Goal: Task Accomplishment & Management: Manage account settings

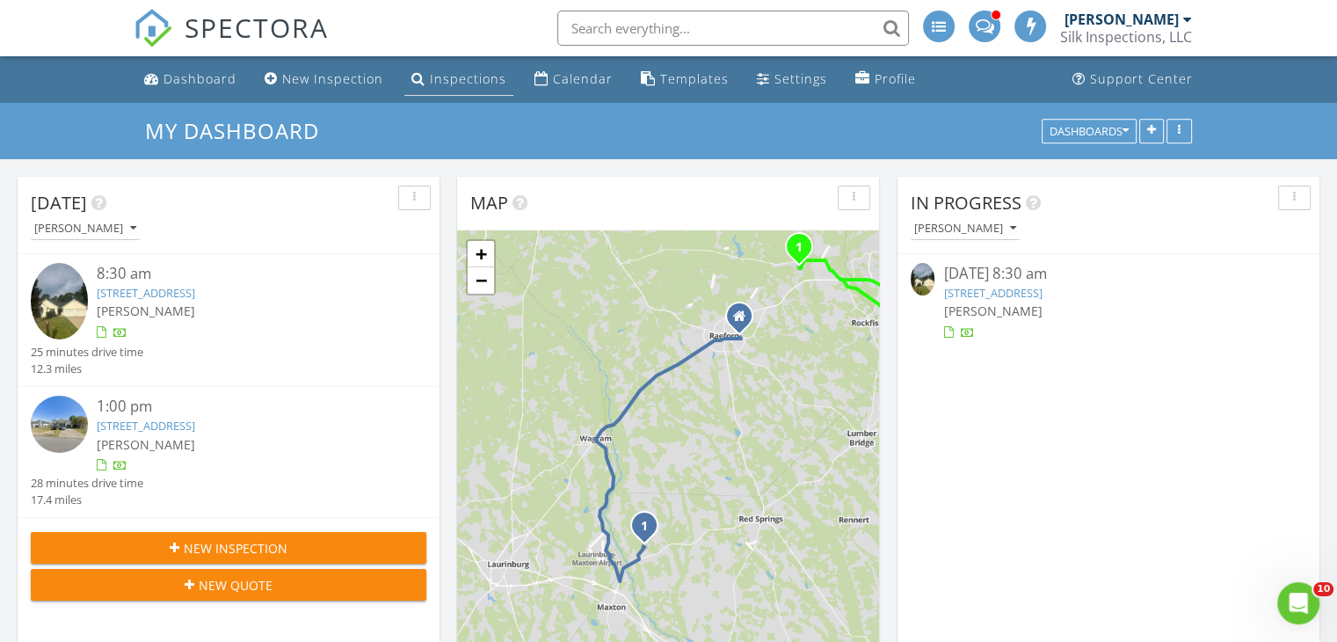
click at [461, 78] on div "Inspections" at bounding box center [468, 78] width 76 height 17
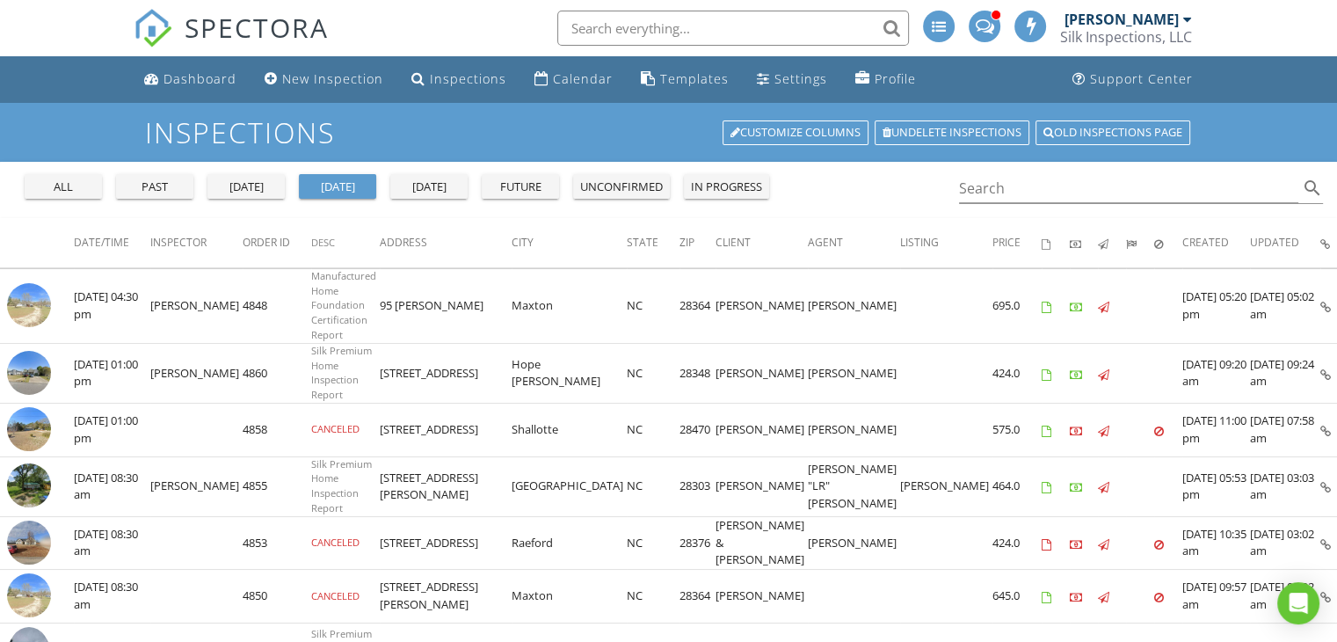
click at [181, 187] on div "past" at bounding box center [154, 187] width 63 height 18
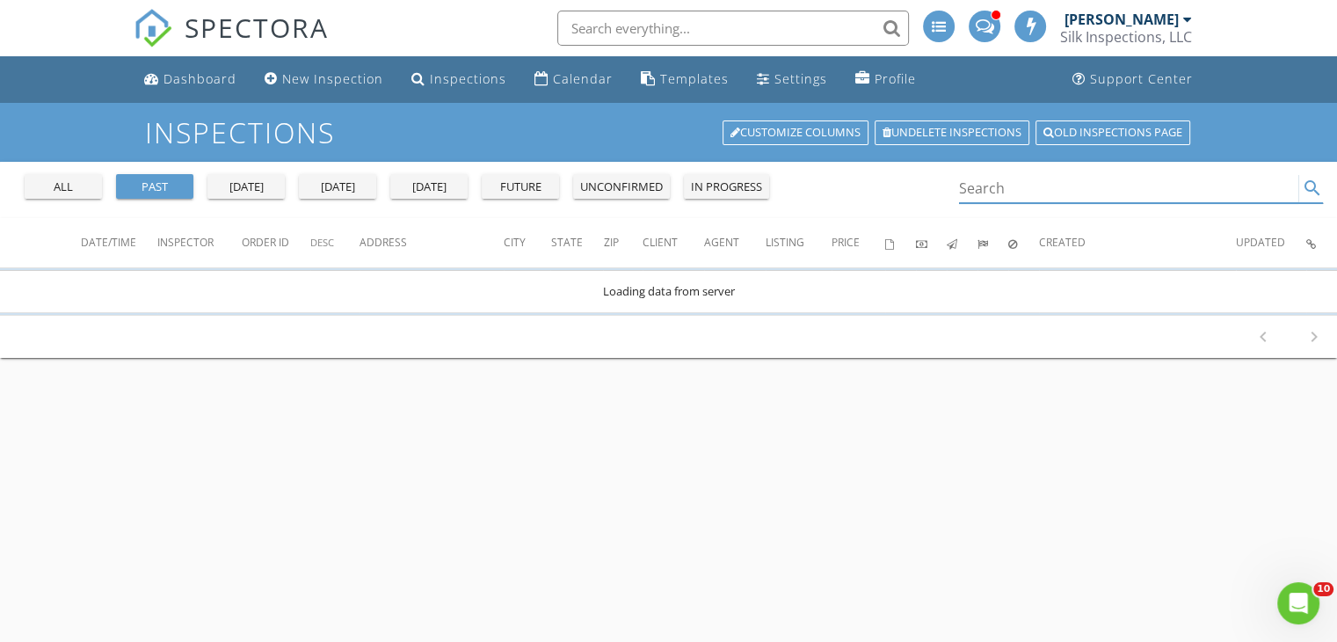
click at [1008, 193] on input "Search" at bounding box center [1129, 188] width 340 height 29
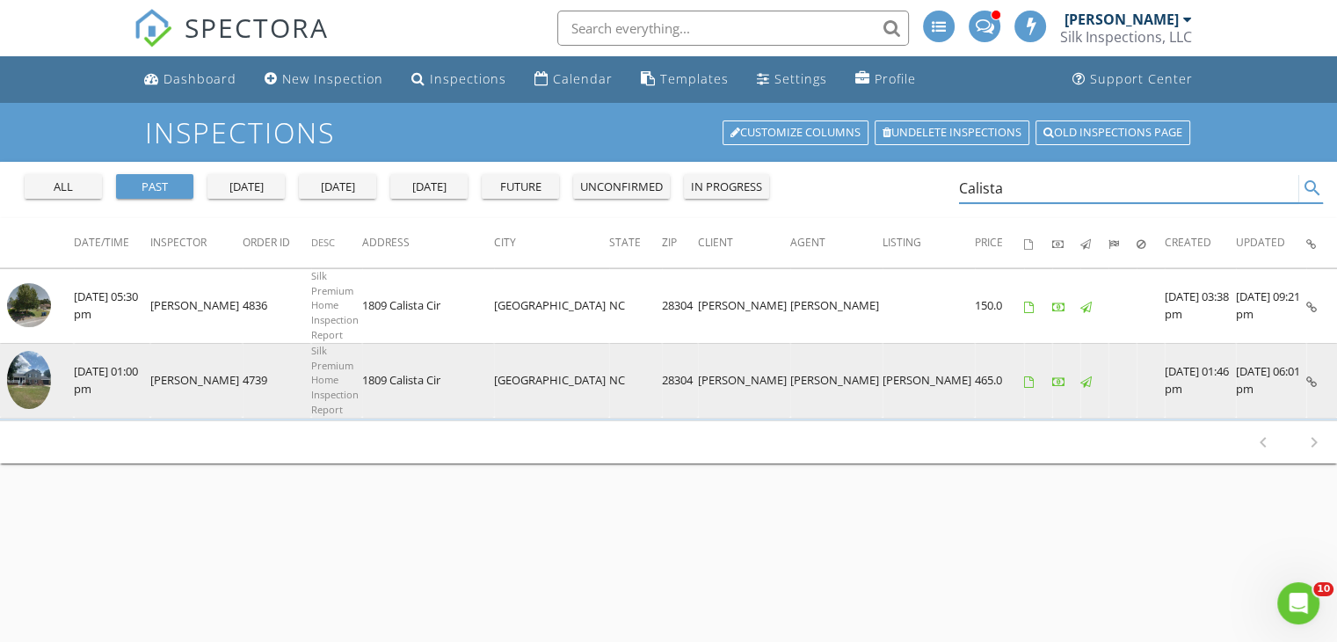
type input "Calista"
click at [318, 367] on span "Silk Premium Home Inspection Report" at bounding box center [334, 380] width 47 height 72
click at [1312, 376] on icon at bounding box center [1312, 381] width 11 height 11
click at [662, 361] on td "28304" at bounding box center [680, 380] width 36 height 75
click at [1313, 376] on icon at bounding box center [1312, 381] width 11 height 11
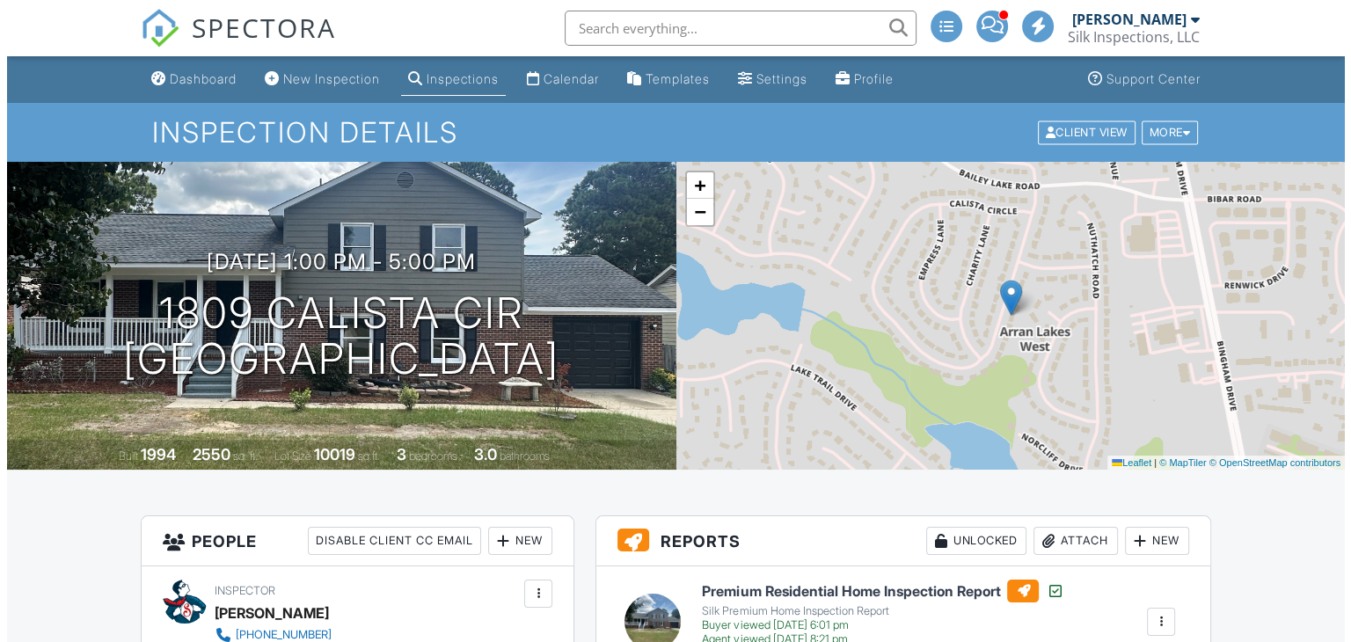
scroll to position [176, 0]
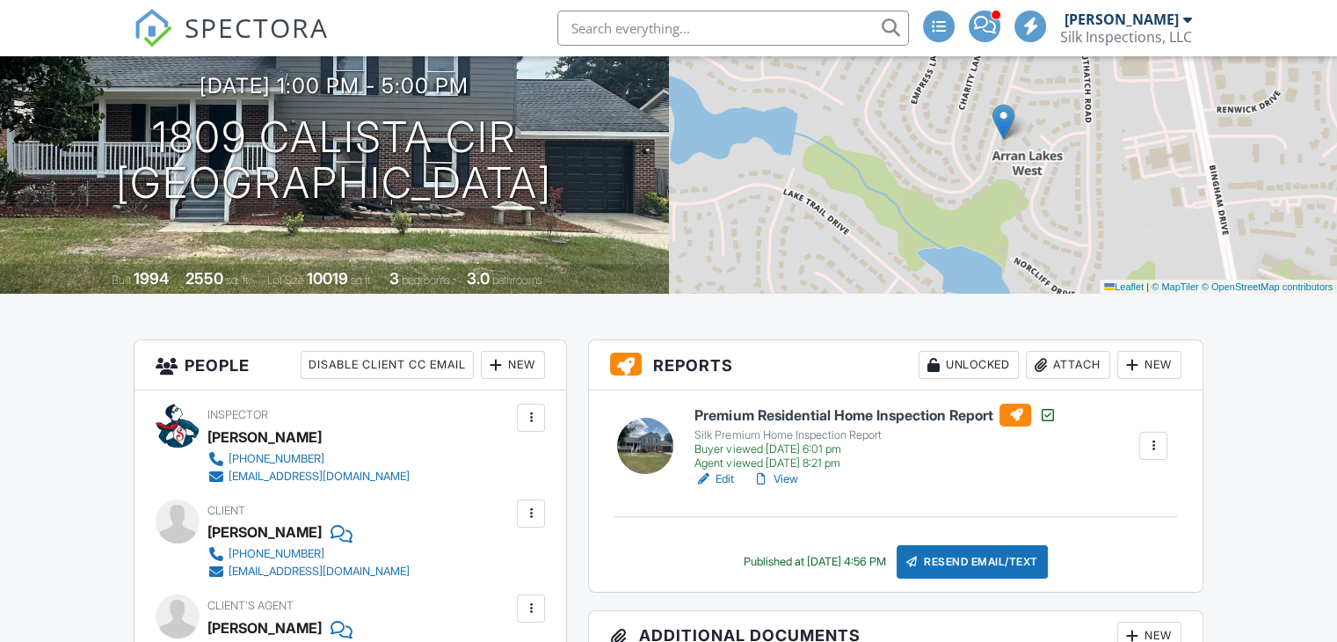
click at [1159, 368] on div "New" at bounding box center [1150, 365] width 64 height 28
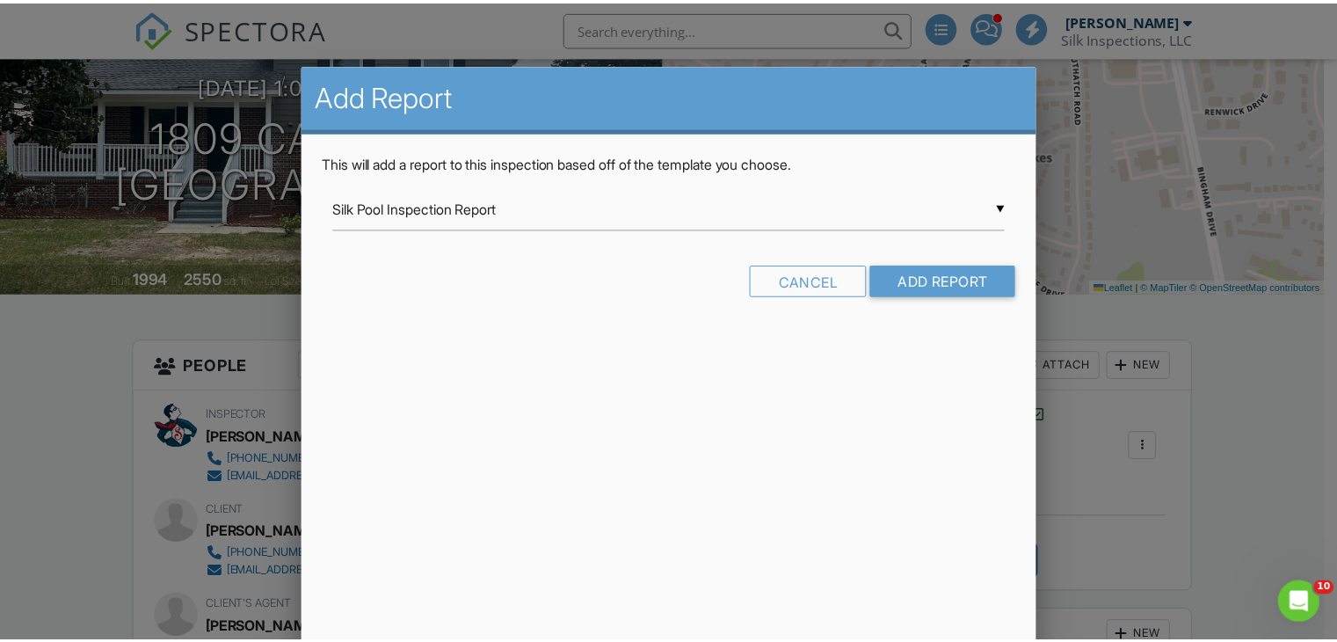
scroll to position [0, 0]
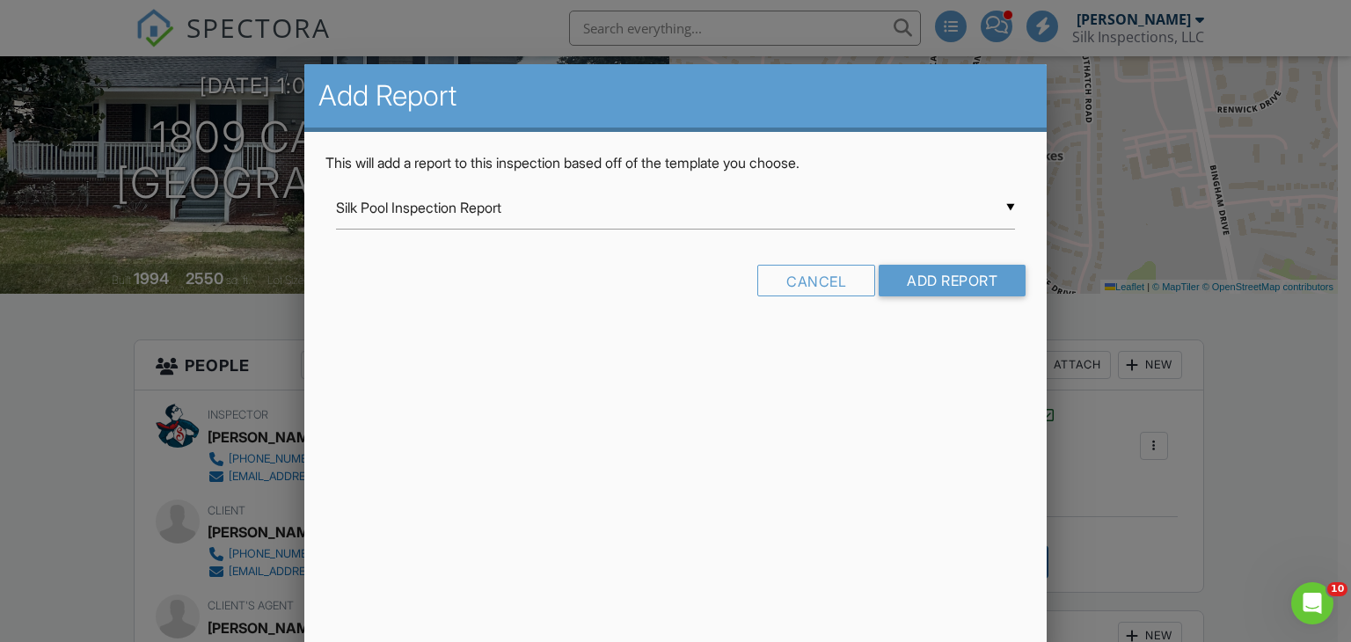
click at [1251, 351] on div at bounding box center [675, 313] width 1351 height 803
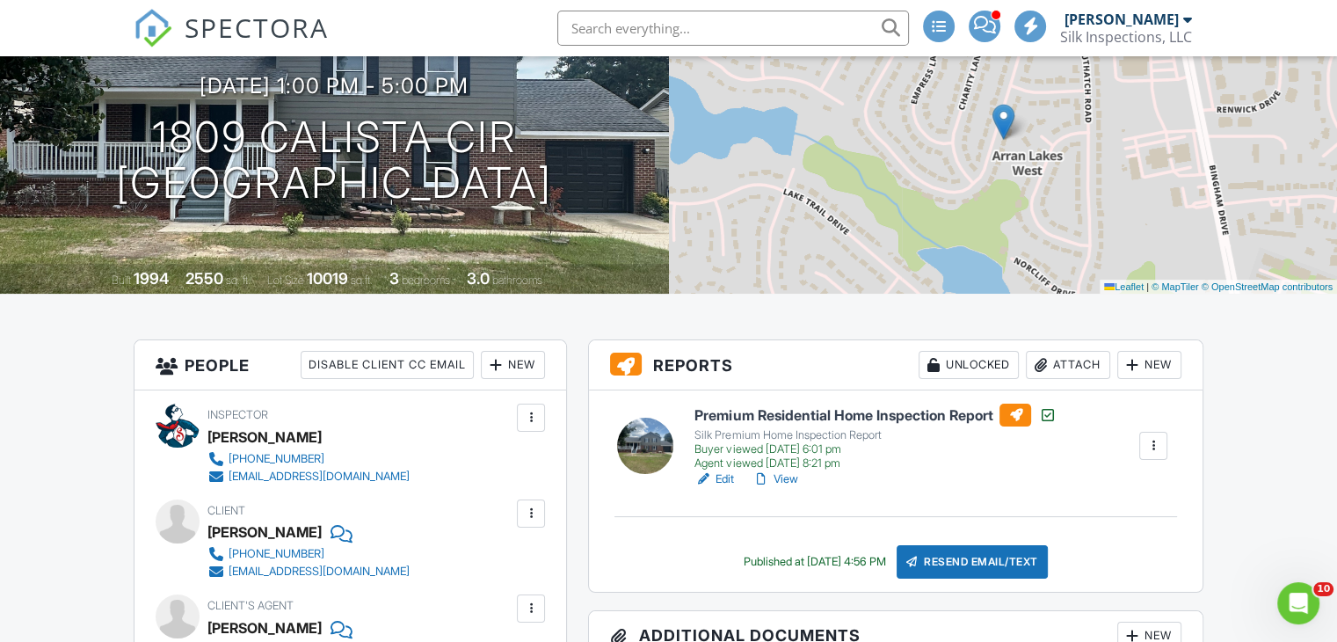
click at [1147, 438] on div at bounding box center [1154, 446] width 18 height 18
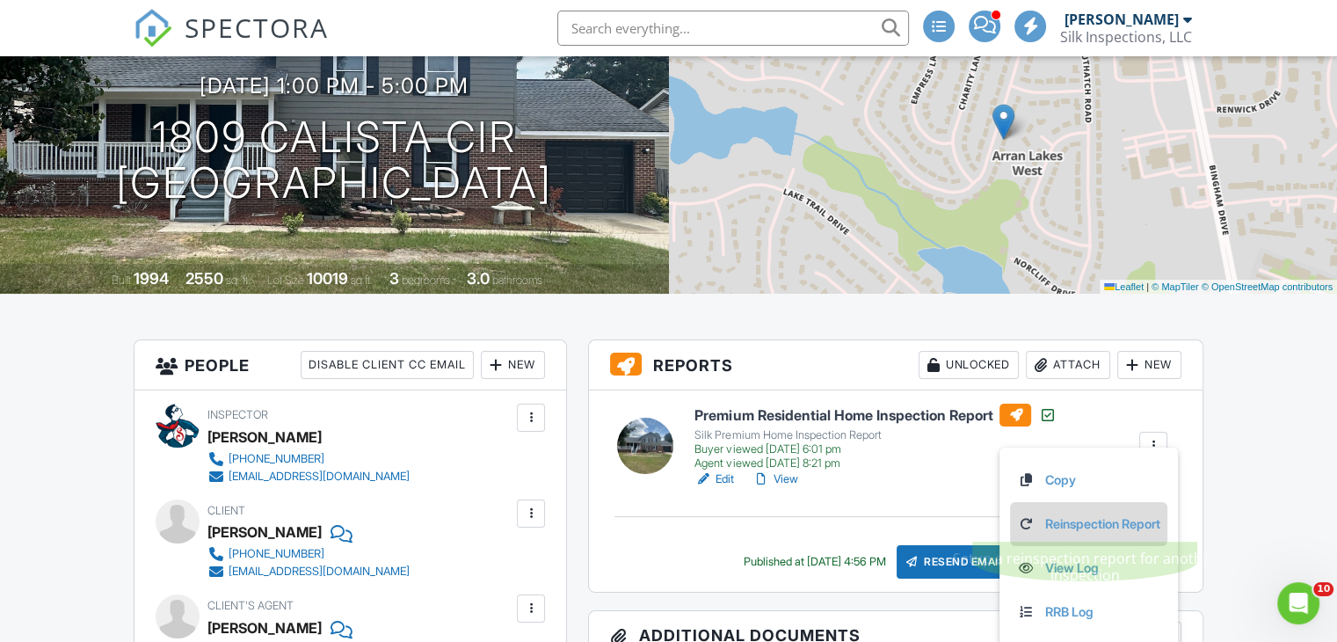
click at [1122, 524] on link "Reinspection Report" at bounding box center [1088, 523] width 143 height 19
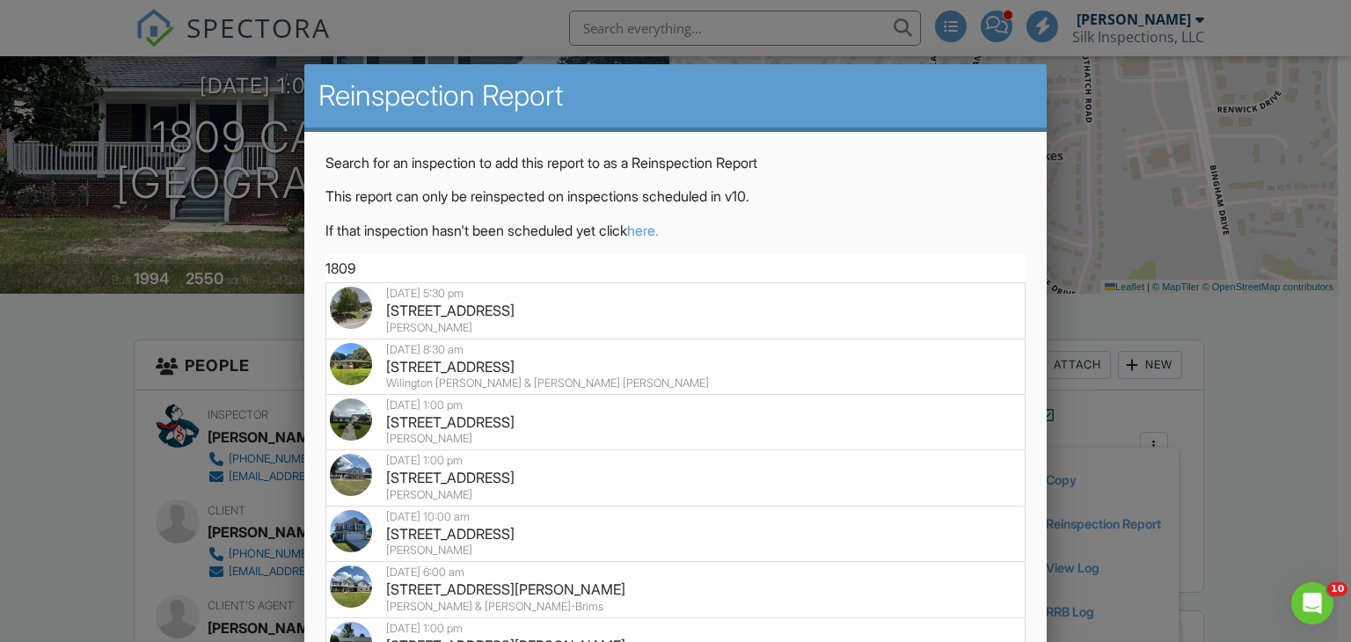
type input "1809"
click at [1252, 349] on div at bounding box center [675, 313] width 1351 height 803
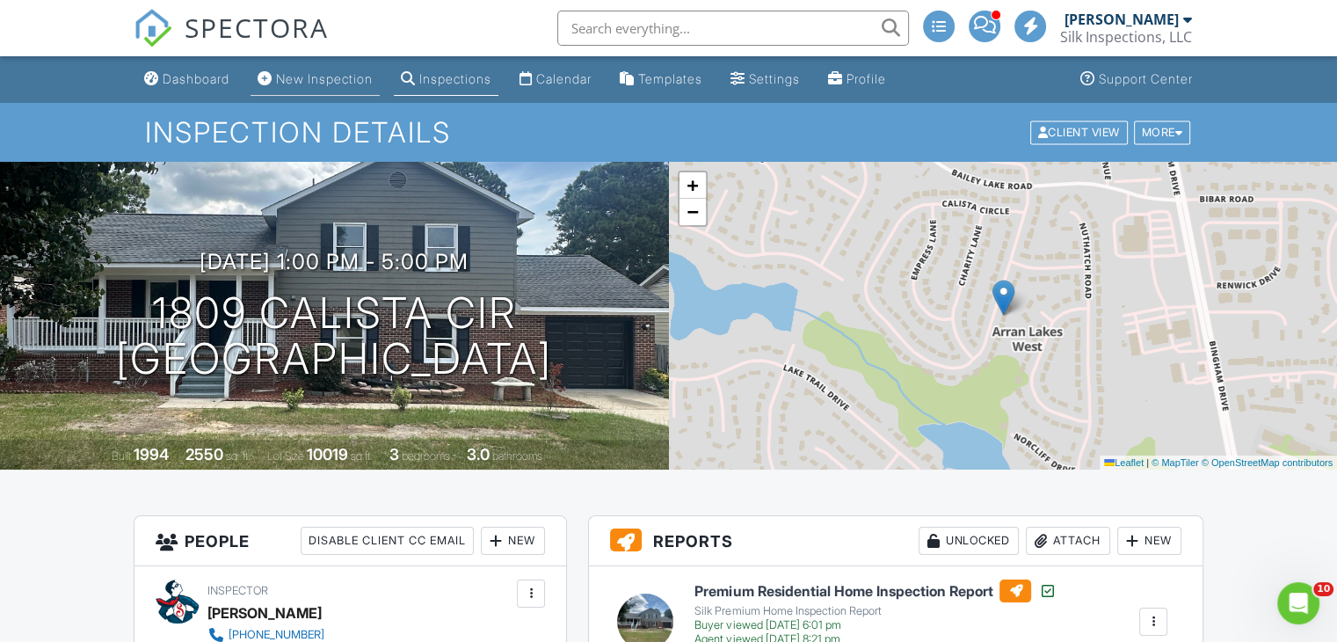
click at [281, 75] on div "New Inspection" at bounding box center [324, 78] width 97 height 15
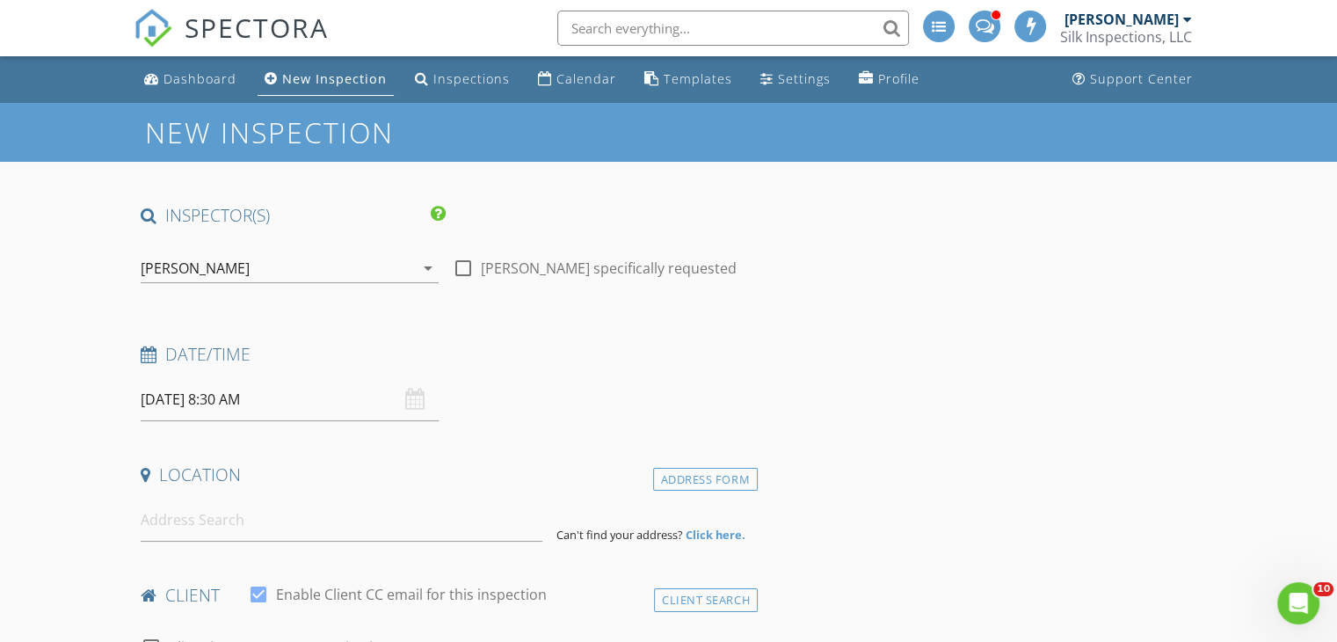
click at [427, 266] on icon "arrow_drop_down" at bounding box center [428, 268] width 21 height 21
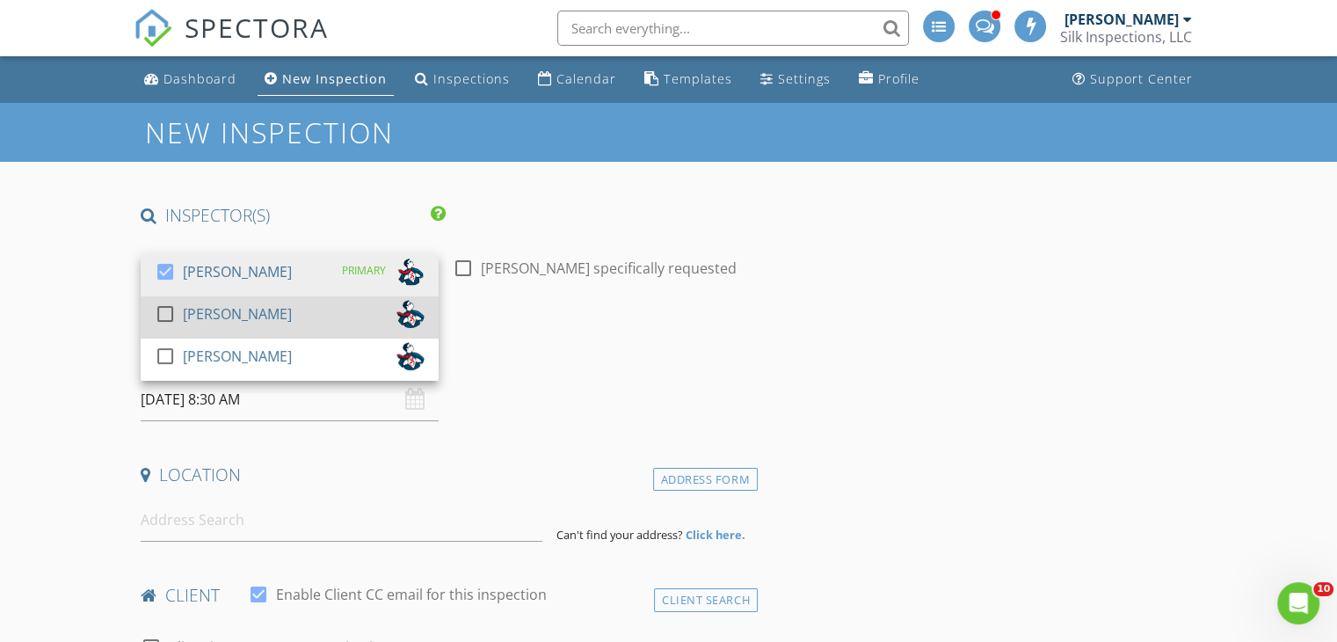
click at [169, 307] on div at bounding box center [165, 314] width 30 height 30
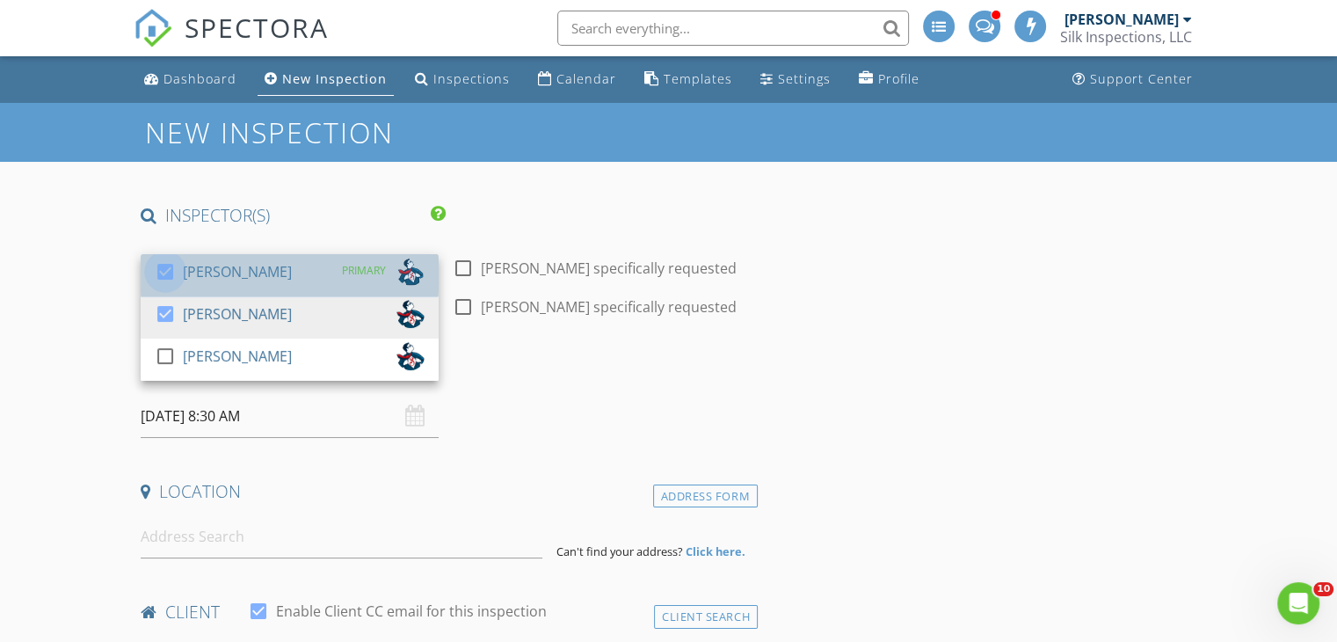
click at [164, 266] on div at bounding box center [165, 272] width 30 height 30
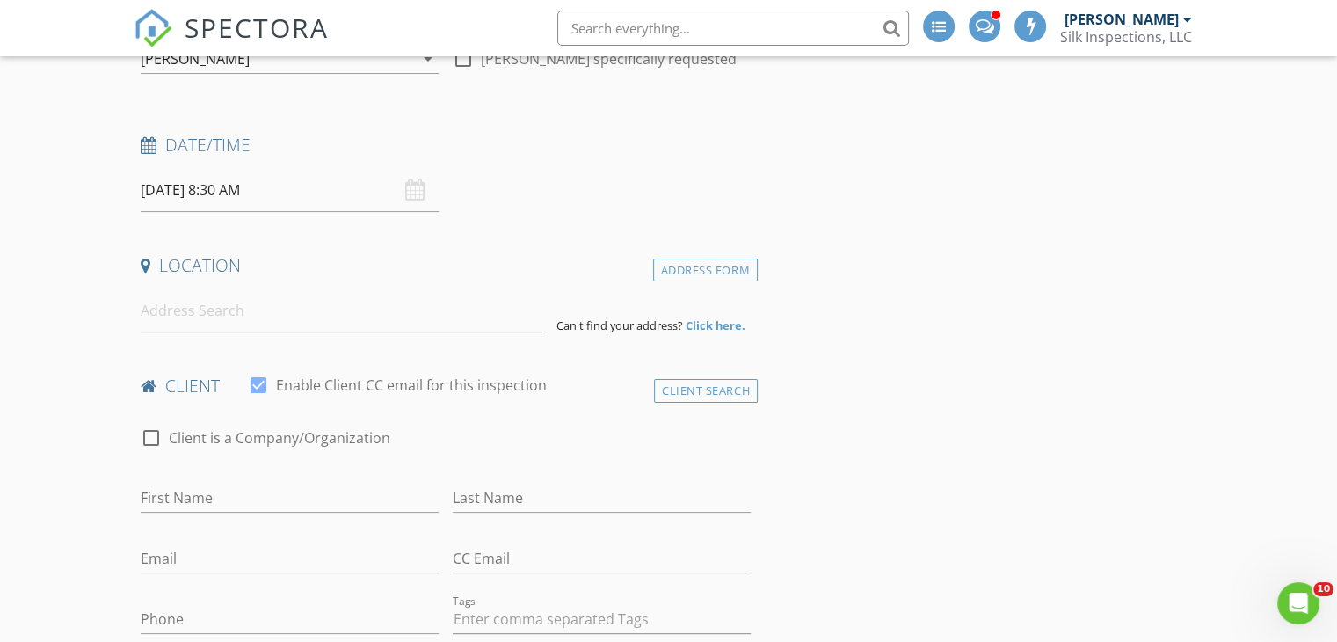
scroll to position [264, 0]
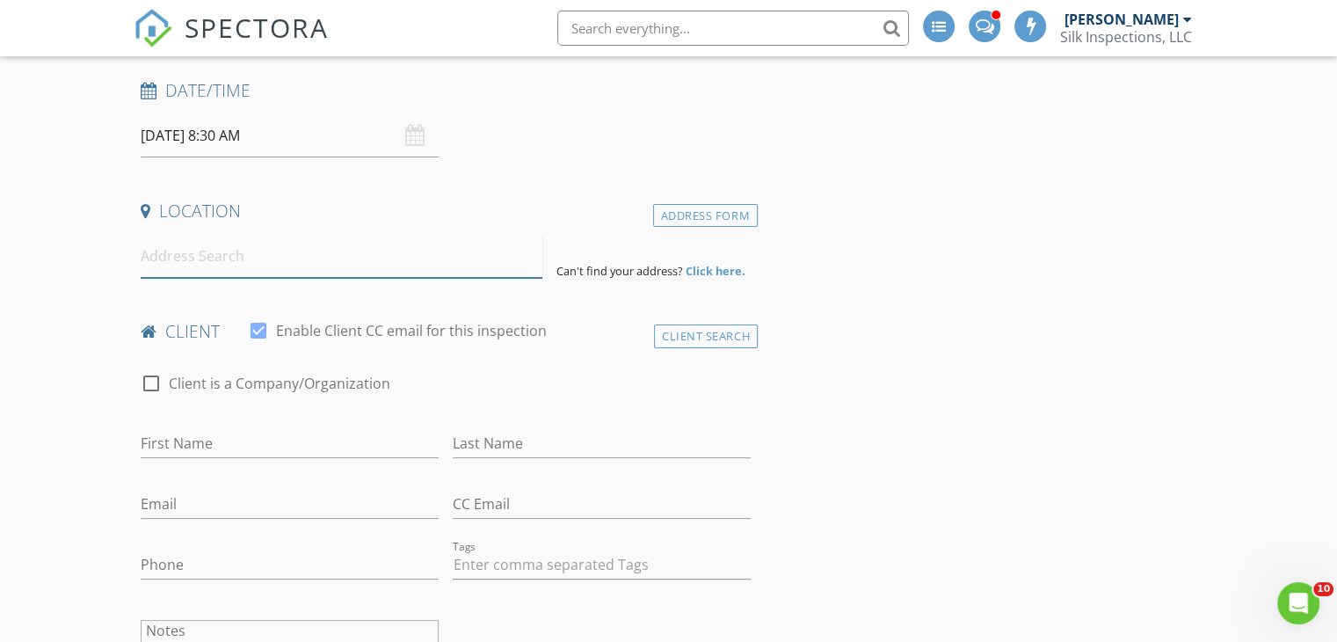
click at [341, 258] on input at bounding box center [342, 256] width 402 height 43
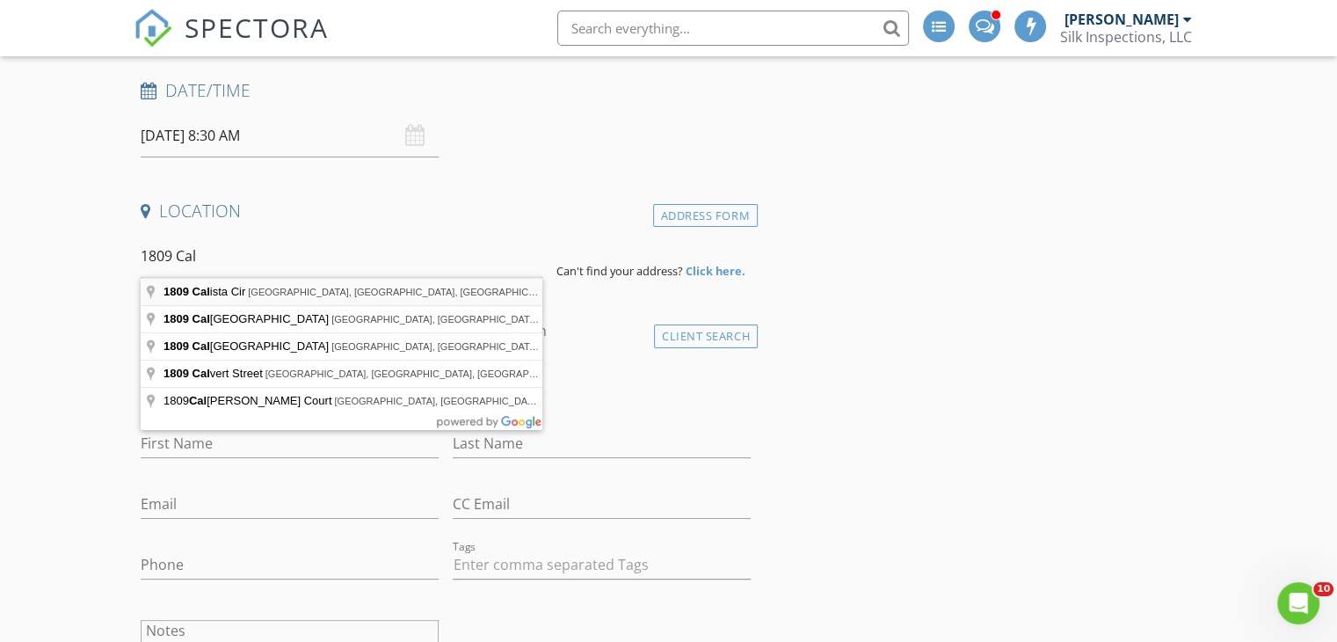
type input "1809 Calista Cir, Fayetteville, NC, USA"
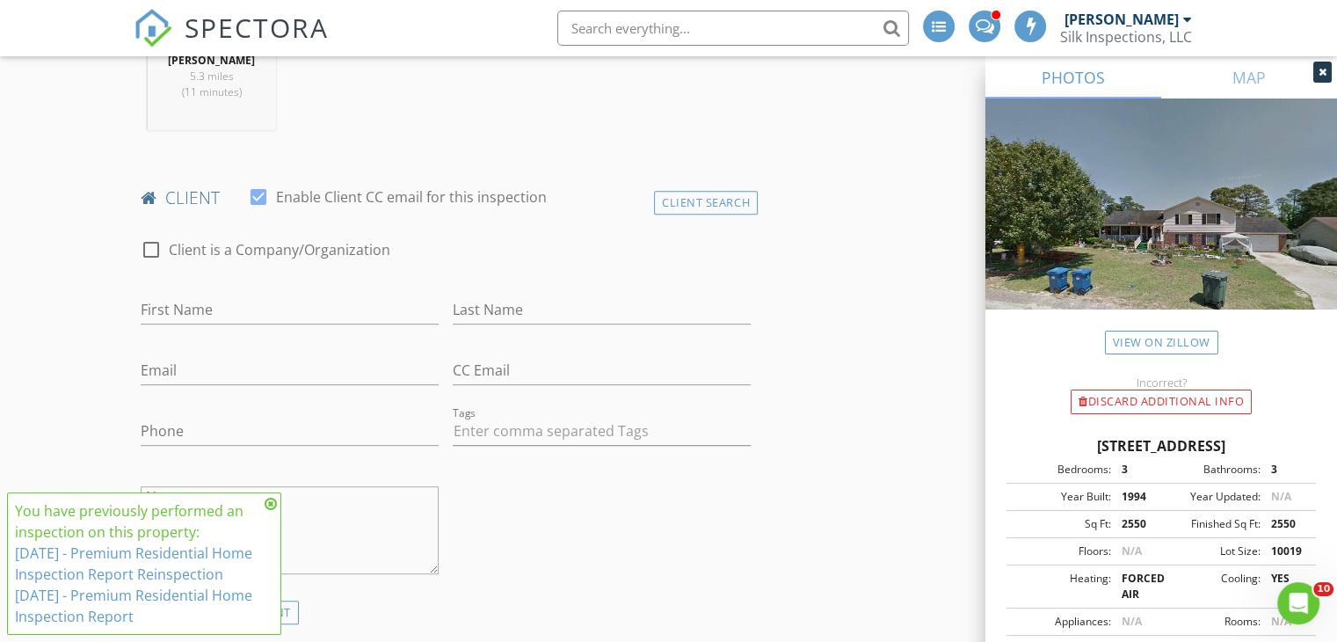
scroll to position [791, 0]
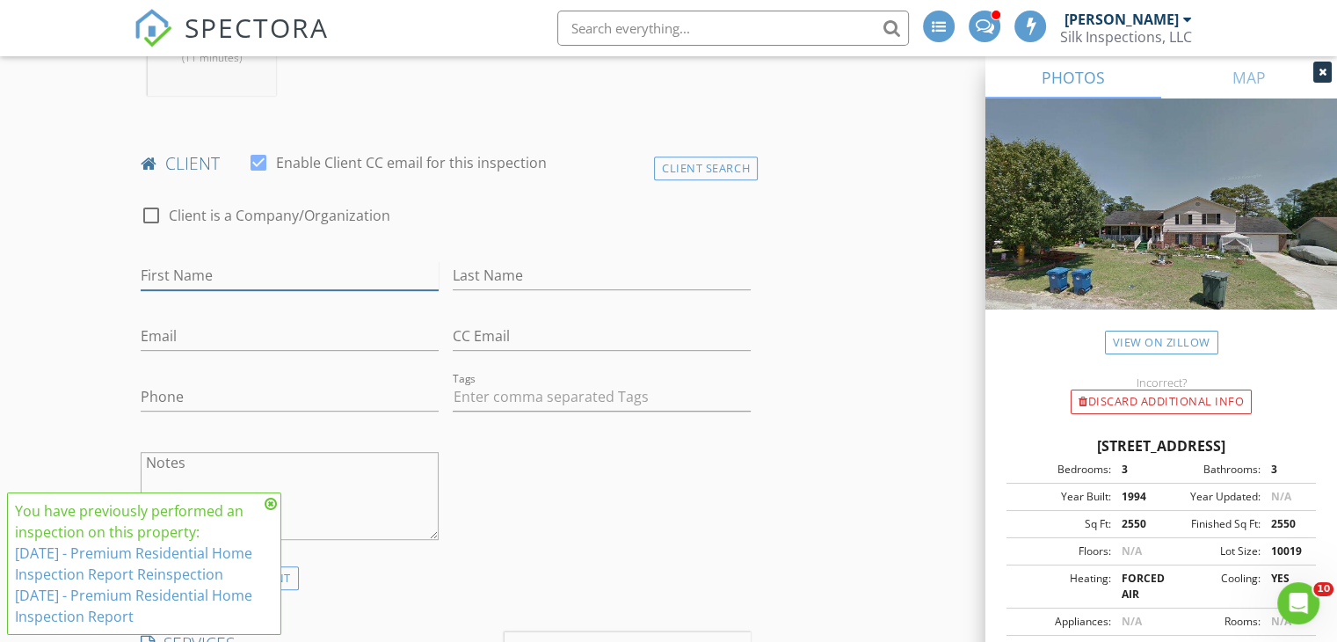
click at [307, 274] on input "First Name" at bounding box center [290, 275] width 298 height 29
drag, startPoint x: 328, startPoint y: 272, endPoint x: 205, endPoint y: 284, distance: 123.7
click at [205, 284] on input "Veronica Byrant" at bounding box center [290, 275] width 298 height 29
type input "[PERSON_NAME]"
click at [522, 275] on input "Last Name" at bounding box center [602, 275] width 298 height 29
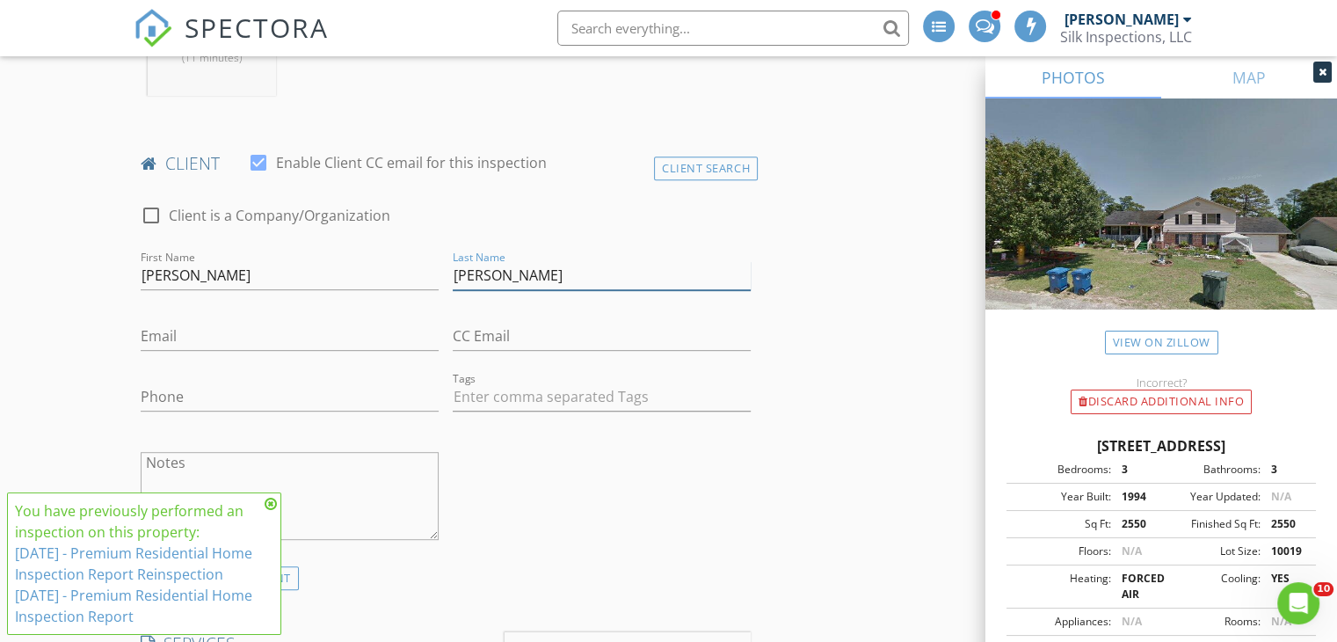
type input "[PERSON_NAME]"
click at [343, 338] on input "Email" at bounding box center [290, 336] width 298 height 29
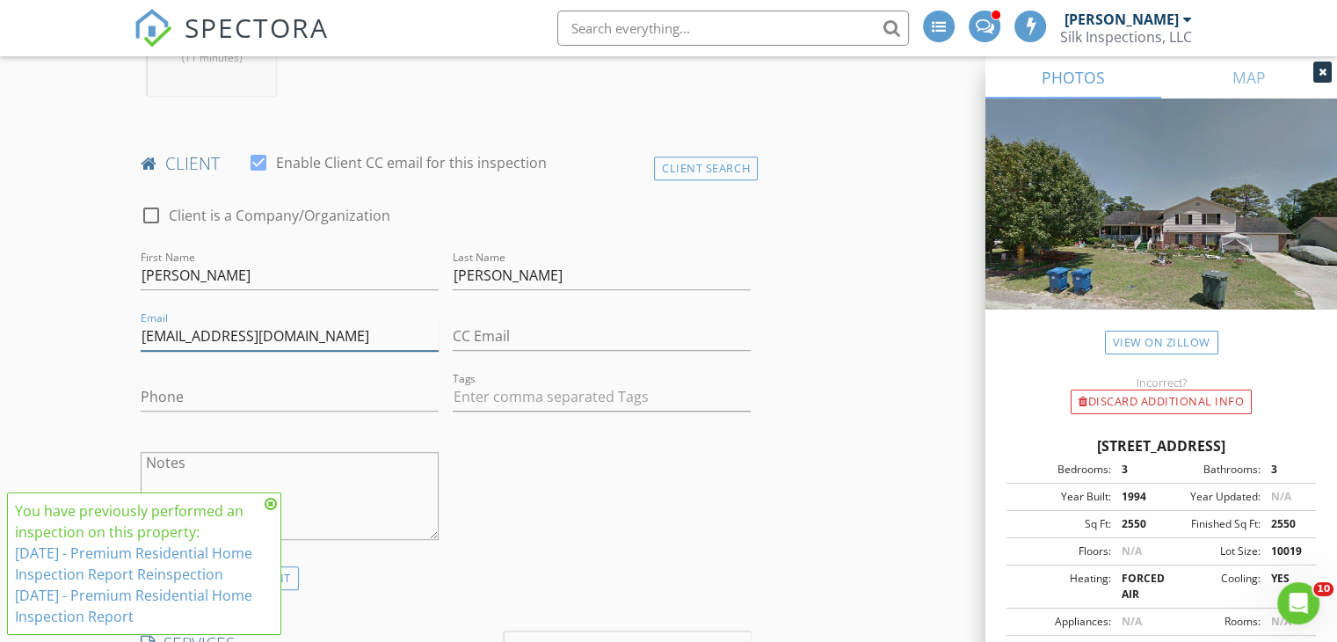
type input "[EMAIL_ADDRESS][DOMAIN_NAME]"
click at [319, 393] on input "Phone" at bounding box center [290, 396] width 298 height 29
type input "[PHONE_NUMBER]"
click at [550, 439] on div "check_box_outline_blank Client is a Company/Organization First Name Veronica La…" at bounding box center [446, 376] width 624 height 379
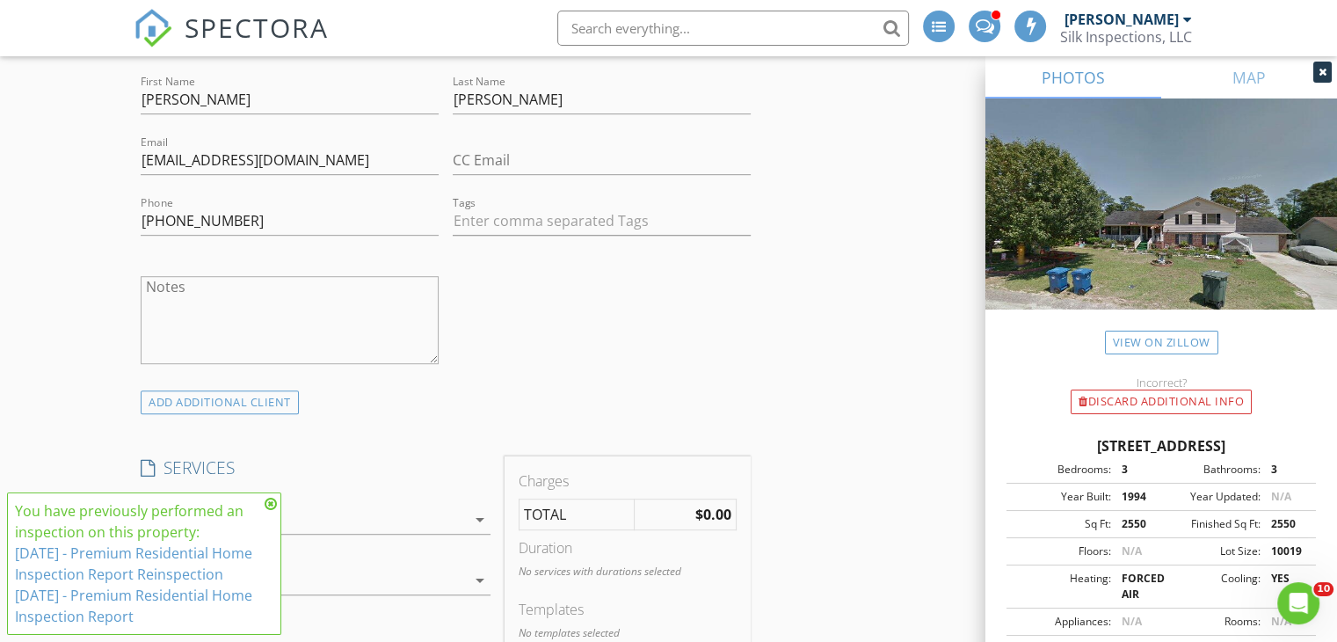
click at [271, 497] on icon at bounding box center [271, 504] width 12 height 14
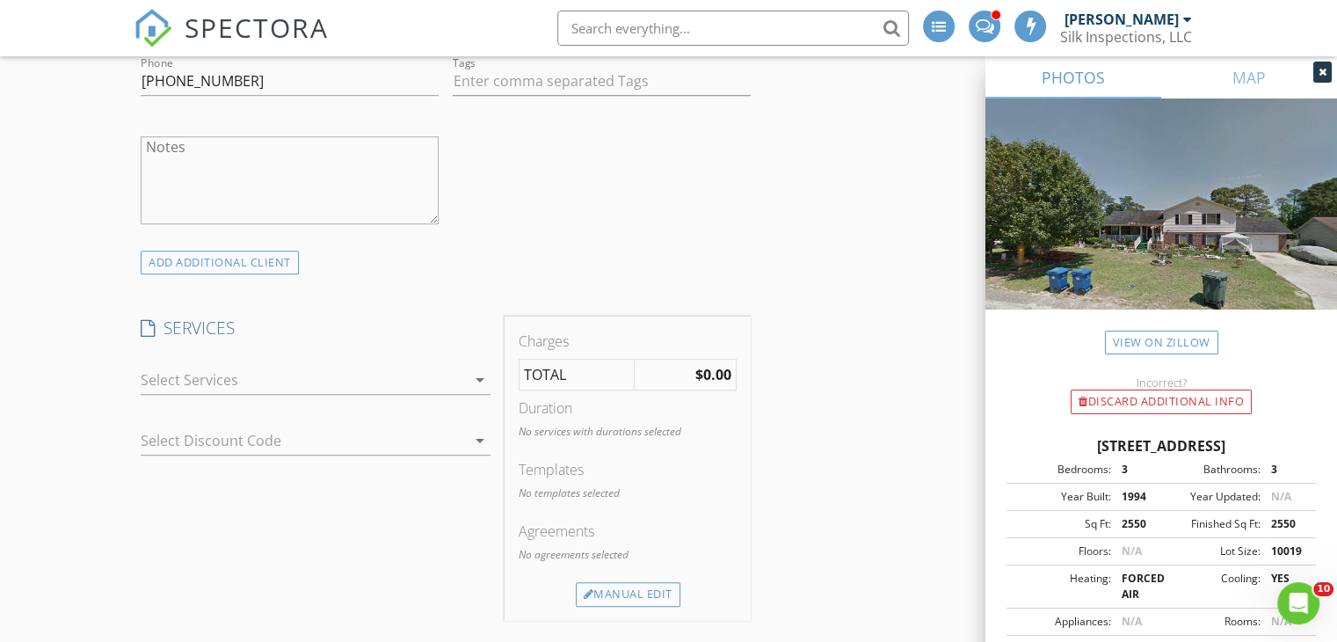
scroll to position [1143, 0]
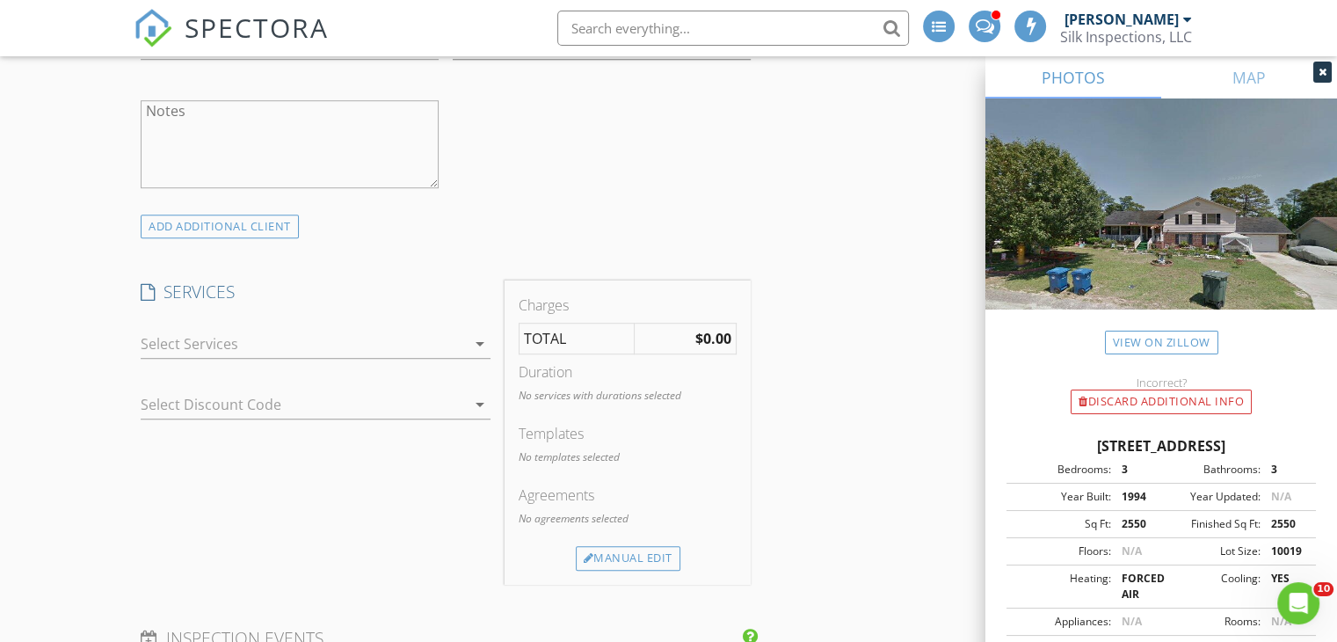
click at [473, 345] on icon "arrow_drop_down" at bounding box center [480, 343] width 21 height 21
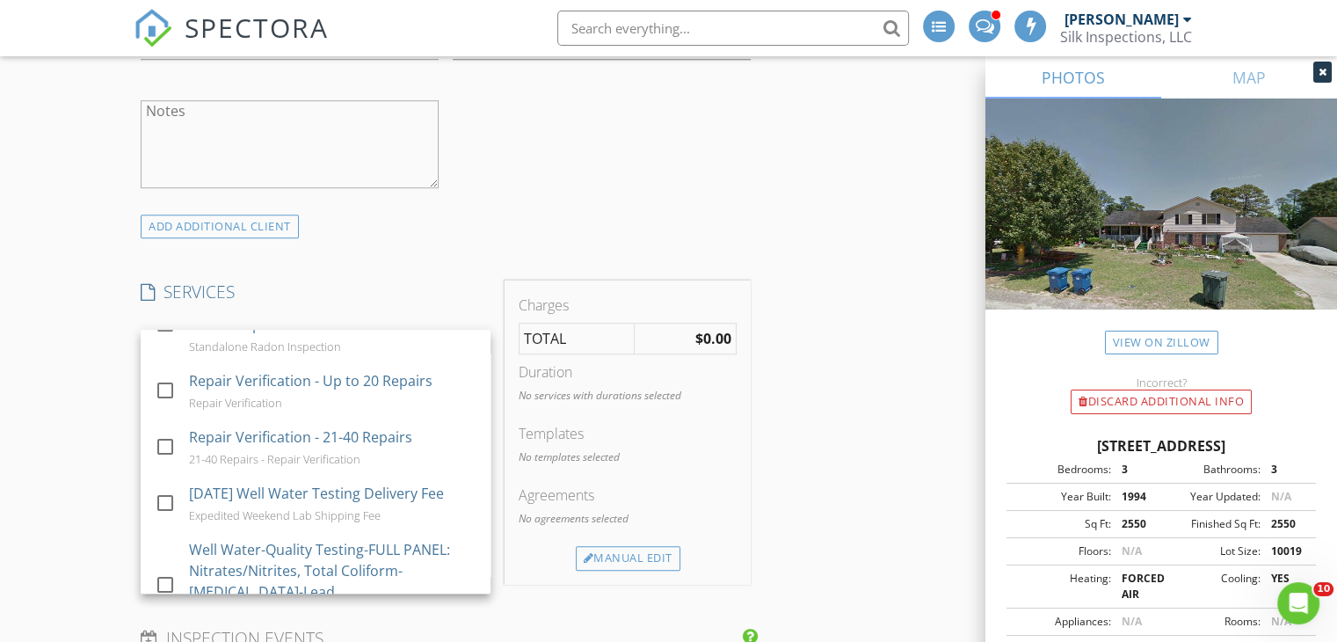
scroll to position [2462, 0]
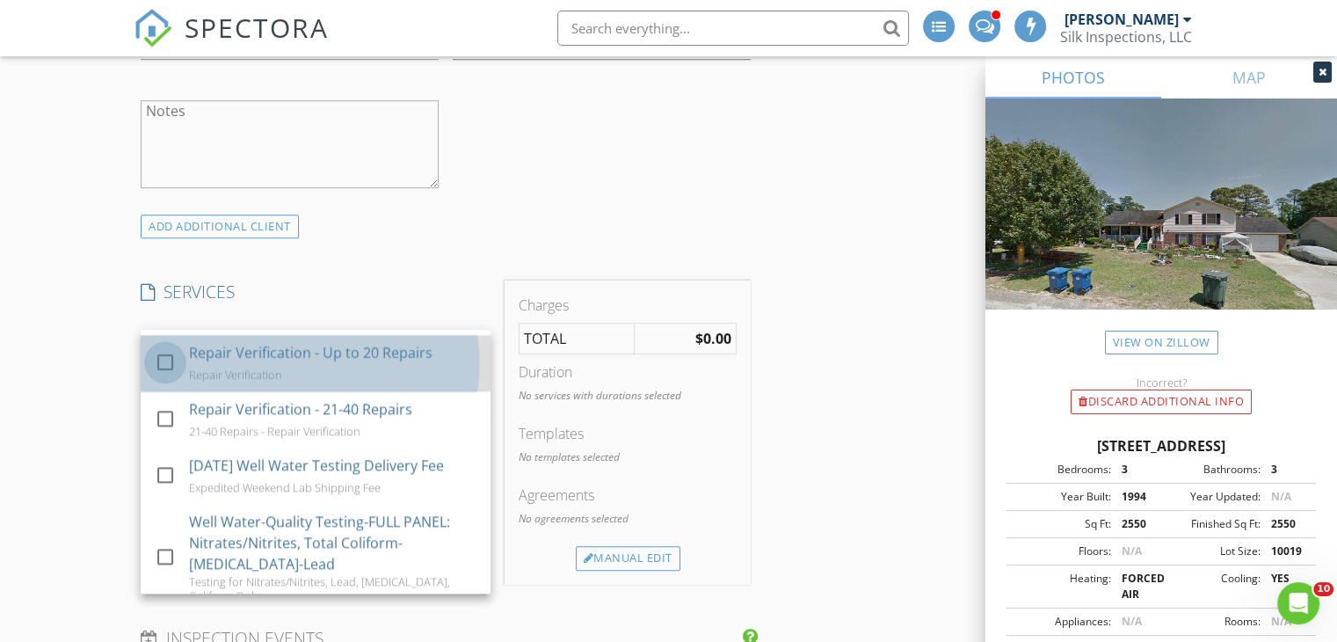
click at [157, 374] on div at bounding box center [165, 362] width 30 height 30
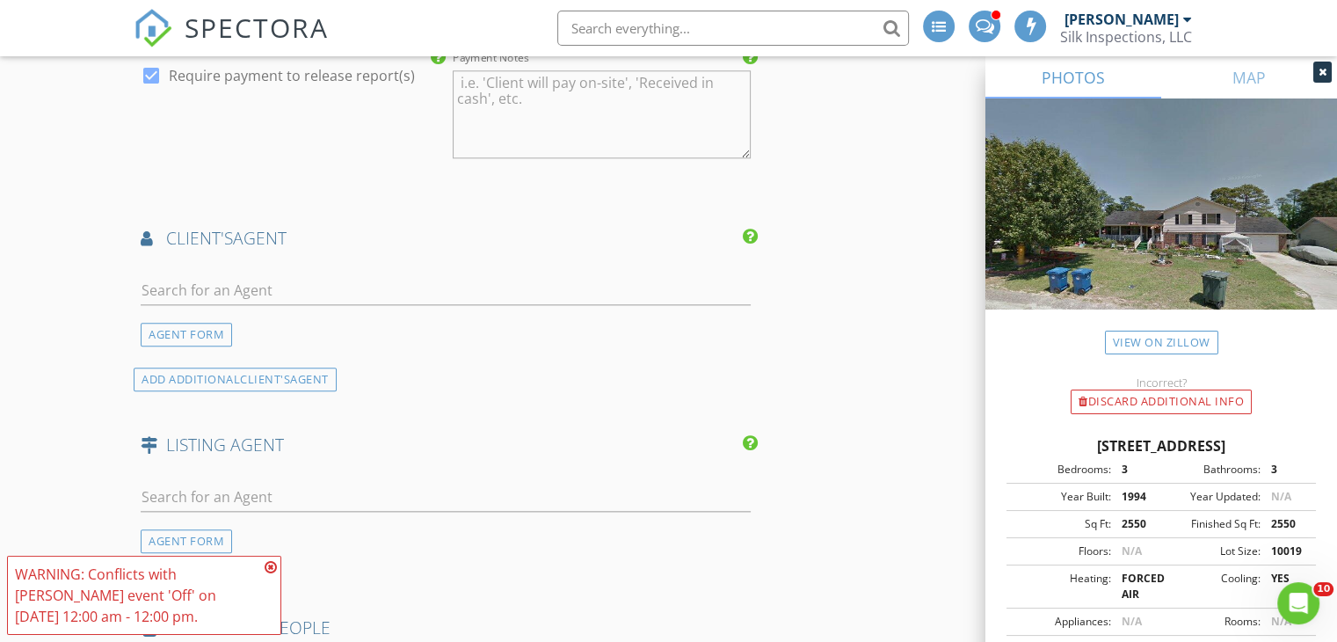
scroll to position [1934, 0]
click at [336, 280] on input "text" at bounding box center [446, 287] width 610 height 29
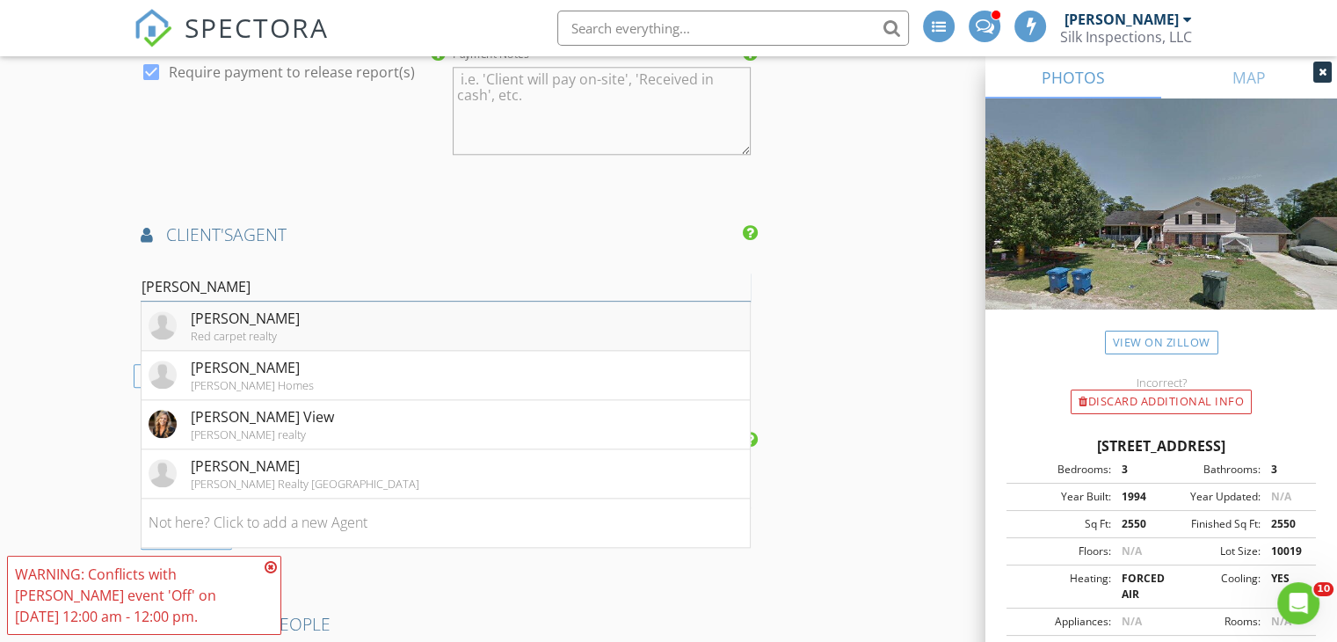
type input "Teresa M"
click at [334, 311] on li "Teresa Mckoy Red carpet realty" at bounding box center [446, 326] width 608 height 49
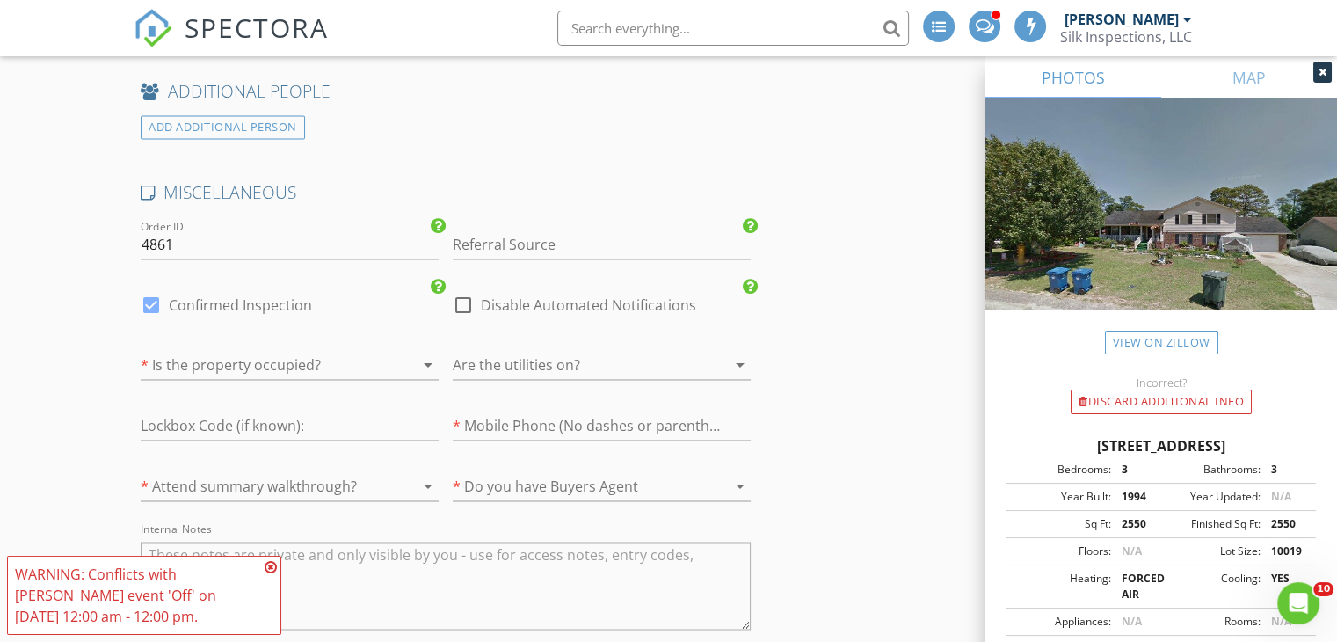
scroll to position [2814, 0]
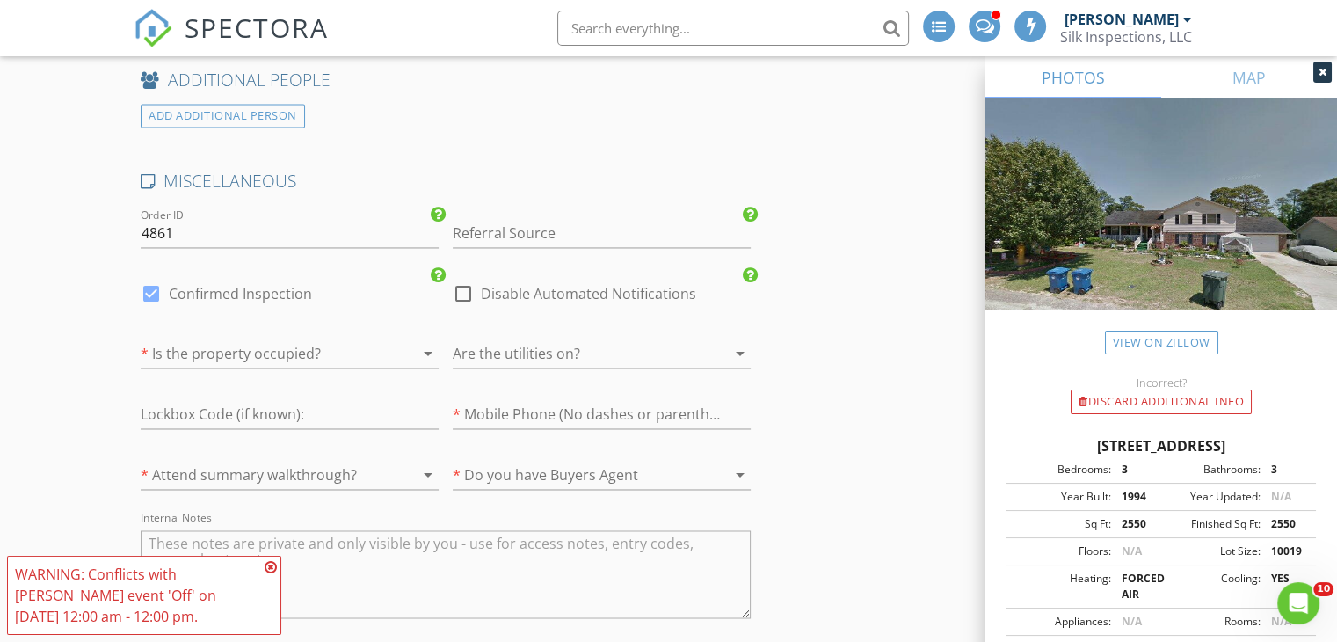
click at [426, 346] on icon "arrow_drop_down" at bounding box center [428, 353] width 21 height 21
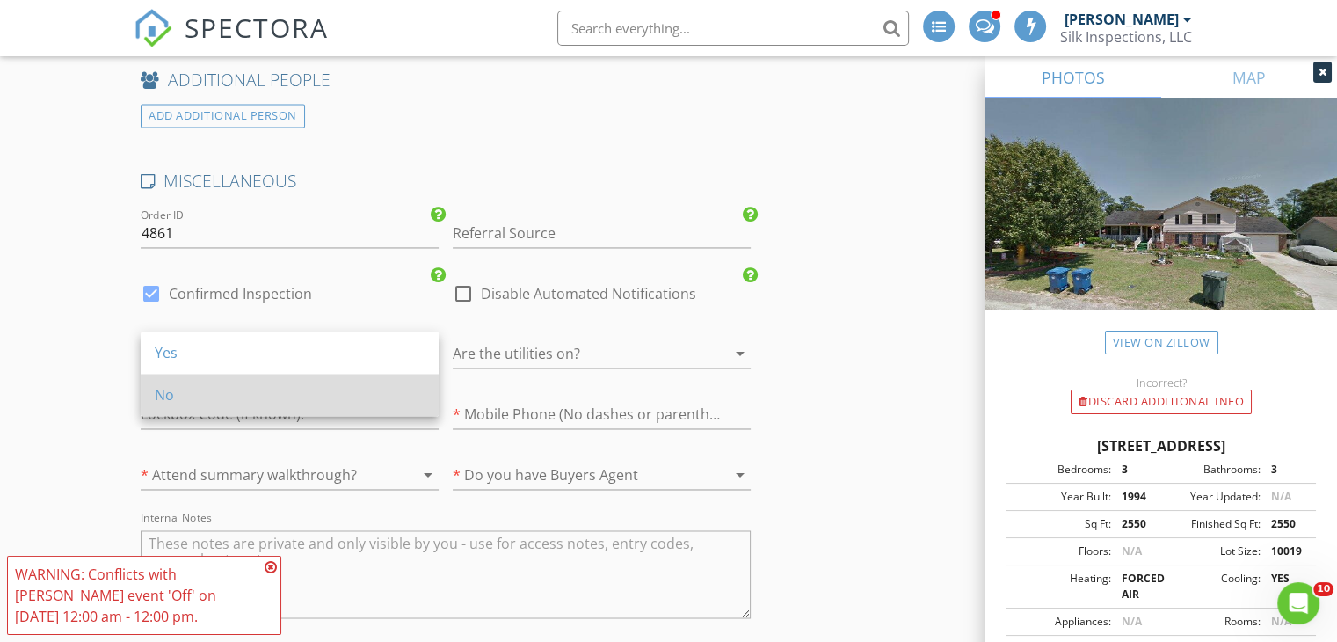
click at [338, 378] on div "No" at bounding box center [290, 395] width 270 height 42
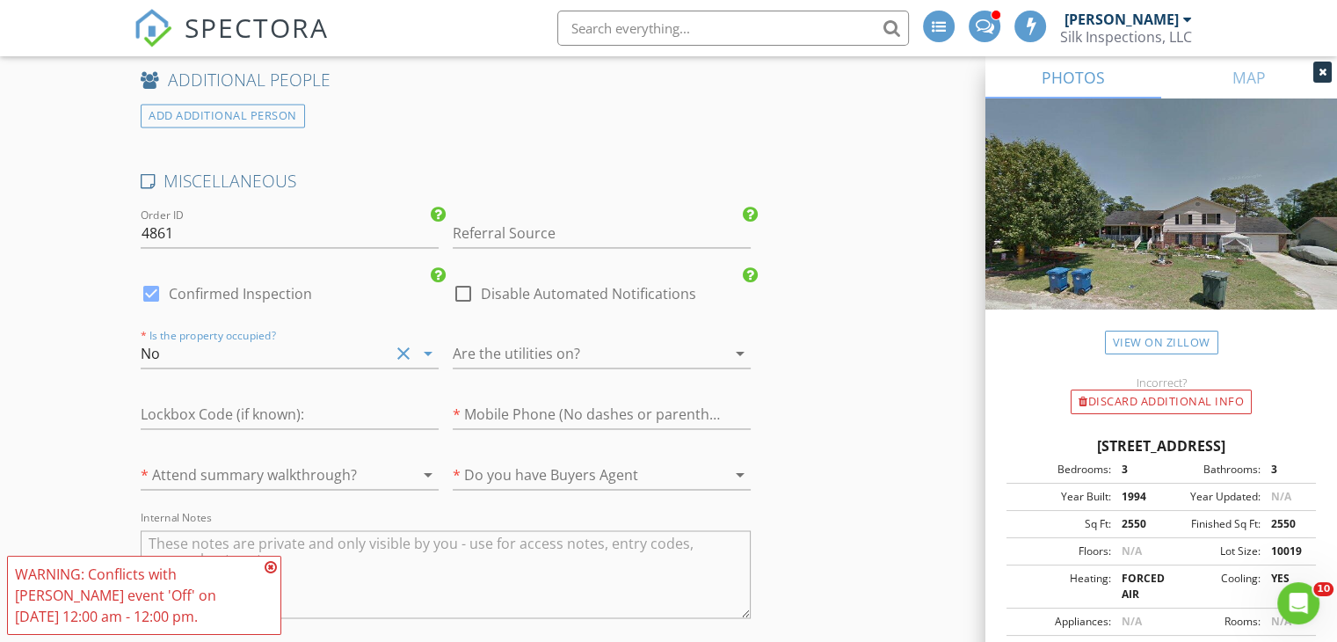
click at [529, 342] on div at bounding box center [577, 353] width 249 height 28
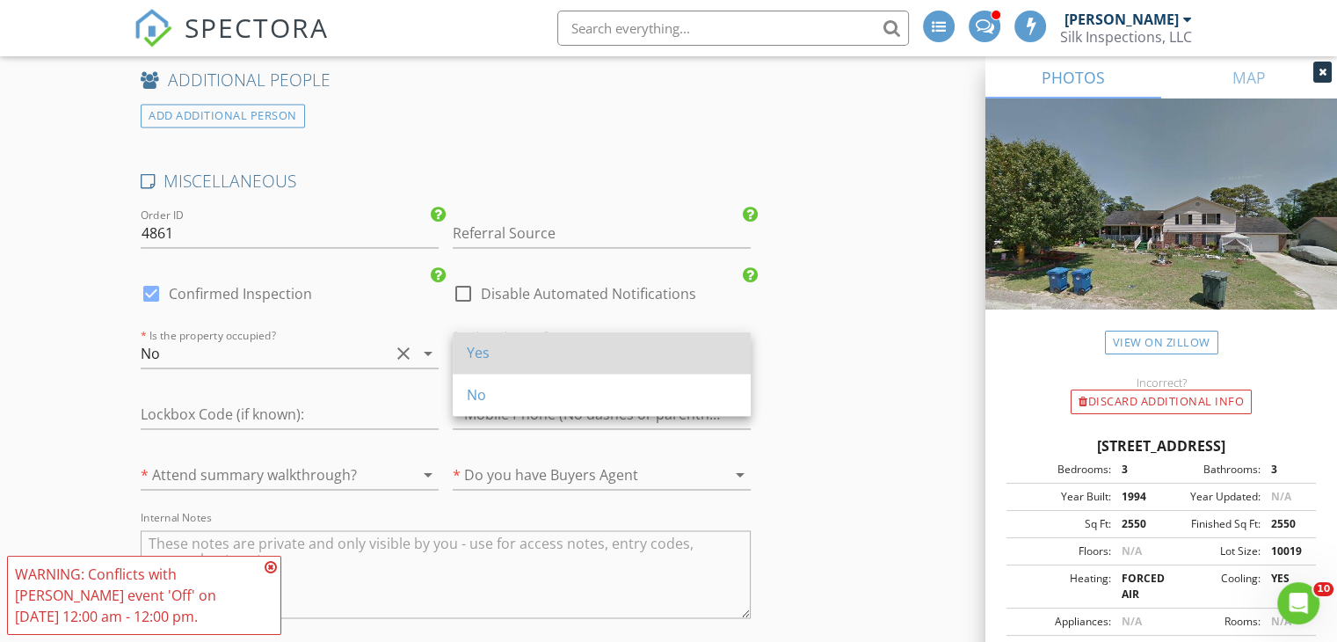
click at [529, 354] on div "Yes" at bounding box center [602, 352] width 270 height 21
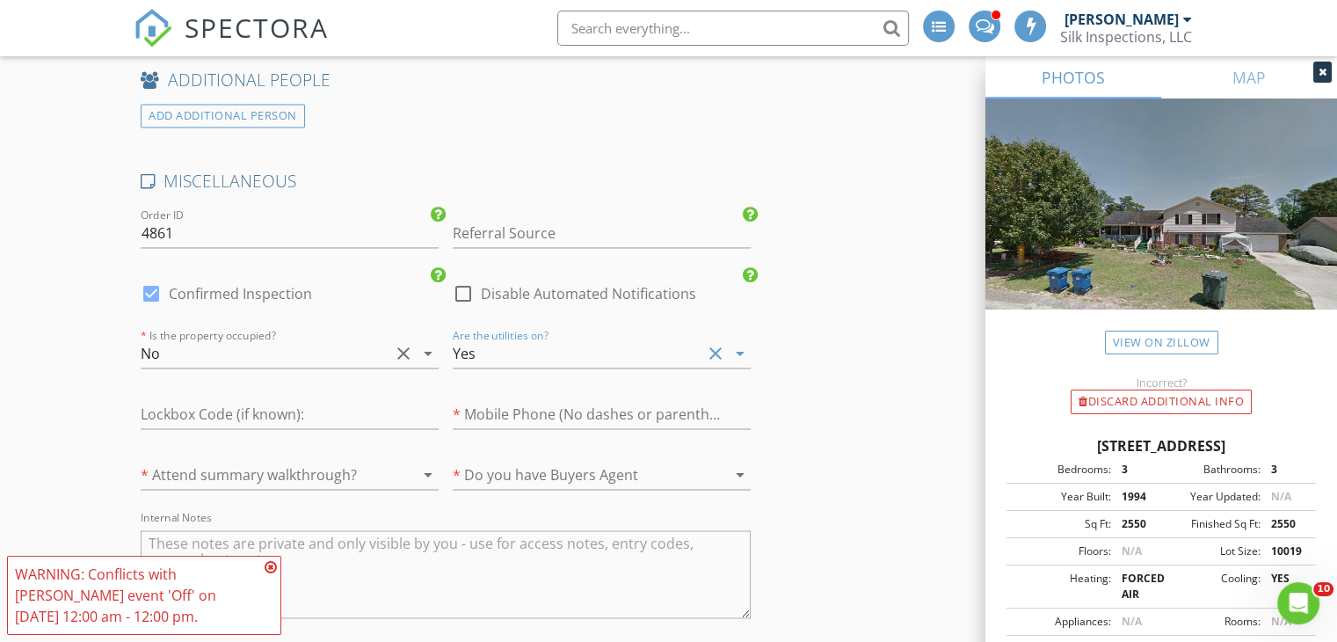
click at [531, 464] on div at bounding box center [577, 475] width 249 height 28
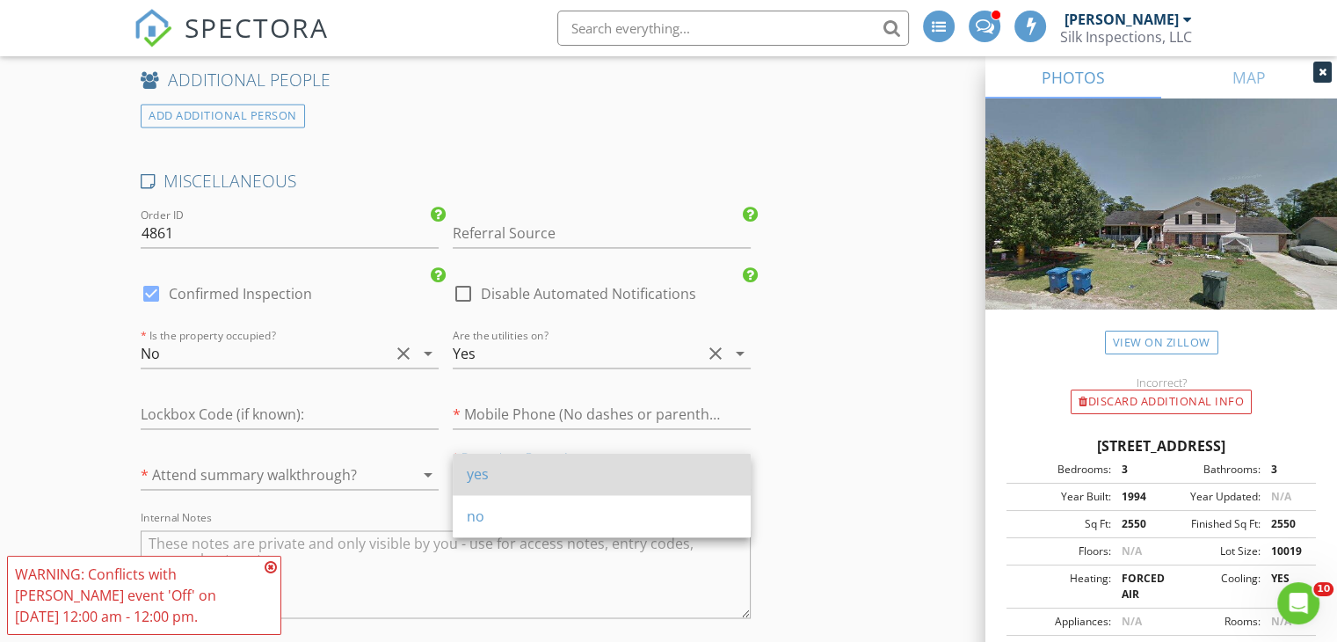
click at [528, 468] on div "yes" at bounding box center [602, 473] width 270 height 21
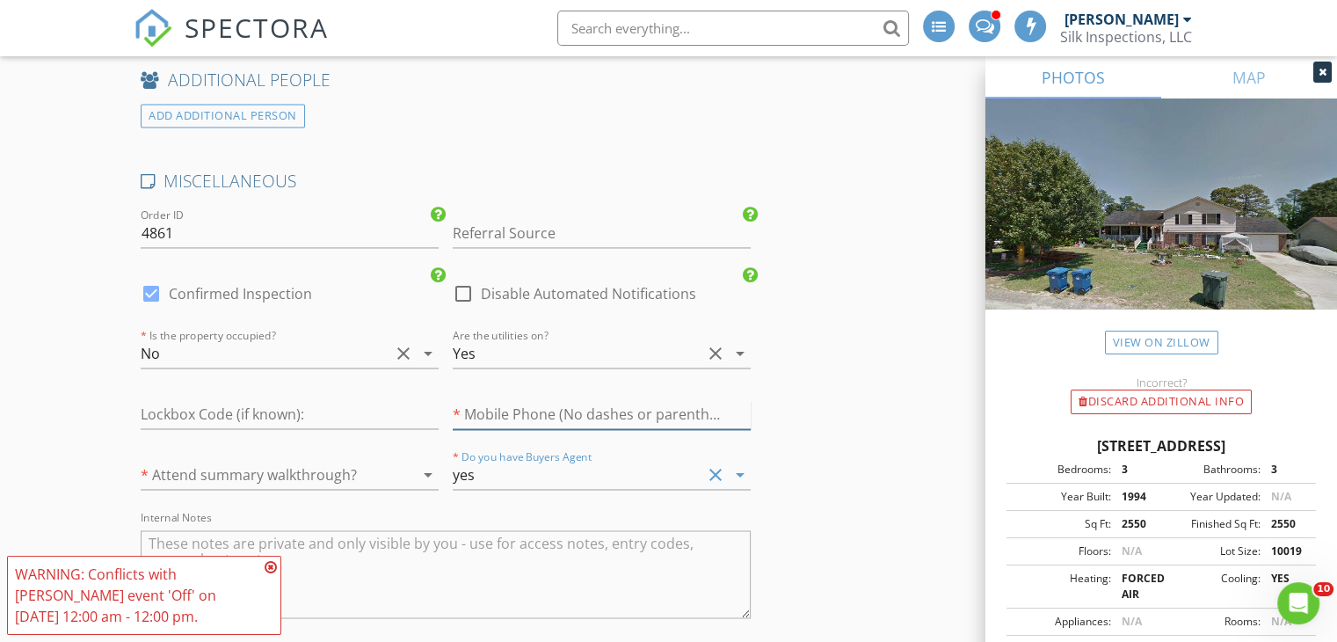
drag, startPoint x: 559, startPoint y: 406, endPoint x: 550, endPoint y: 407, distance: 8.8
click at [559, 408] on input "number" at bounding box center [602, 414] width 298 height 29
type input "910"
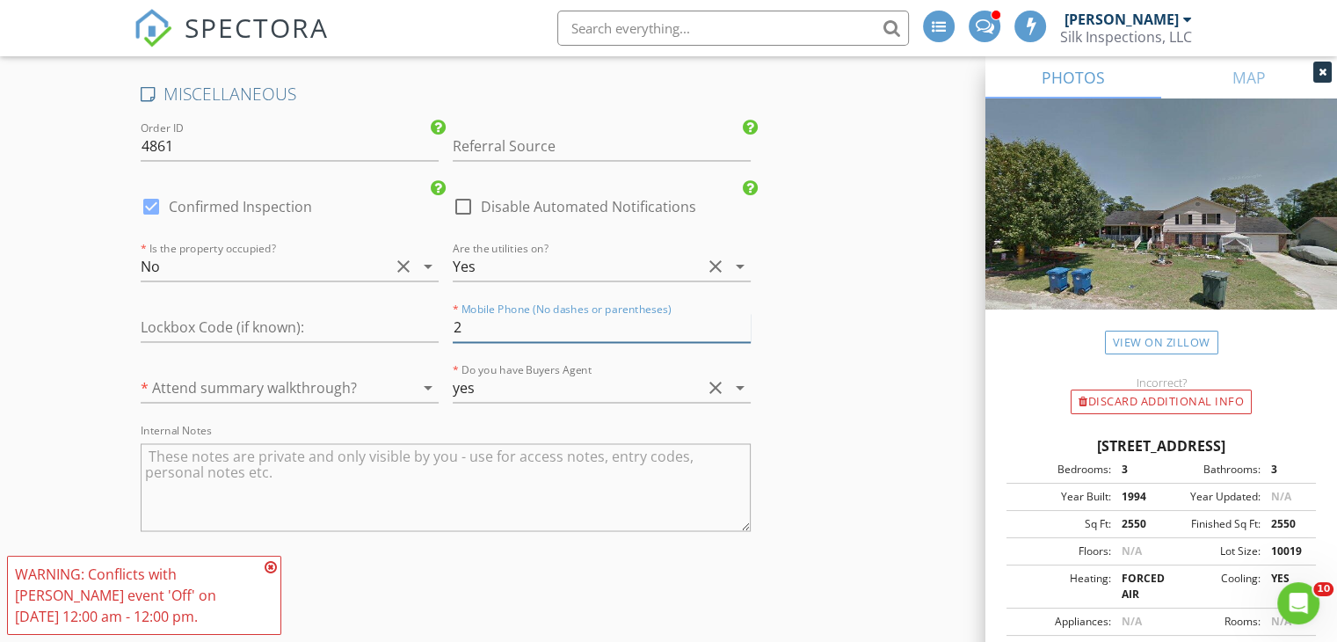
scroll to position [2902, 0]
type input "2"
click at [390, 377] on div at bounding box center [402, 386] width 25 height 21
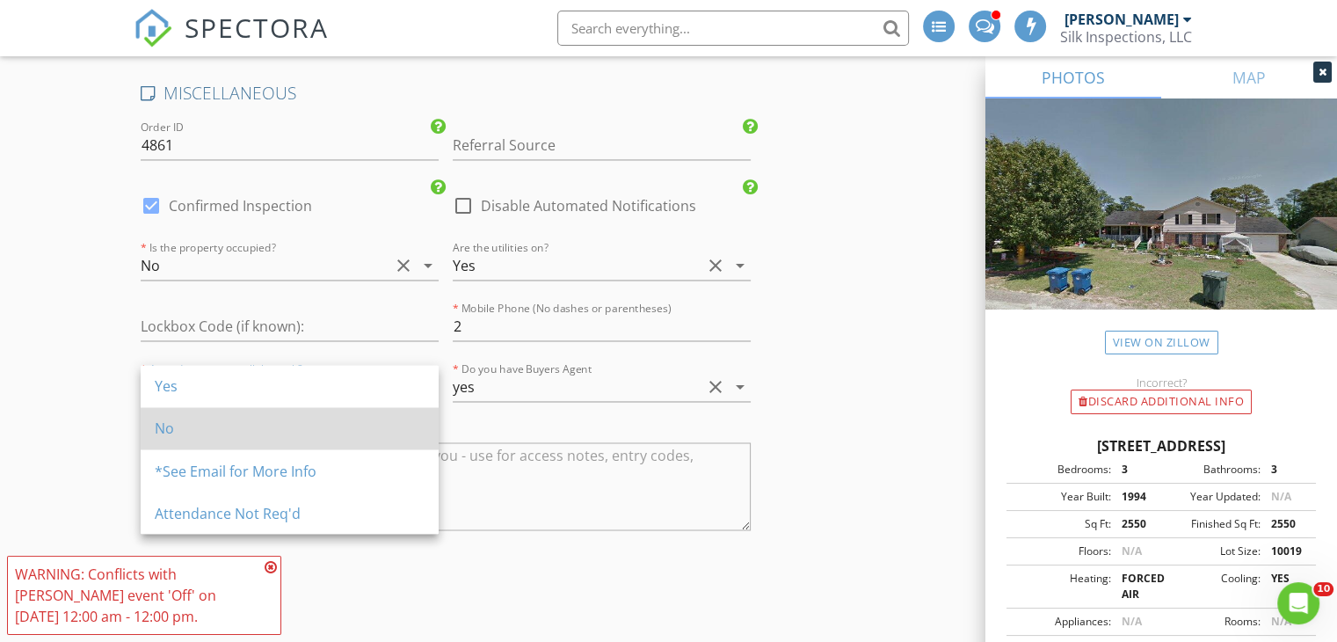
click at [324, 421] on div "No" at bounding box center [290, 428] width 270 height 21
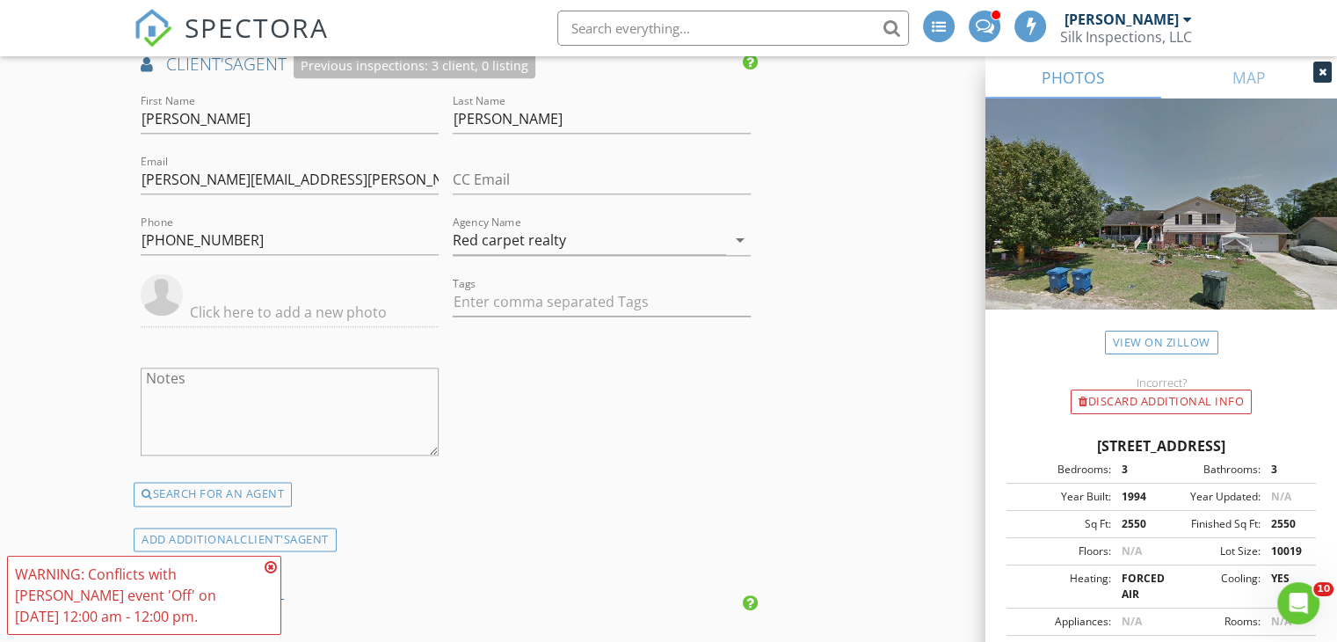
scroll to position [2017, 0]
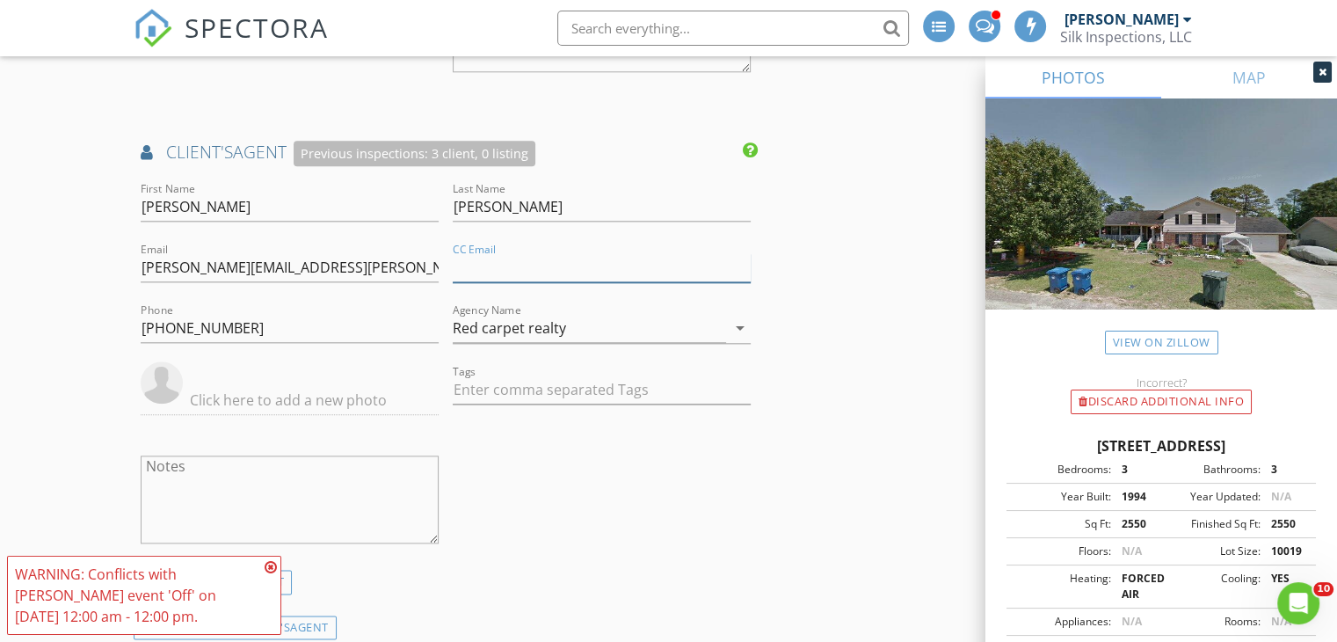
click at [536, 259] on input "CC Email" at bounding box center [602, 267] width 298 height 29
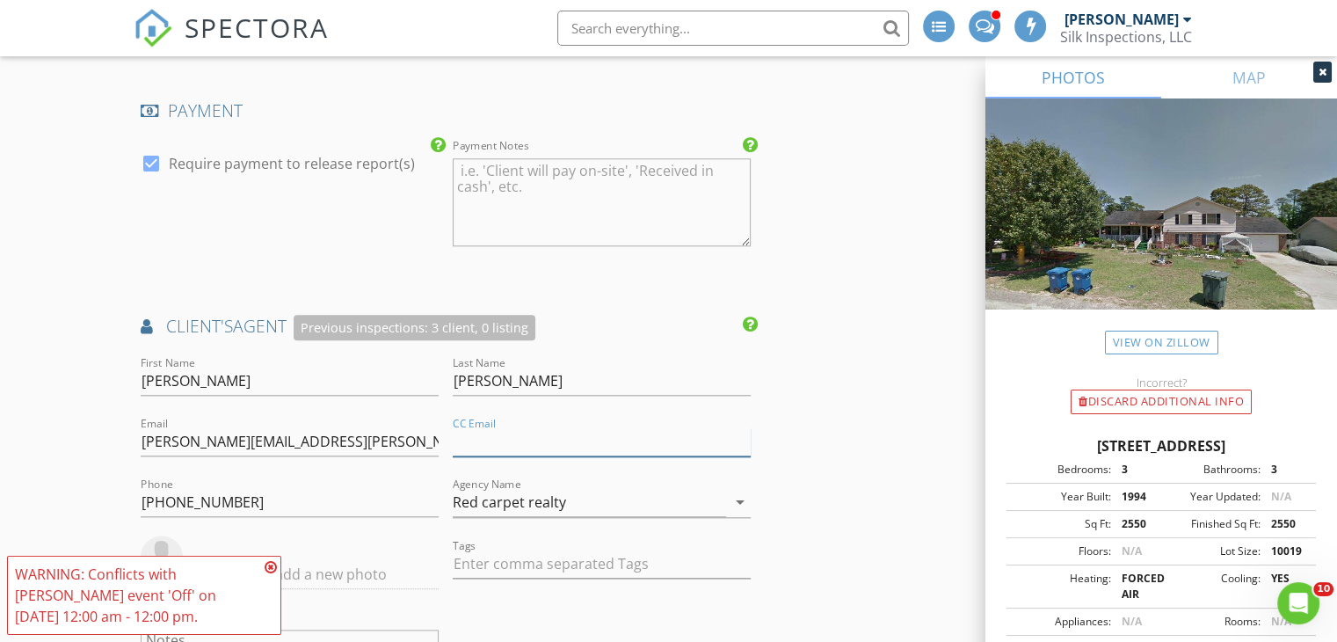
scroll to position [1841, 0]
drag, startPoint x: 392, startPoint y: 440, endPoint x: 127, endPoint y: 439, distance: 264.7
click at [127, 439] on div "New Inspection INSPECTOR(S) check_box_outline_blank John Freudenberg check_box …" at bounding box center [668, 248] width 1337 height 3972
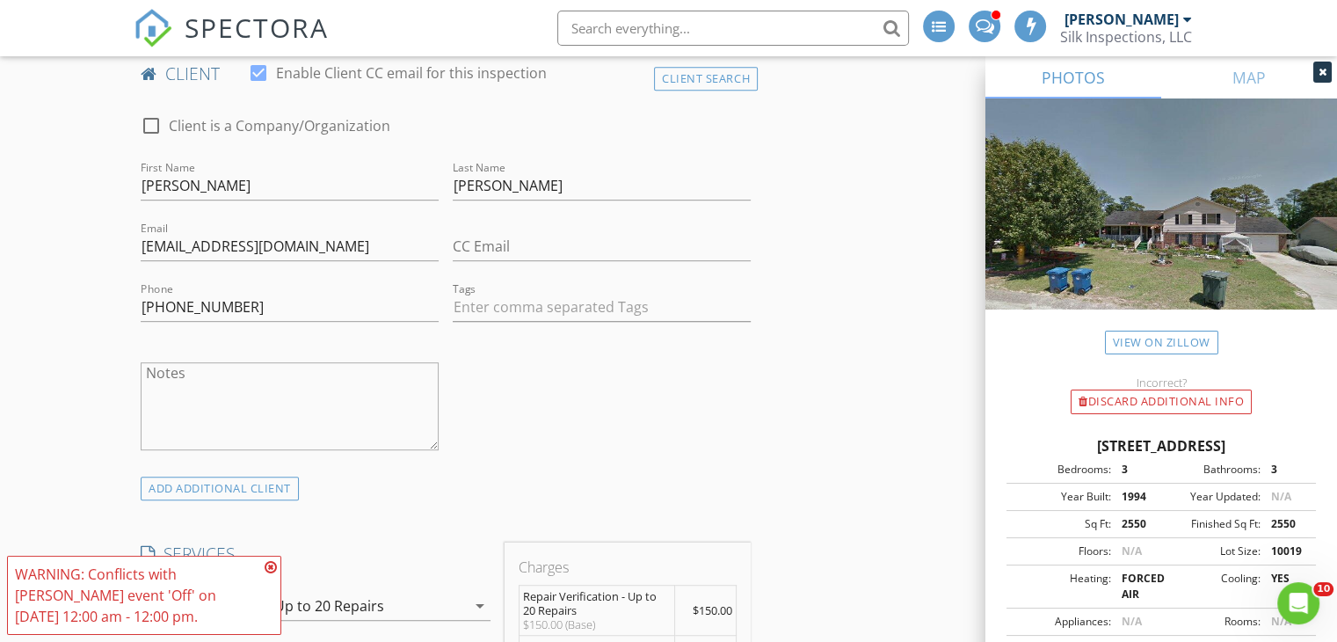
scroll to position [786, 0]
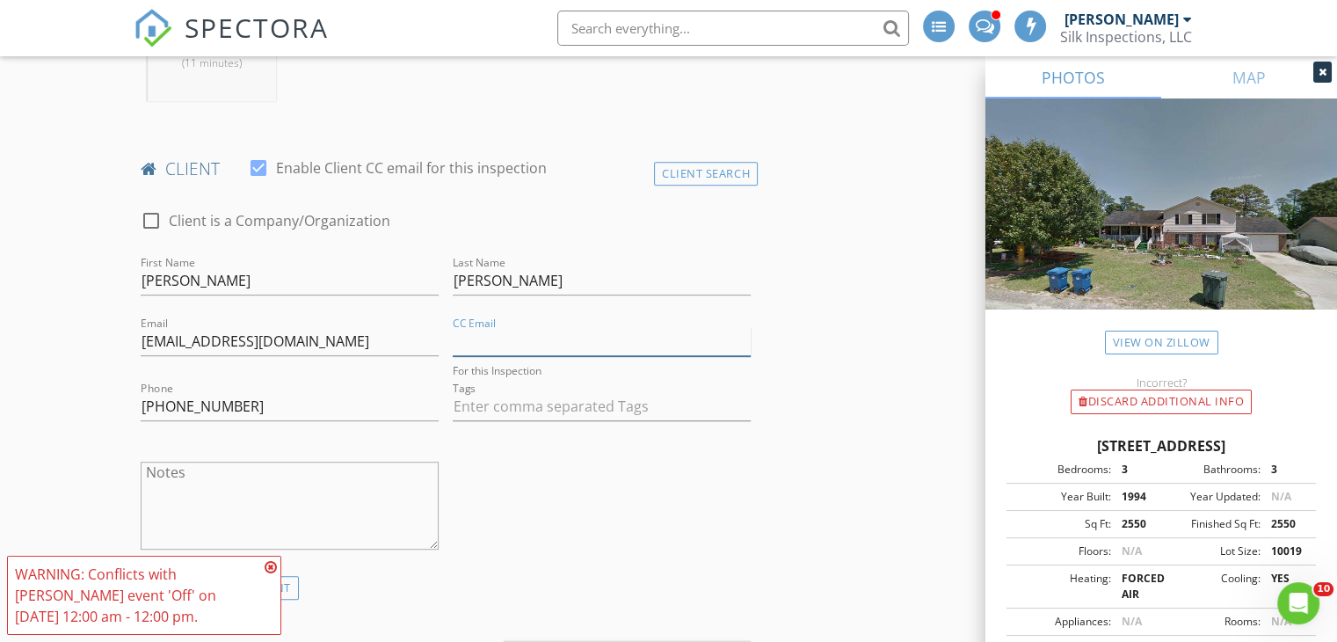
click at [505, 330] on input "CC Email" at bounding box center [602, 341] width 298 height 29
paste input "teresa.mckoy@redcarpetrealtync.com"
type input "teresa.mckoy@redcarpetrealtync.com"
click at [743, 424] on div at bounding box center [602, 415] width 298 height 47
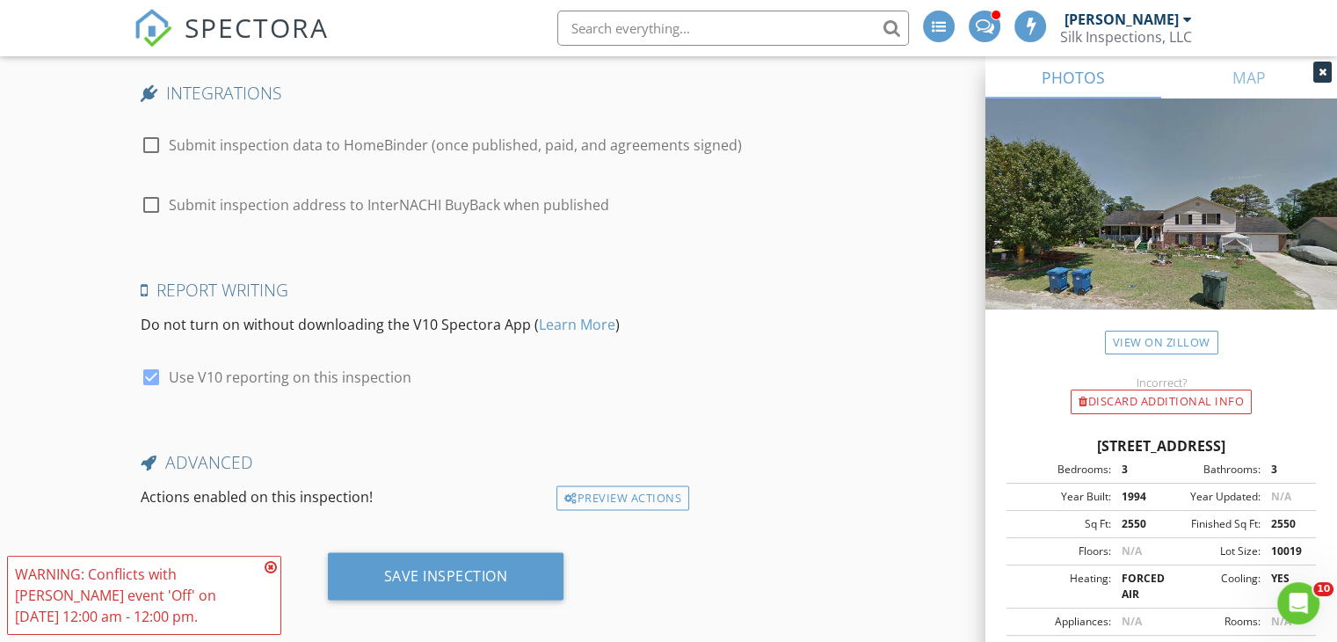
scroll to position [3424, 0]
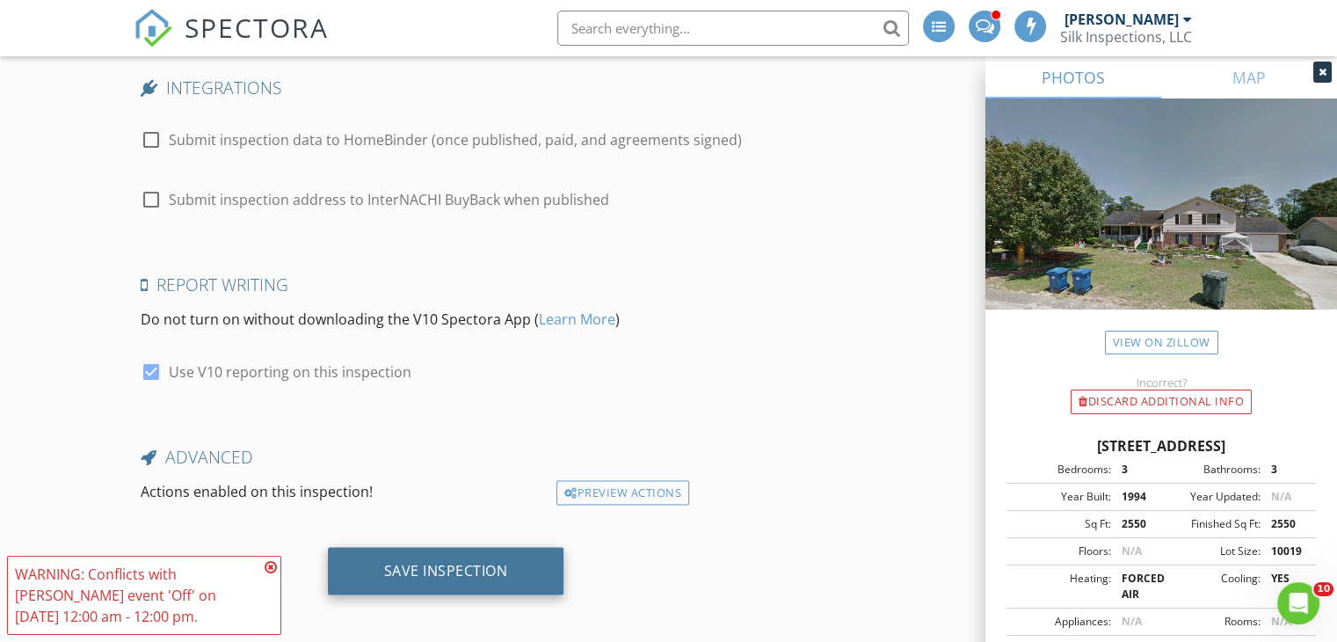
click at [489, 562] on div "Save Inspection" at bounding box center [446, 571] width 124 height 18
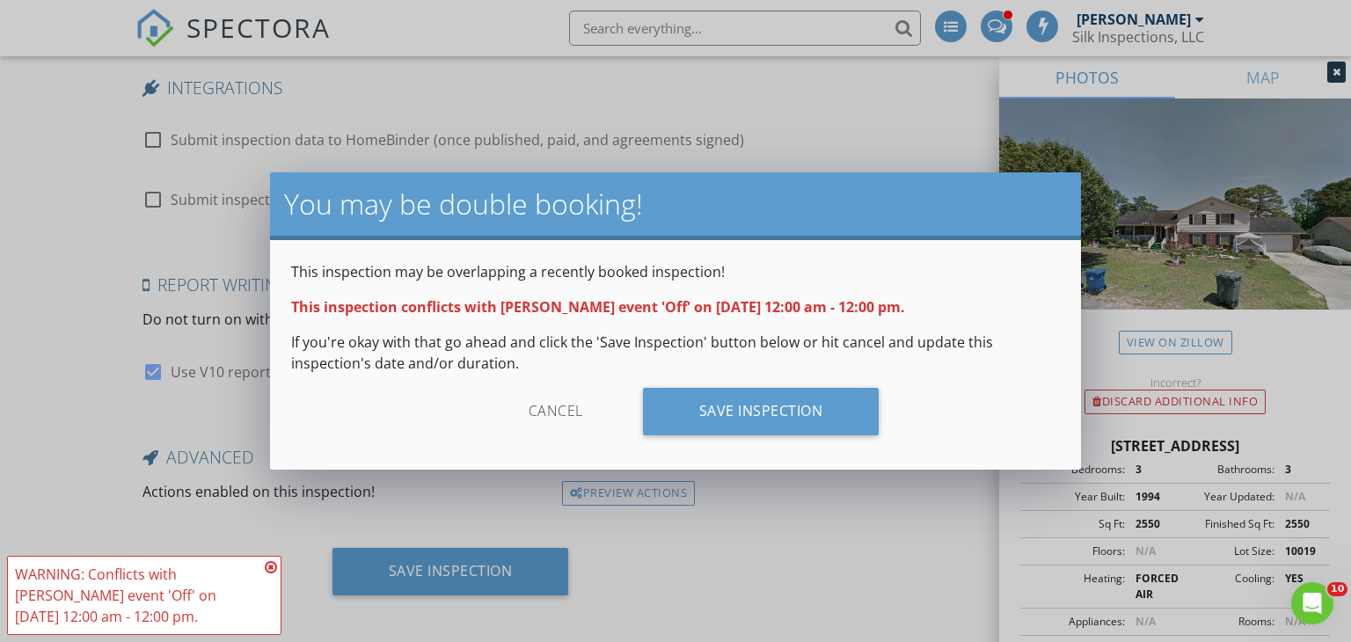
click at [566, 409] on div "Cancel" at bounding box center [555, 411] width 167 height 47
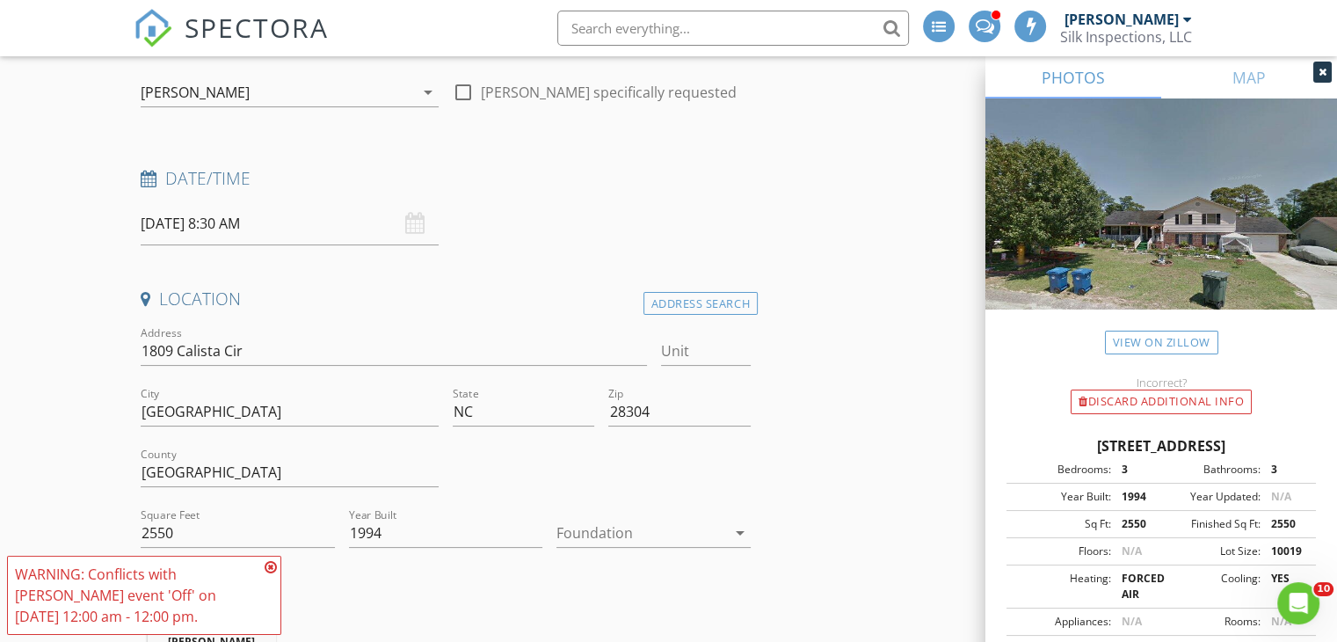
scroll to position [171, 0]
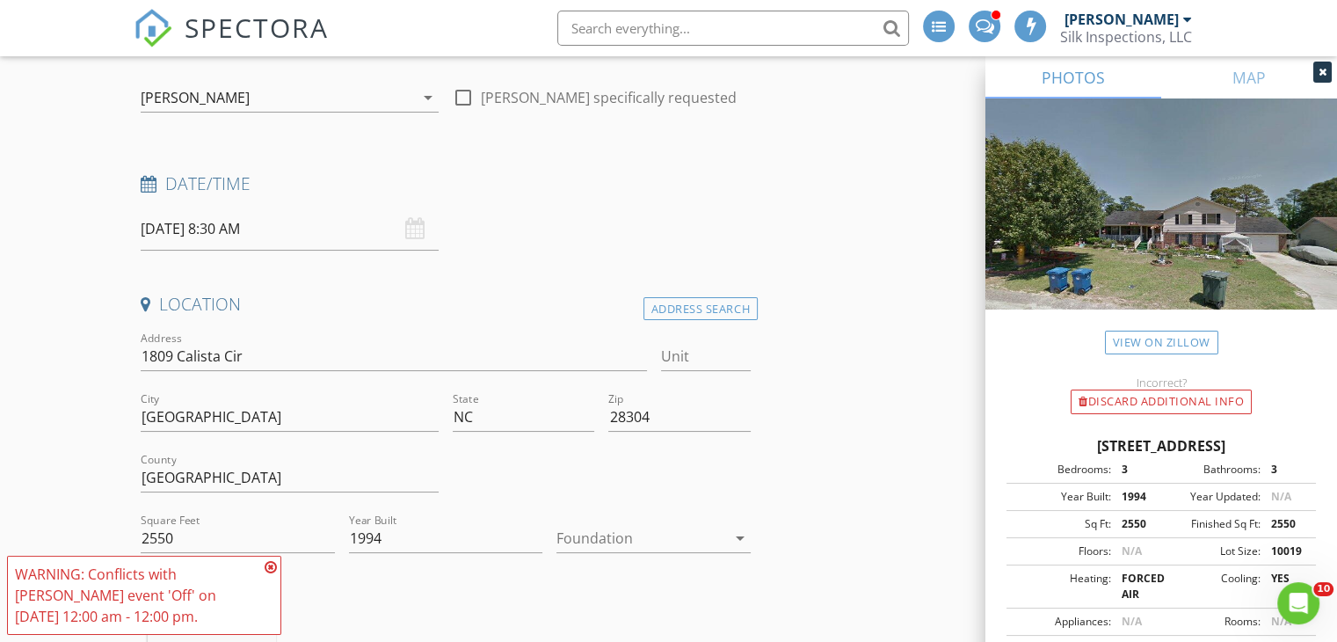
click at [415, 222] on div "08/29/2025 8:30 AM" at bounding box center [290, 229] width 298 height 43
click at [346, 222] on input "08/29/2025 8:30 AM" at bounding box center [290, 229] width 298 height 43
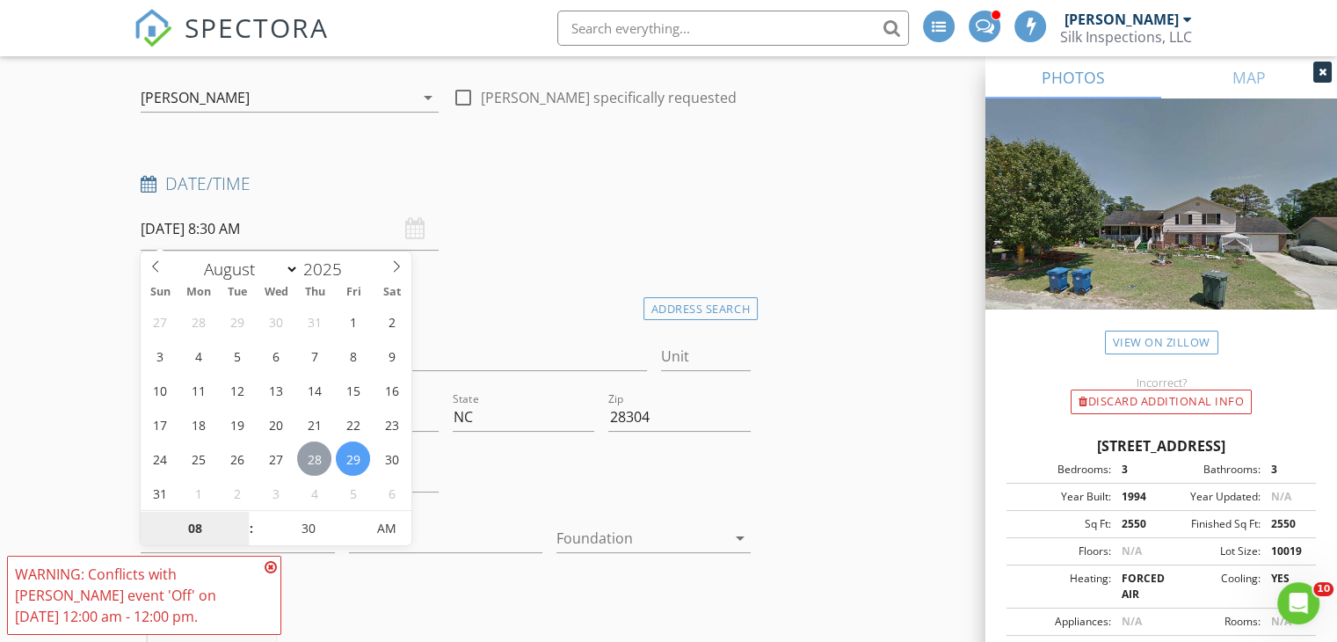
type input "08/28/2025 8:30 AM"
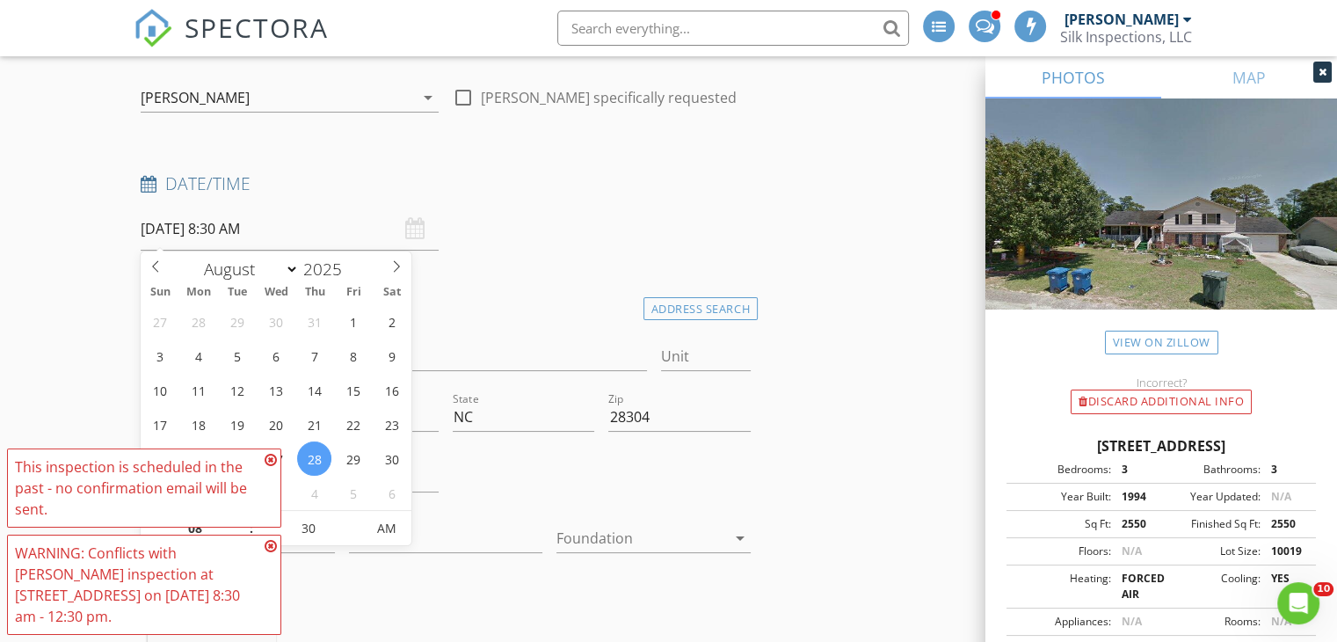
click at [267, 459] on icon at bounding box center [271, 460] width 12 height 14
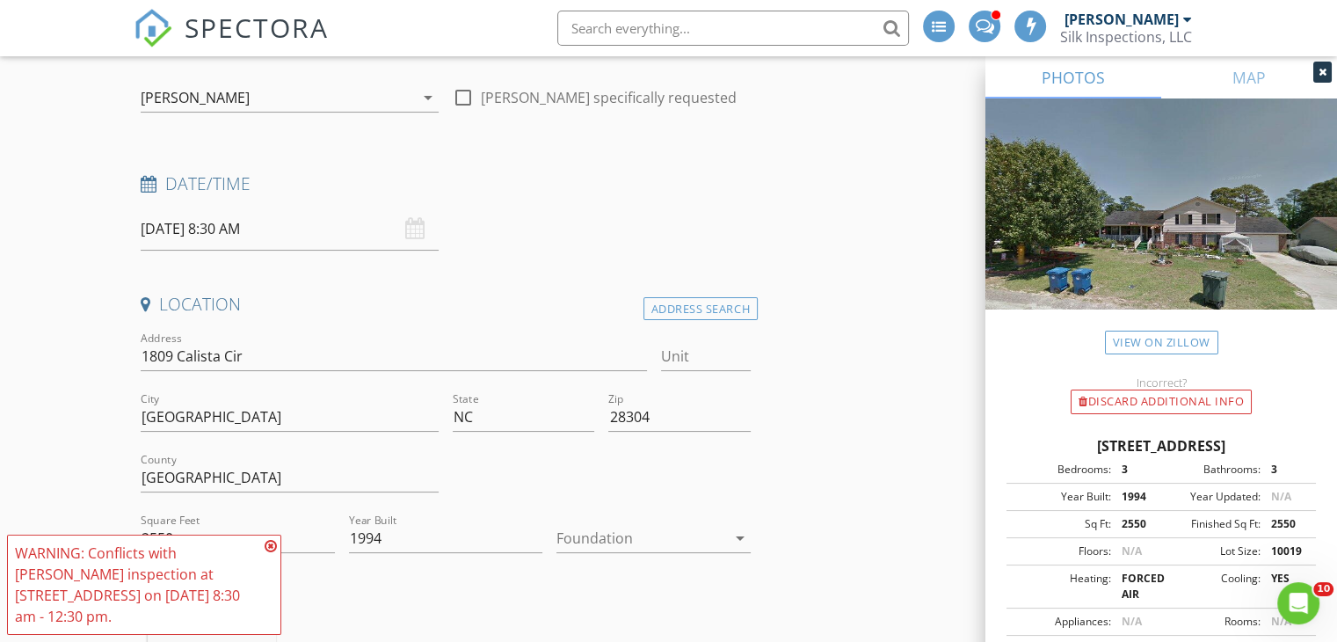
click at [274, 550] on icon at bounding box center [271, 546] width 12 height 14
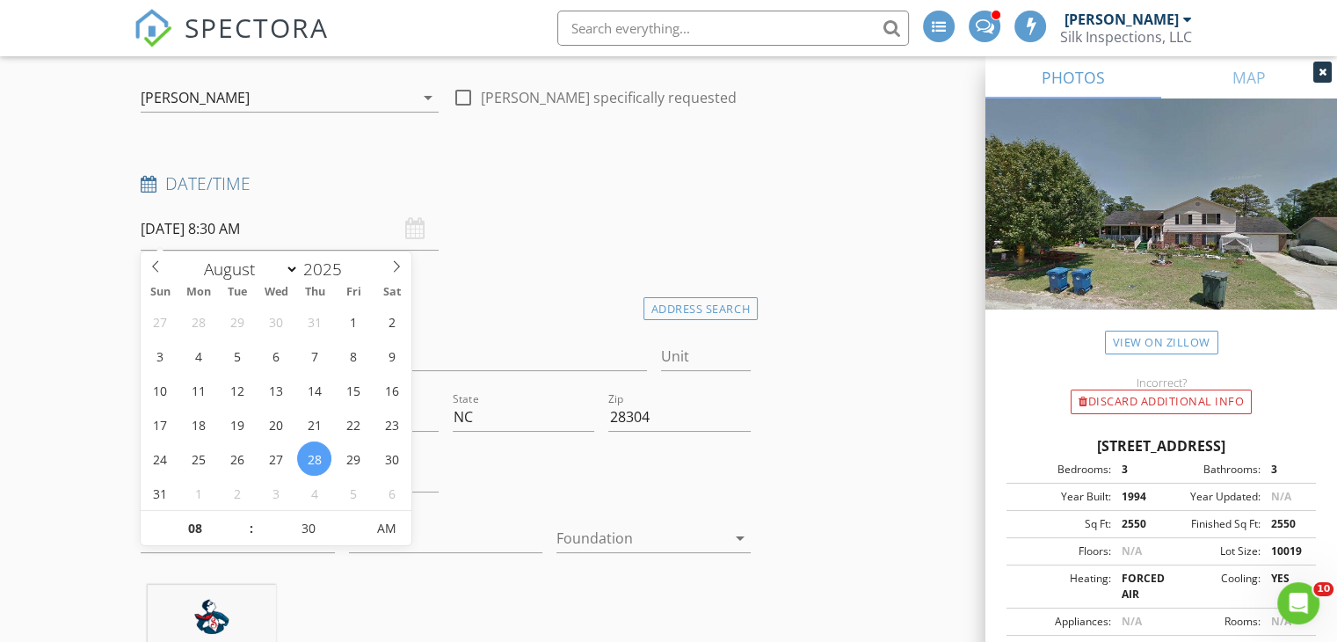
click at [354, 228] on input "08/28/2025 8:30 AM" at bounding box center [290, 229] width 298 height 43
type input "09"
type input "08/28/2025 9:30 AM"
click at [243, 517] on span at bounding box center [243, 520] width 12 height 18
type input "10"
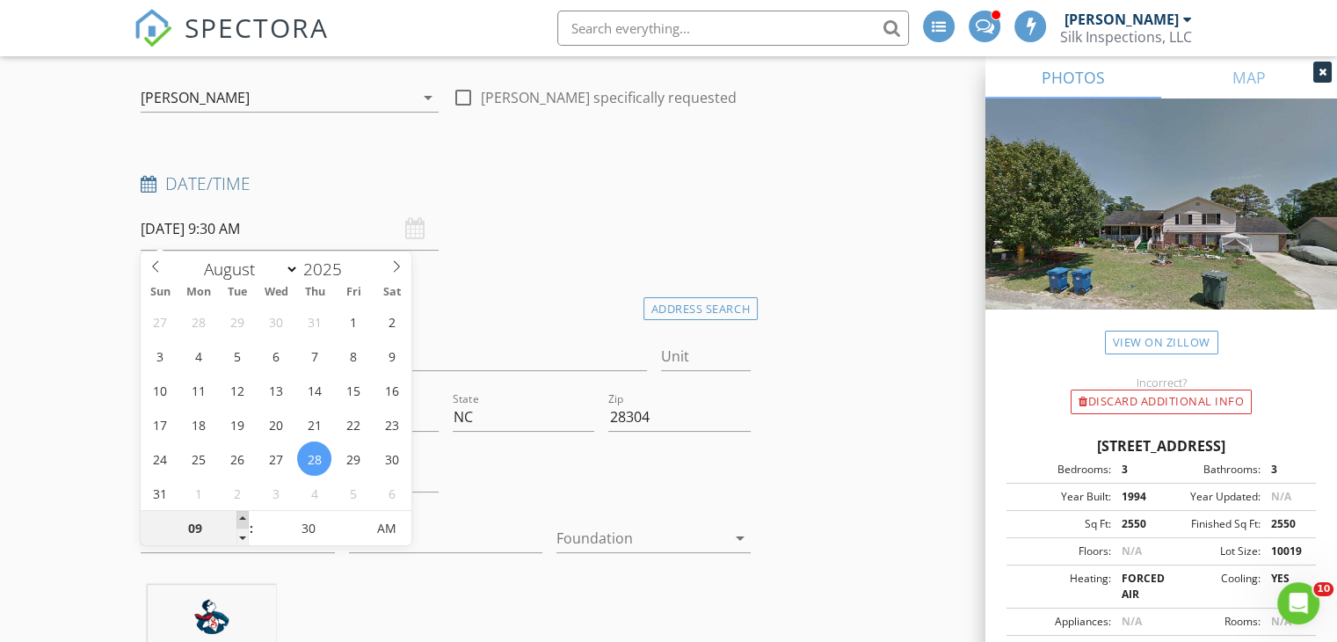
type input "08/28/2025 10:30 AM"
click at [243, 517] on span at bounding box center [243, 520] width 12 height 18
type input "11"
type input "08/28/2025 11:30 AM"
click at [243, 517] on span at bounding box center [243, 520] width 12 height 18
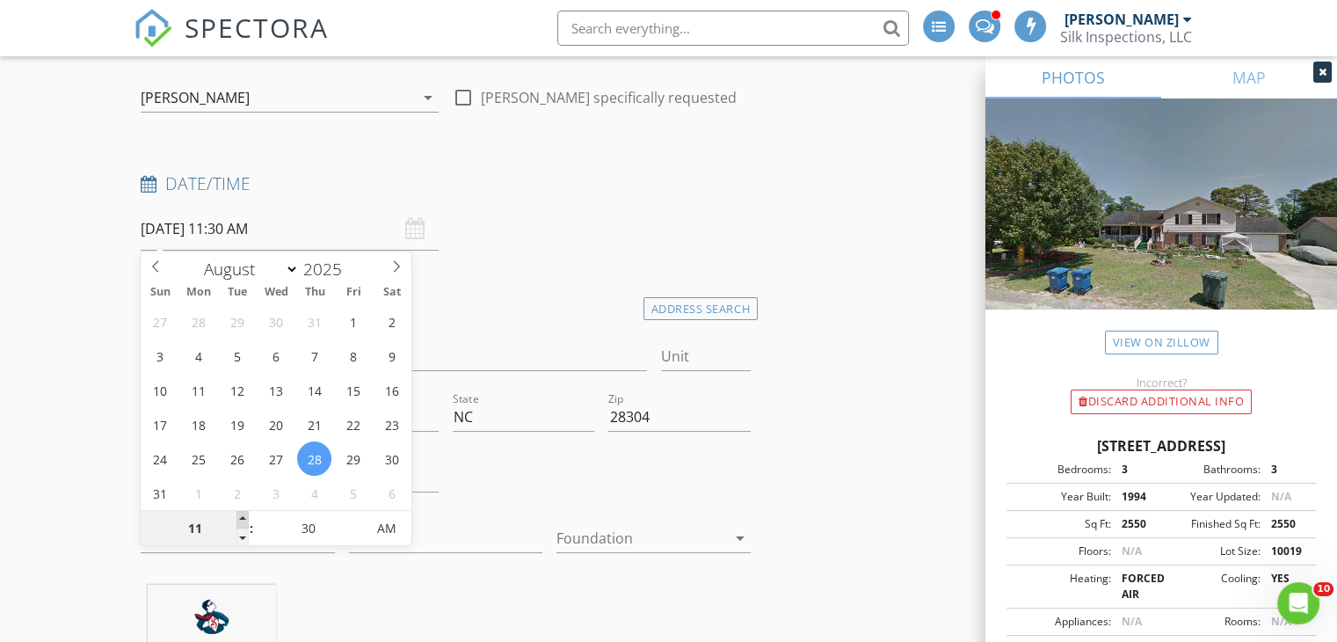
type input "12"
type input "08/28/2025 12:30 PM"
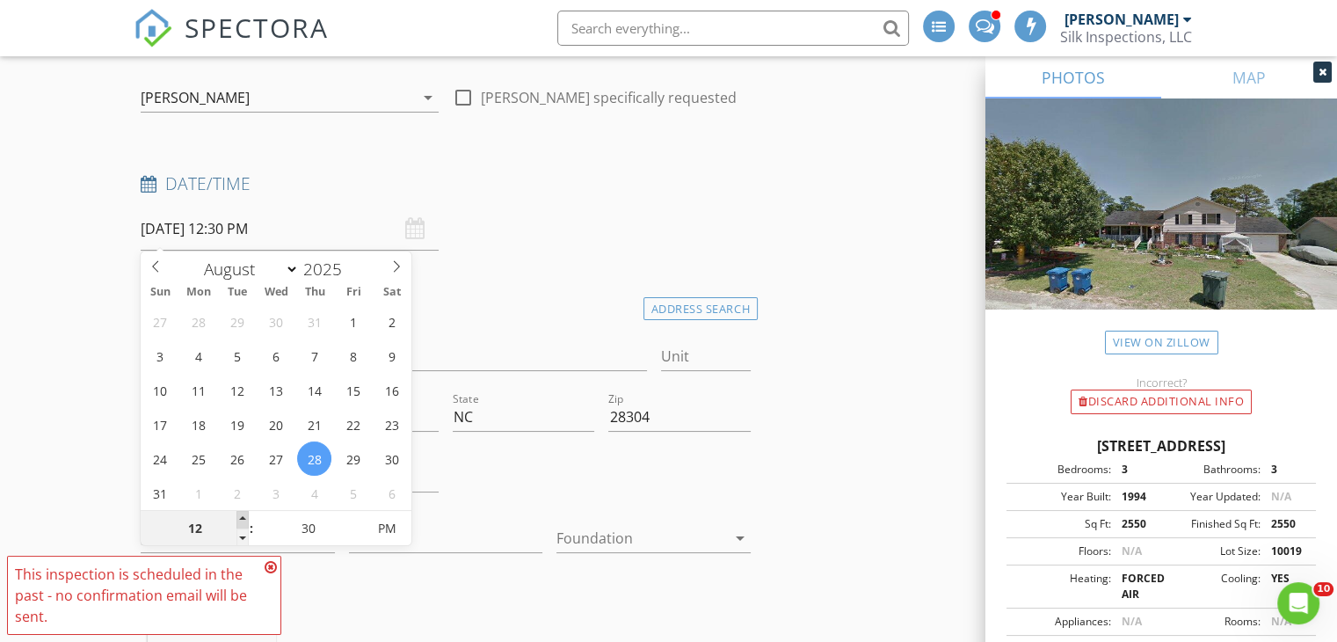
click at [243, 517] on span at bounding box center [243, 520] width 12 height 18
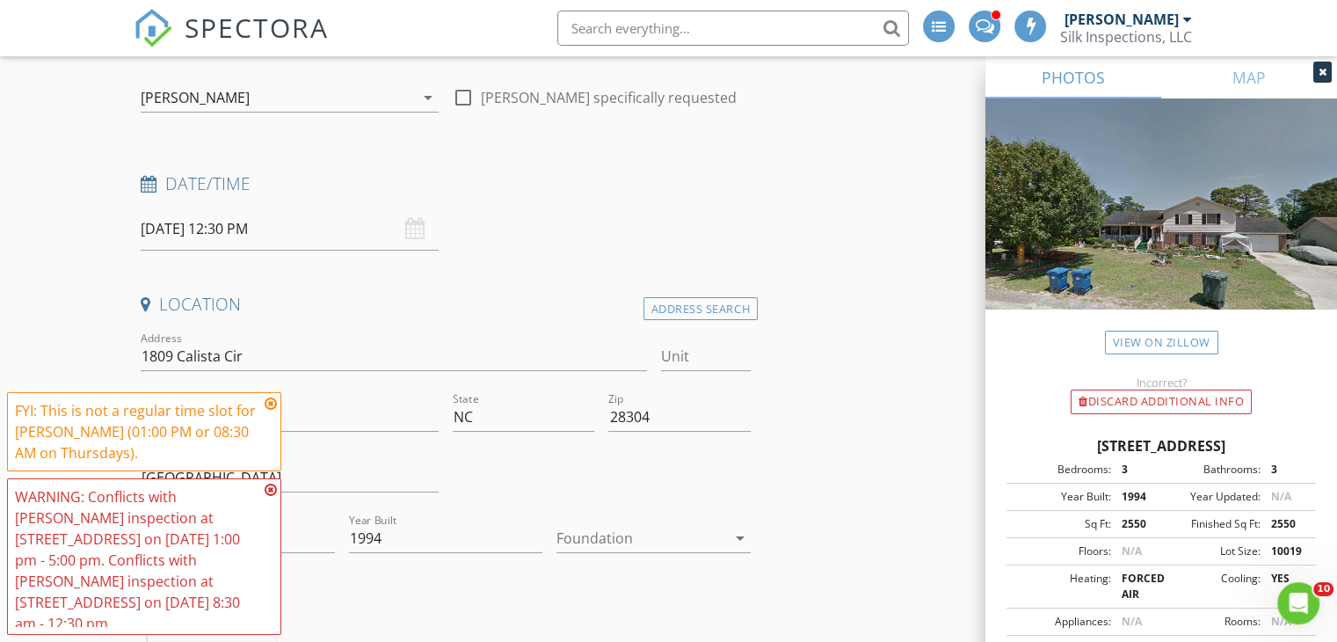
click at [273, 401] on icon at bounding box center [271, 404] width 12 height 14
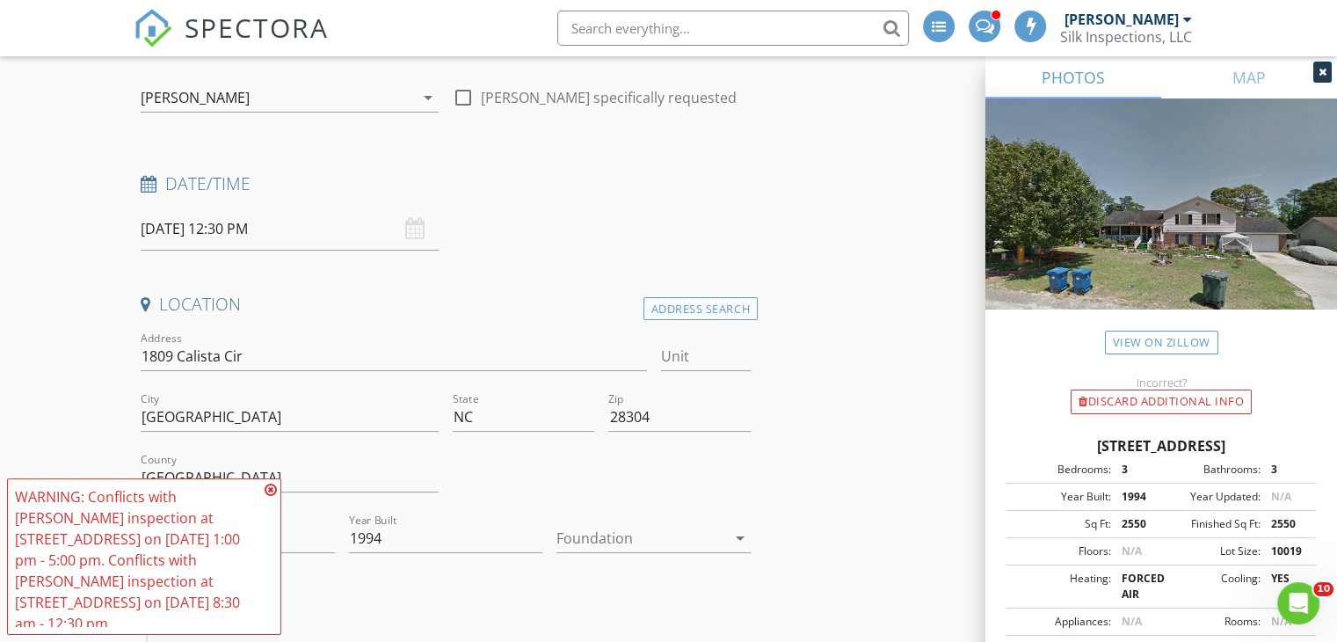
click at [268, 490] on icon at bounding box center [271, 490] width 12 height 14
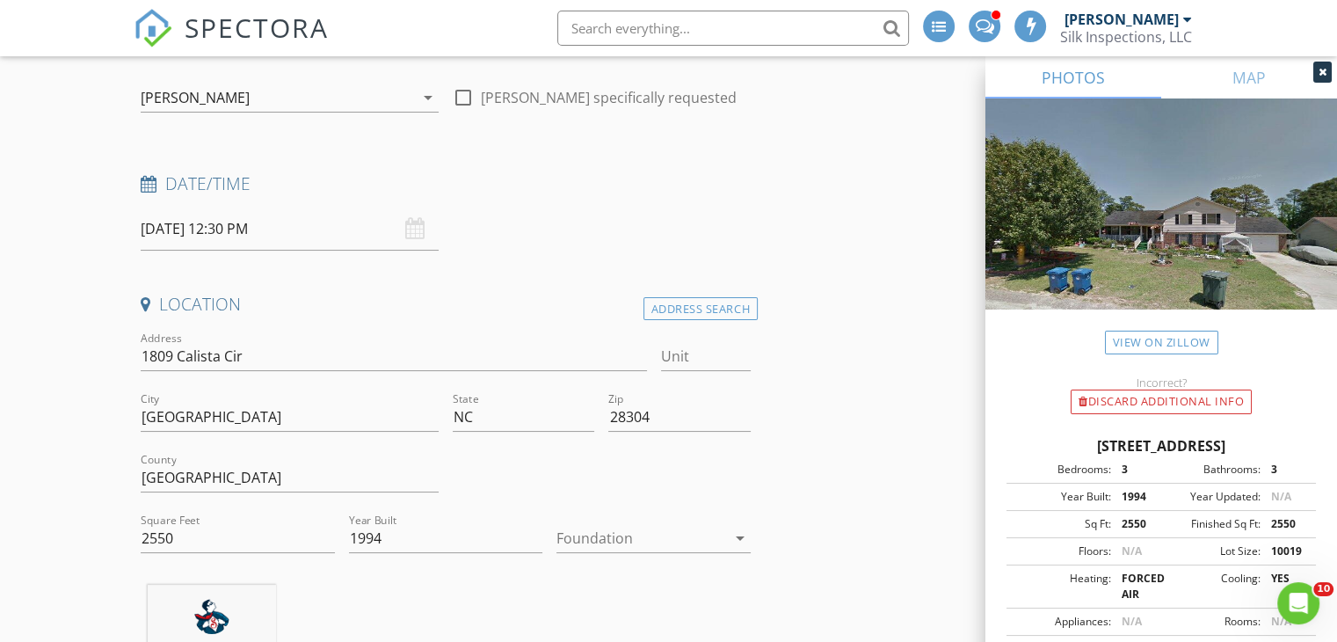
click at [415, 228] on div "08/28/2025 12:30 PM" at bounding box center [290, 229] width 298 height 43
click at [363, 233] on input "08/28/2025 12:30 PM" at bounding box center [290, 229] width 298 height 43
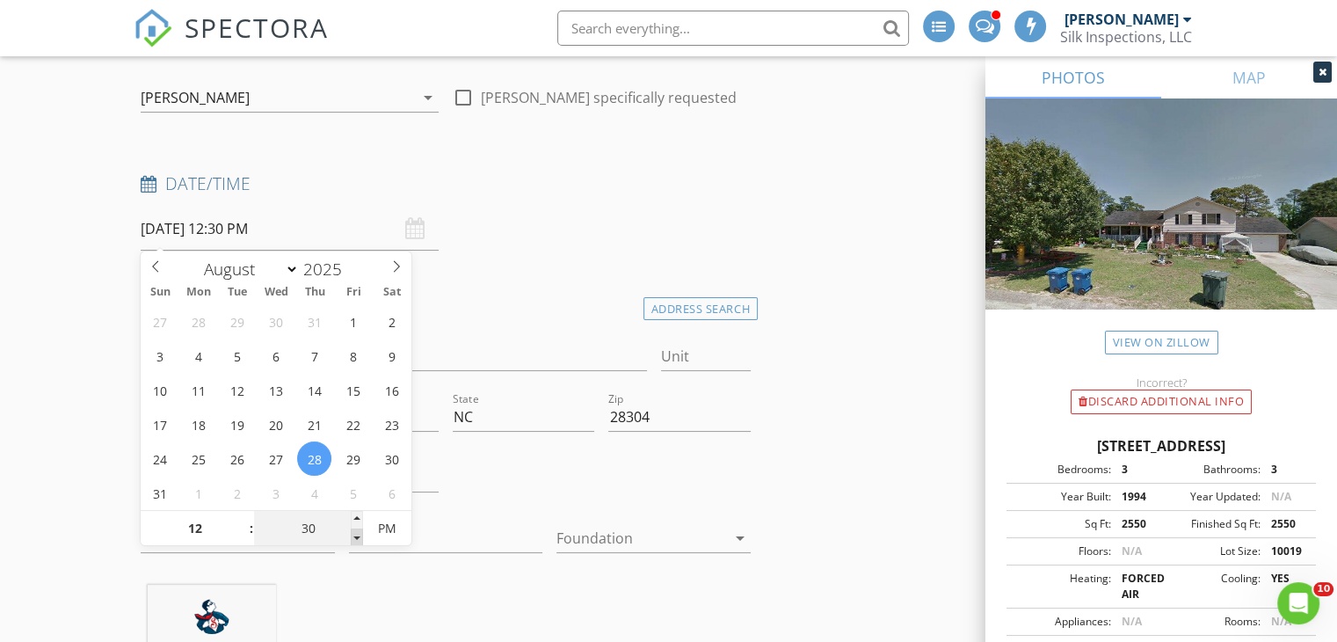
type input "25"
type input "08/28/2025 12:25 PM"
click at [351, 535] on span at bounding box center [357, 537] width 12 height 18
type input "20"
type input "08/28/2025 12:20 PM"
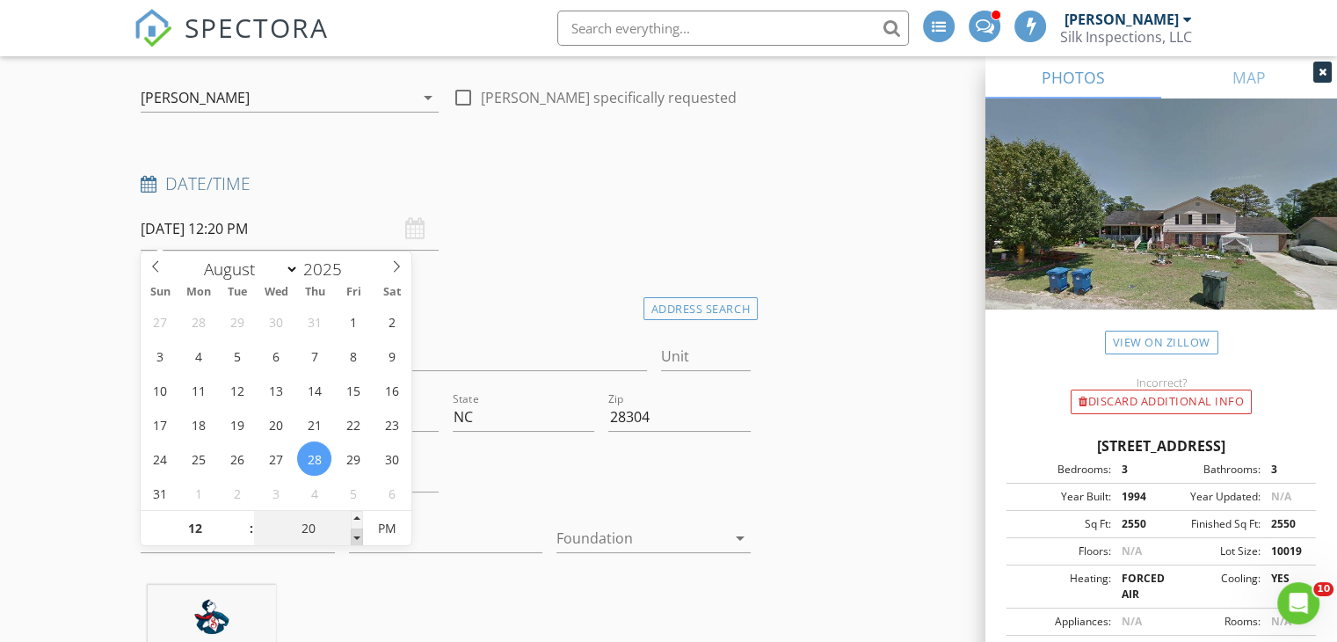
click at [351, 535] on span at bounding box center [357, 537] width 12 height 18
type input "15"
type input "08/28/2025 12:15 PM"
click at [351, 535] on span at bounding box center [357, 537] width 12 height 18
type input "10"
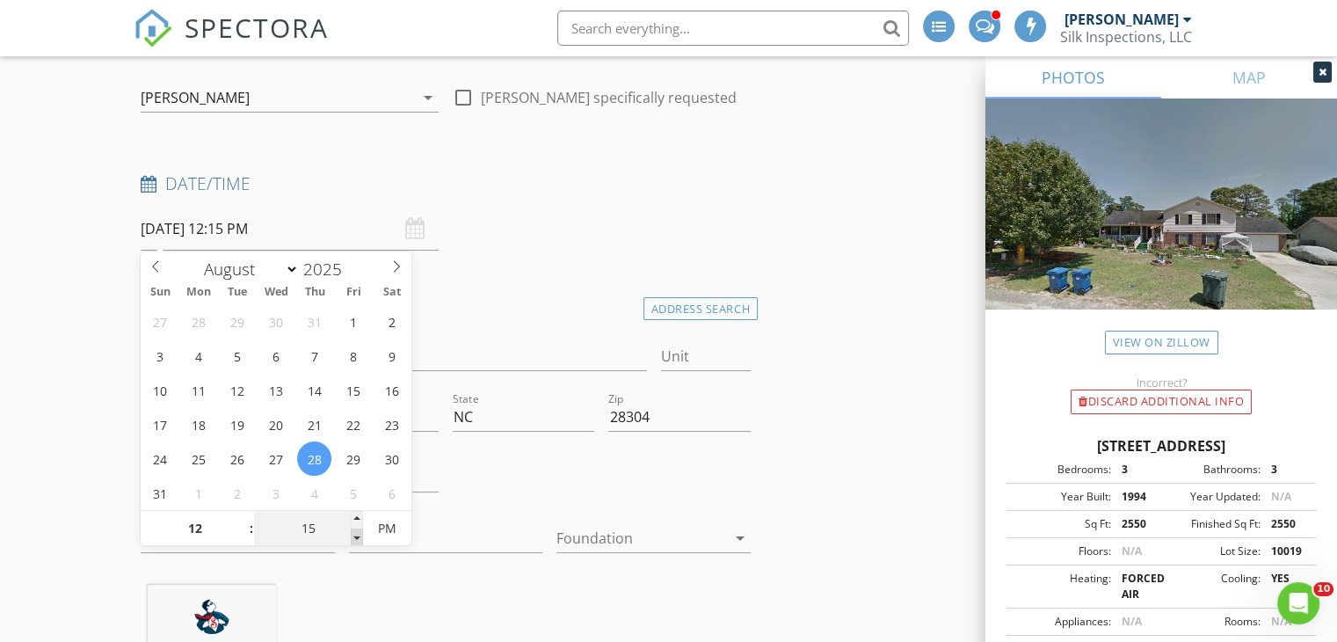
type input "08/28/2025 12:10 PM"
click at [351, 535] on span at bounding box center [357, 537] width 12 height 18
type input "05"
type input "08/28/2025 12:05 PM"
click at [351, 535] on span at bounding box center [357, 537] width 12 height 18
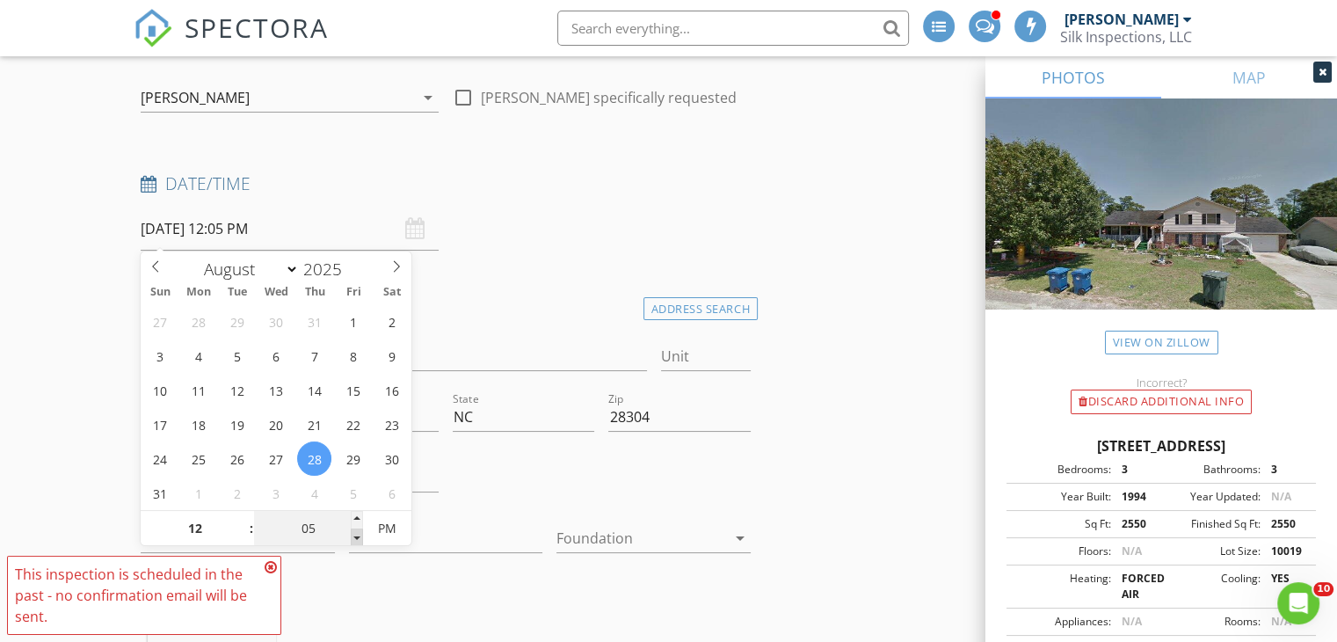
type input "00"
type input "08/28/2025 12:00 PM"
click at [351, 535] on span at bounding box center [357, 537] width 12 height 18
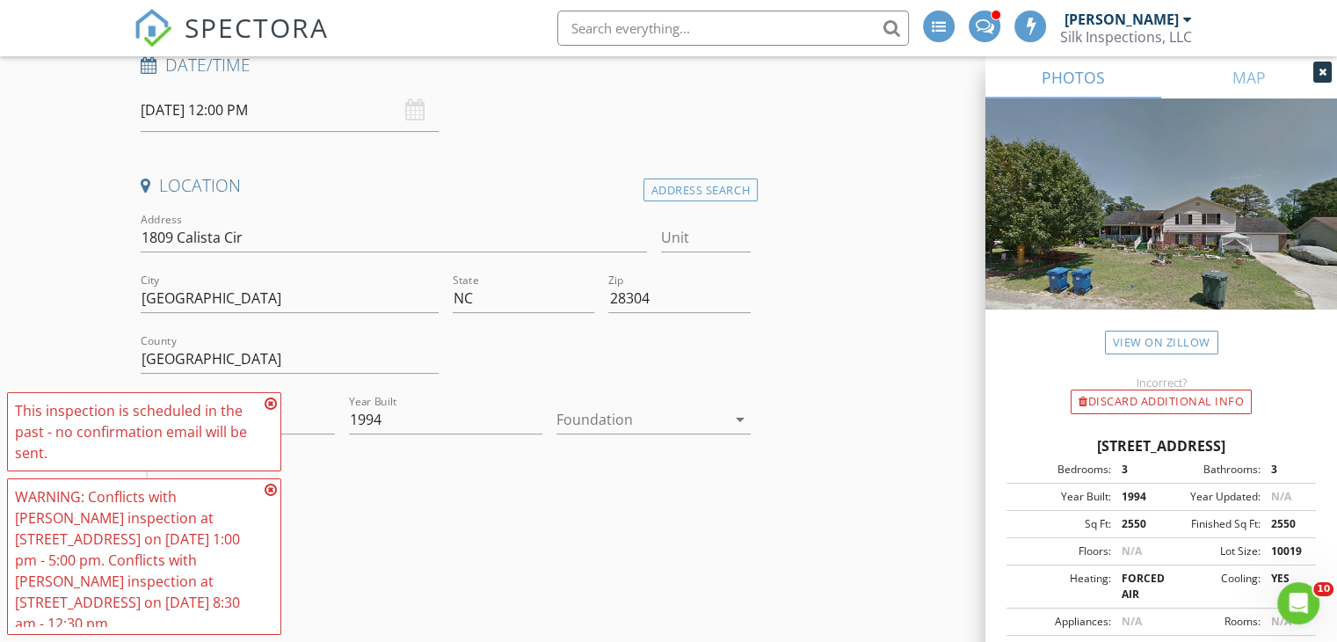
scroll to position [259, 0]
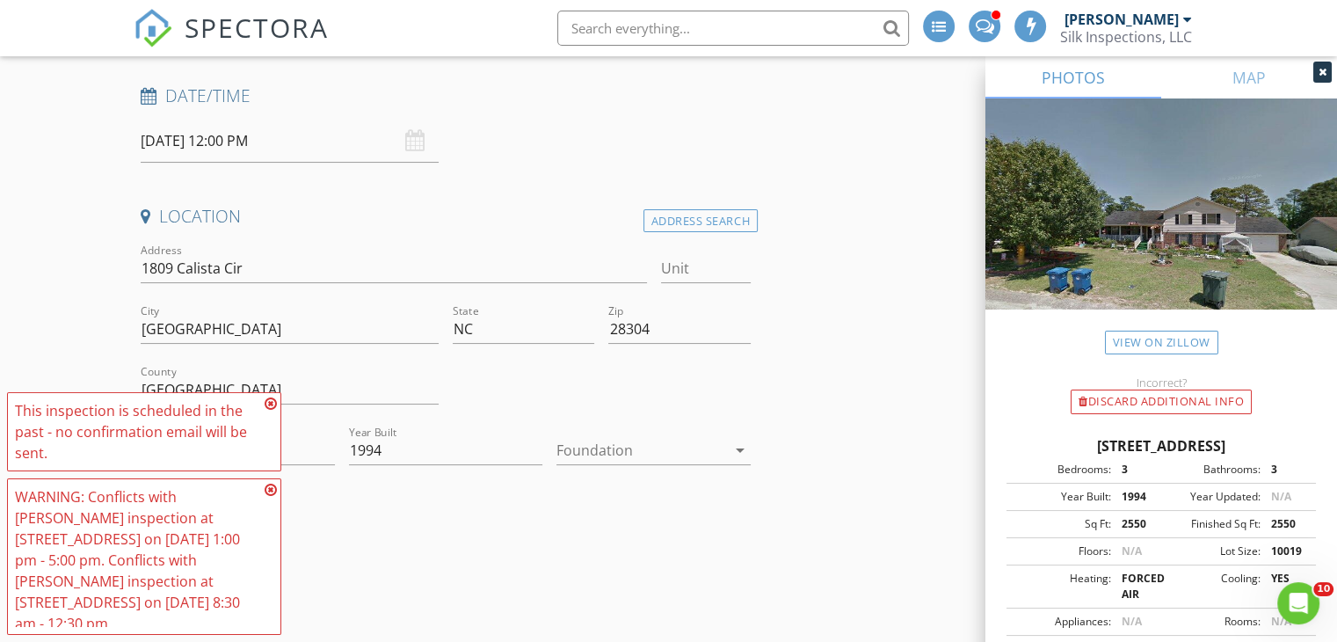
click at [403, 157] on input "08/28/2025 12:00 PM" at bounding box center [290, 141] width 298 height 43
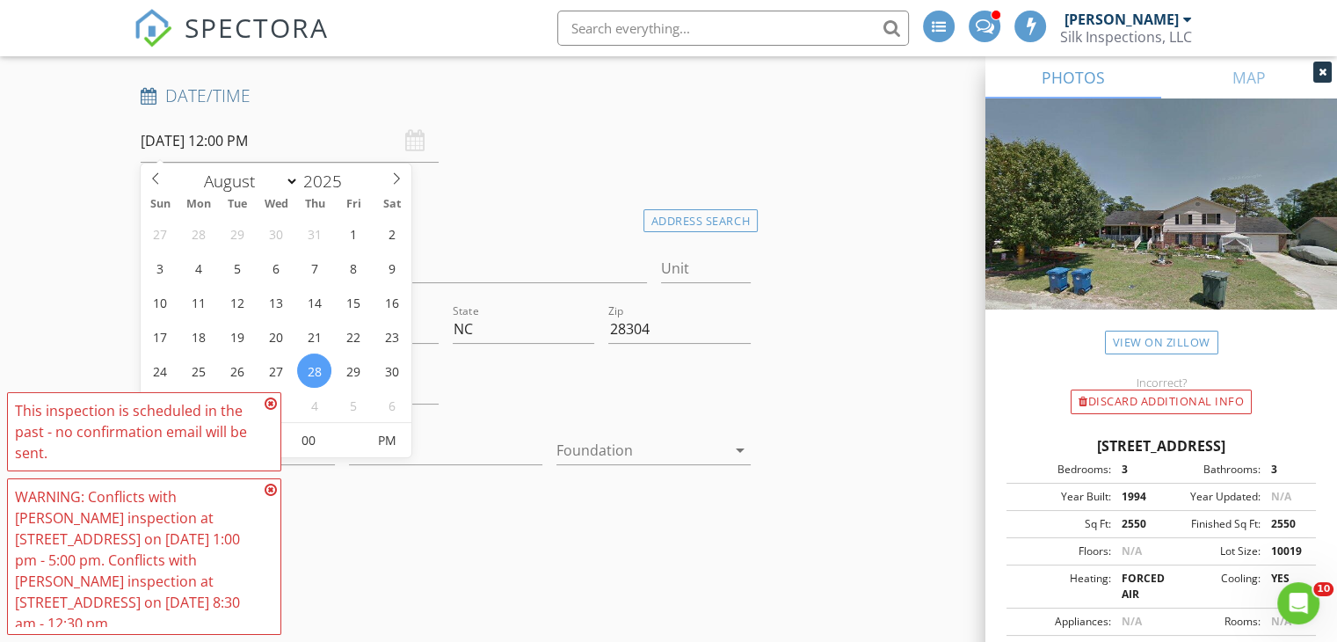
click at [269, 401] on icon at bounding box center [271, 404] width 12 height 14
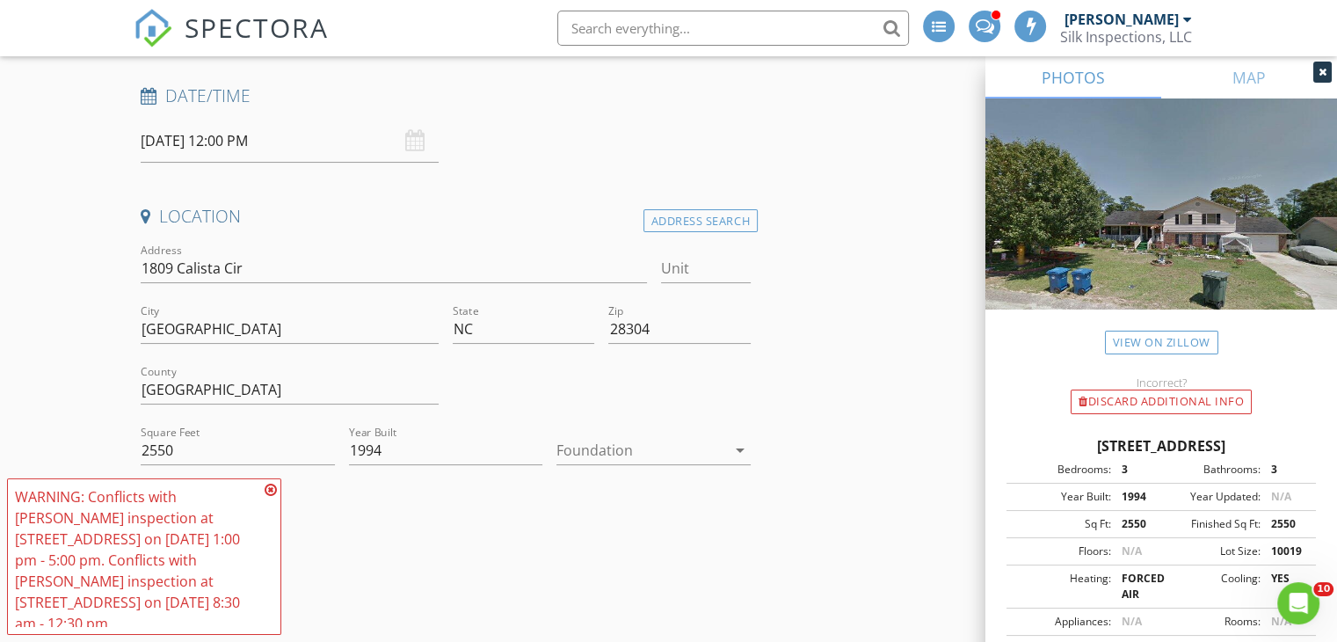
click at [273, 489] on icon at bounding box center [271, 490] width 12 height 14
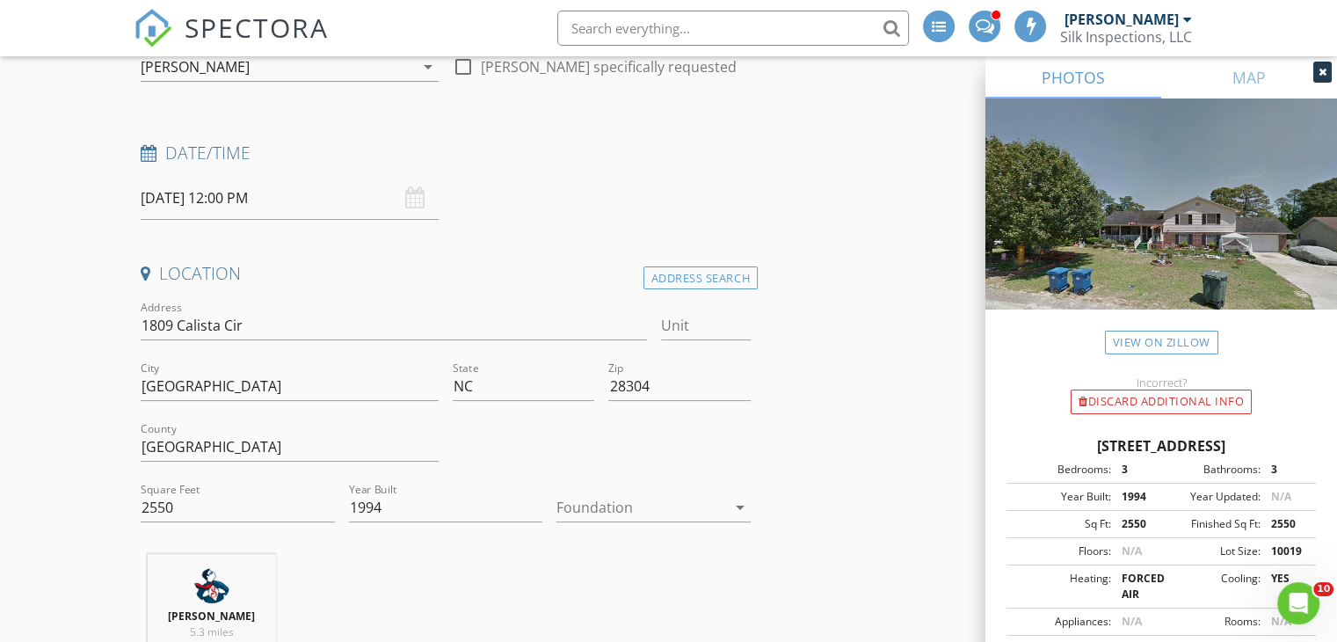
scroll to position [83, 0]
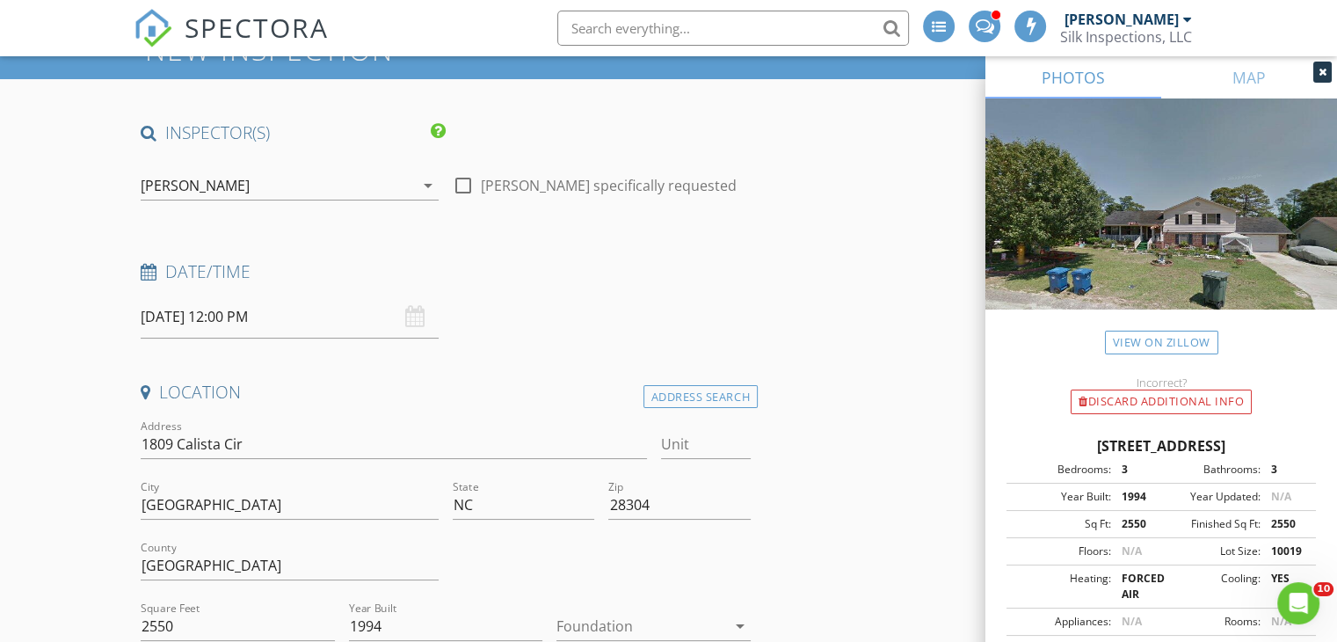
click at [316, 303] on input "08/28/2025 12:00 PM" at bounding box center [290, 316] width 298 height 43
click at [523, 314] on div "Date/Time 08/28/2025 12:00 PM" at bounding box center [446, 299] width 624 height 78
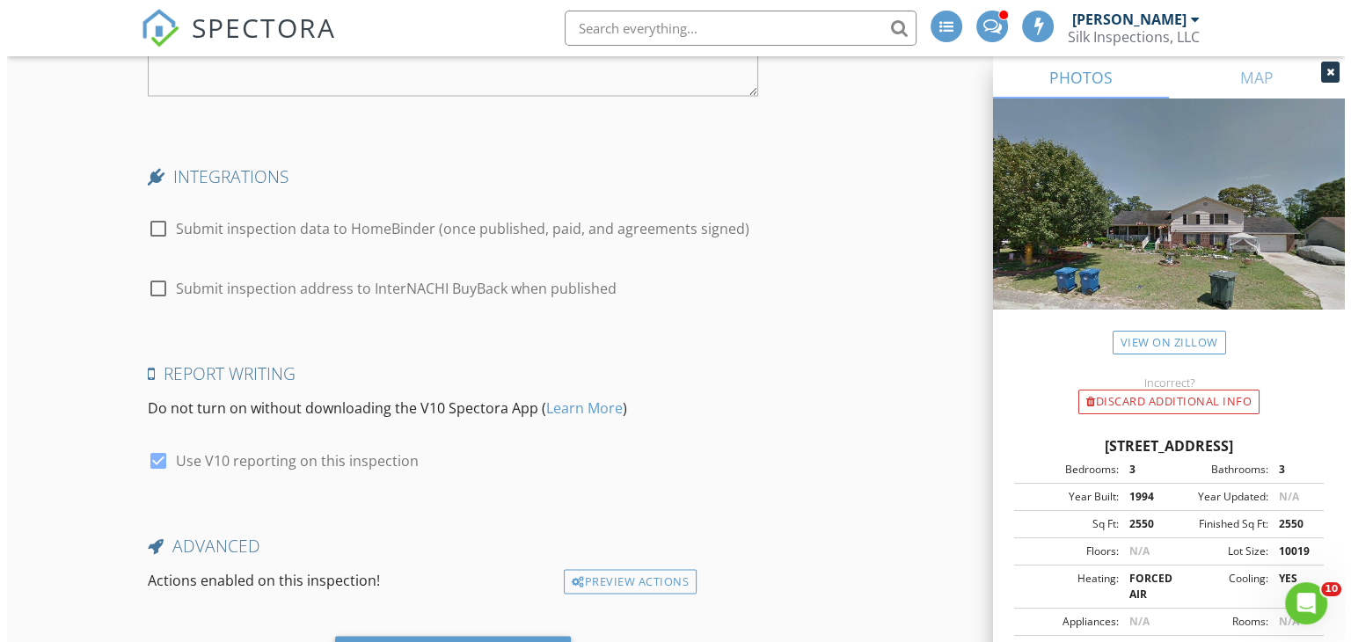
scroll to position [3424, 0]
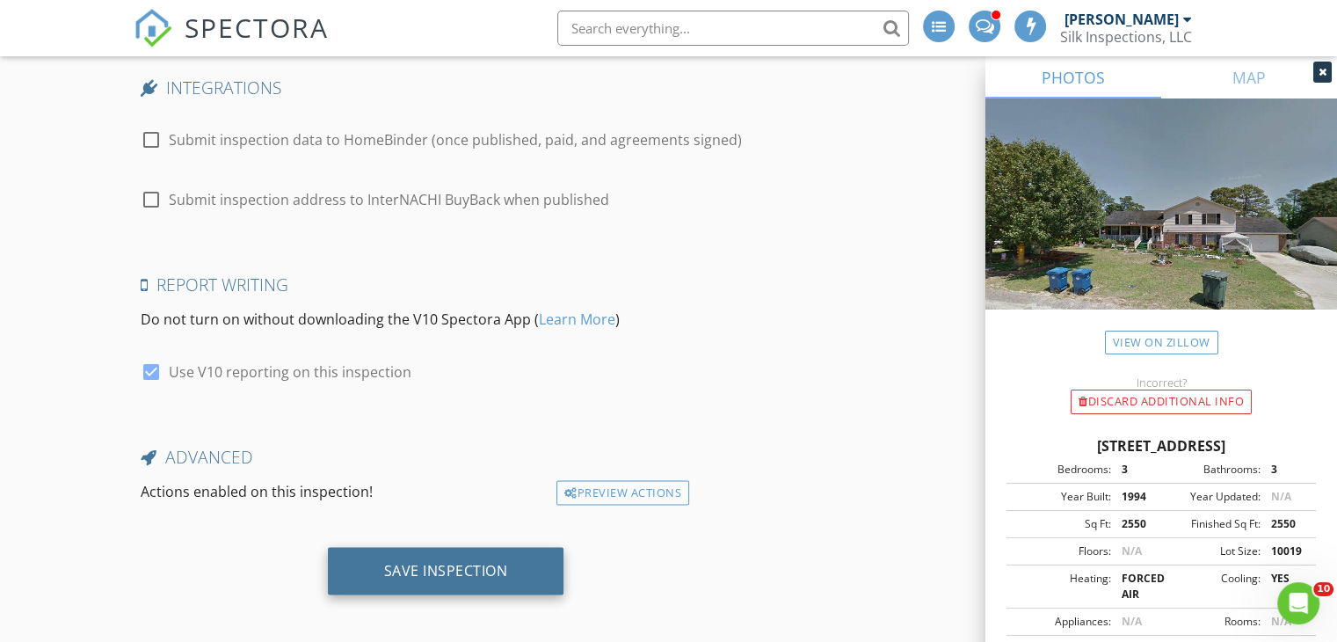
click at [436, 562] on div "Save Inspection" at bounding box center [446, 571] width 124 height 18
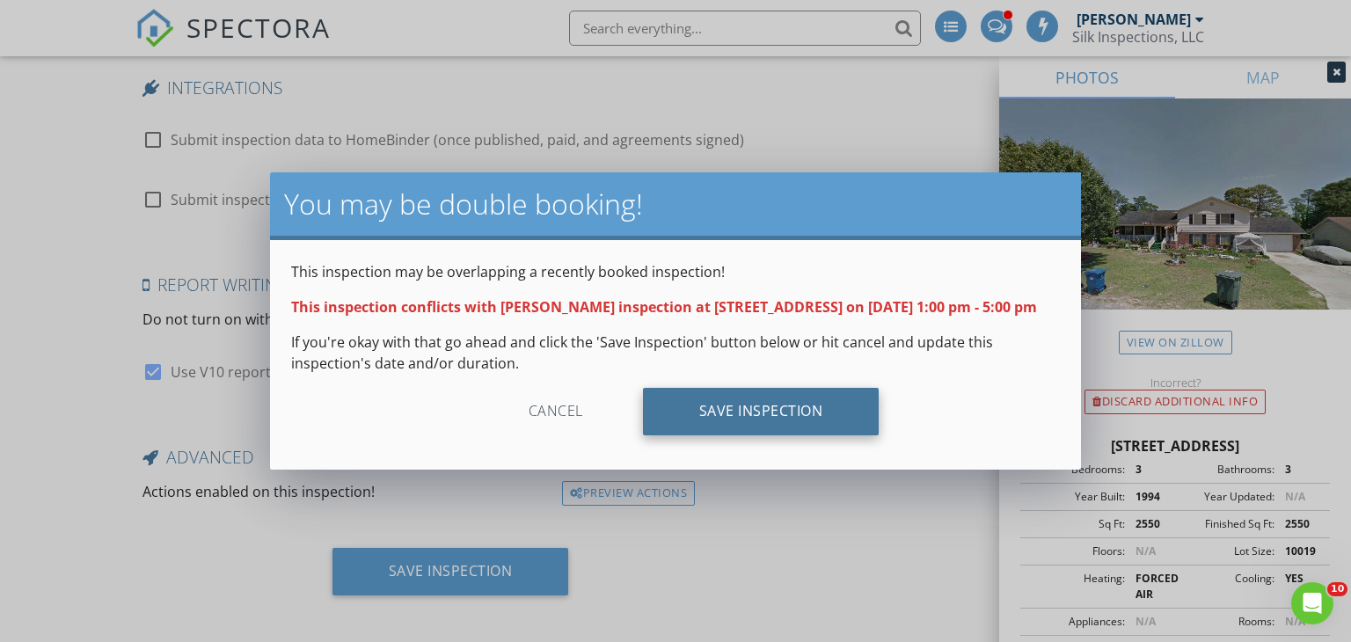
click at [693, 412] on div "Save Inspection" at bounding box center [761, 411] width 237 height 47
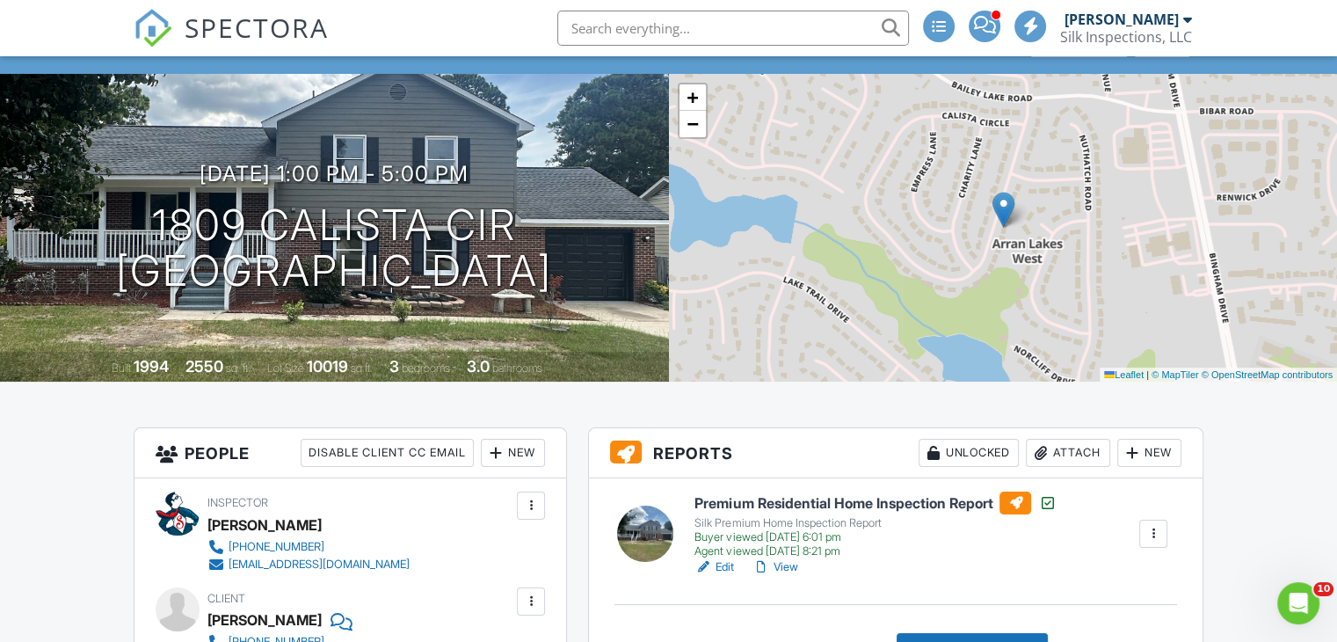
scroll to position [264, 0]
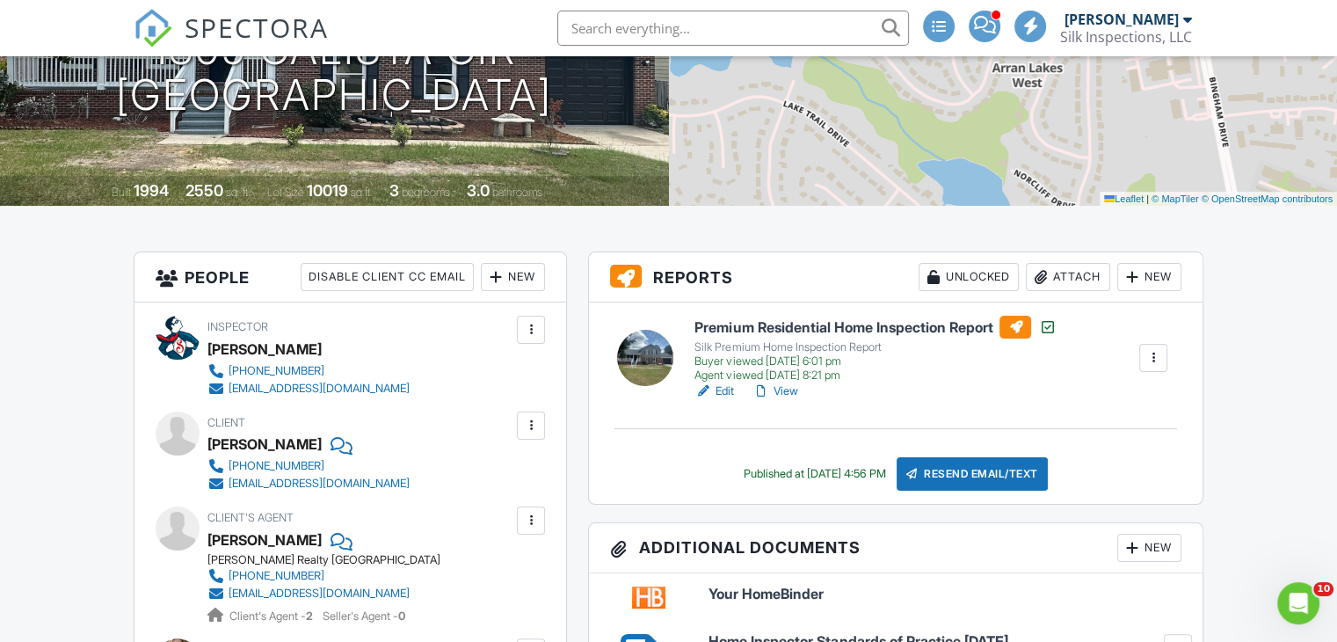
click at [1164, 353] on div at bounding box center [1154, 358] width 28 height 28
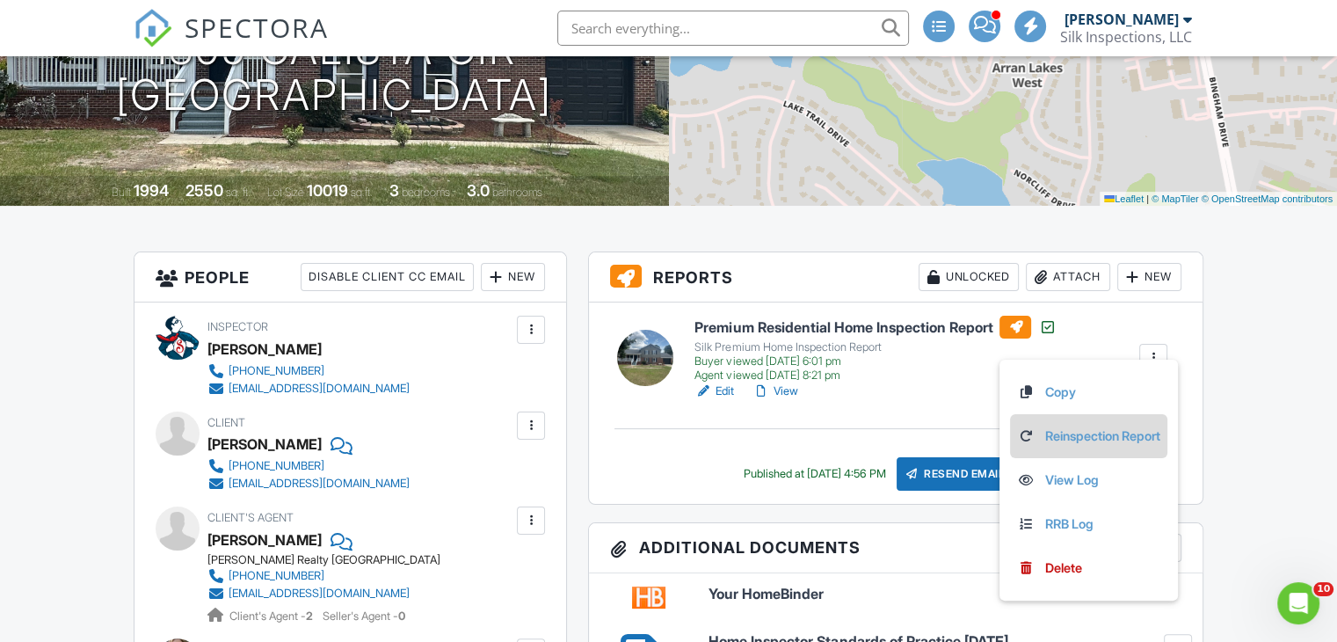
click at [1098, 431] on link "Reinspection Report" at bounding box center [1088, 435] width 143 height 19
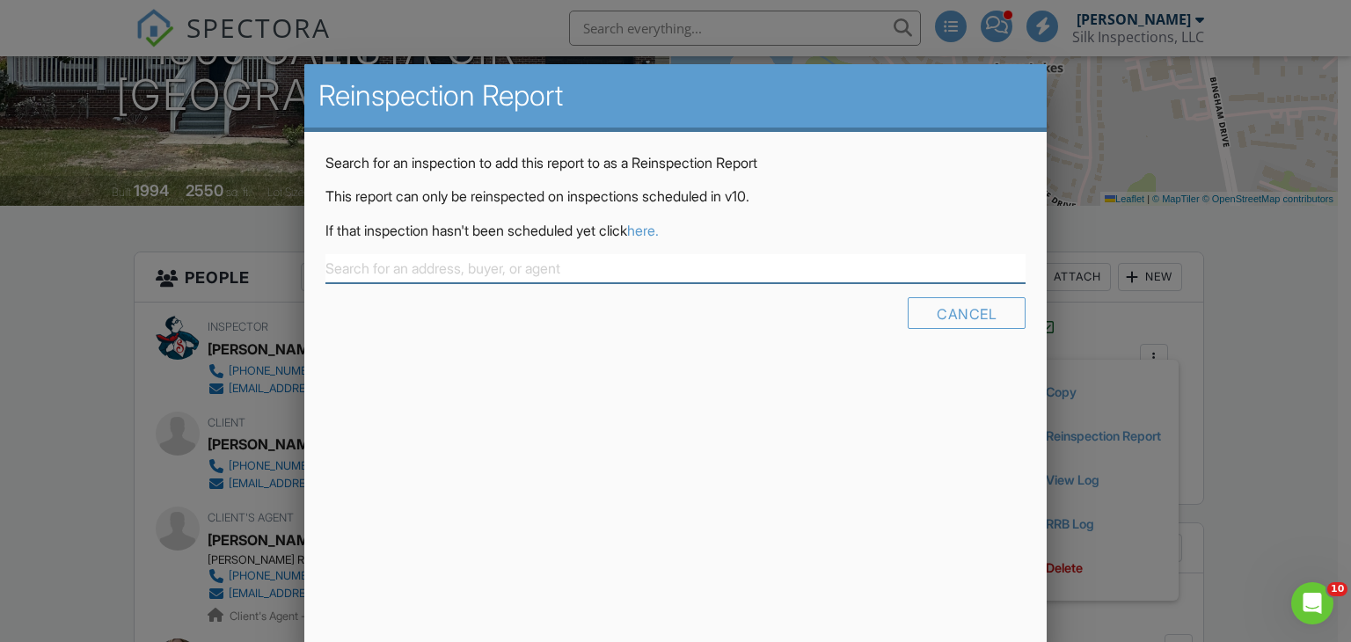
click at [485, 257] on input "text" at bounding box center [675, 268] width 701 height 29
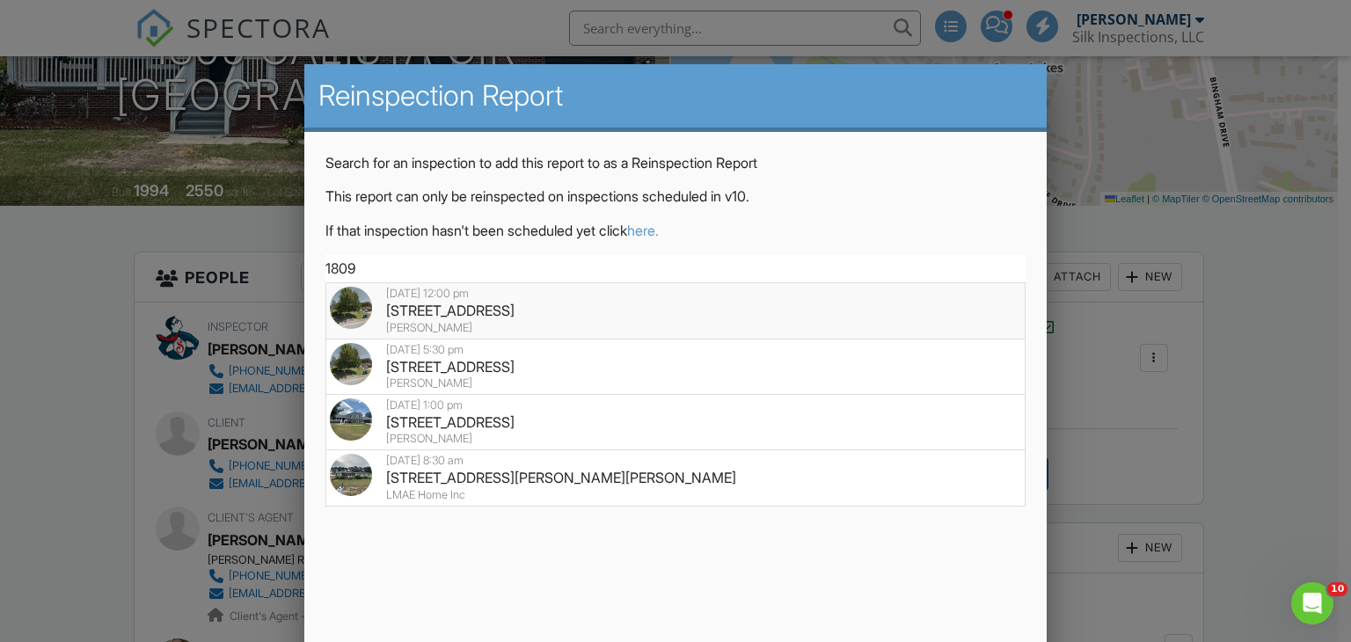
click at [479, 302] on div "1809 Calista Cir, Fayetteville, NC 28304" at bounding box center [676, 310] width 692 height 19
type input "1809 Calista Cir, Fayetteville, NC 28304"
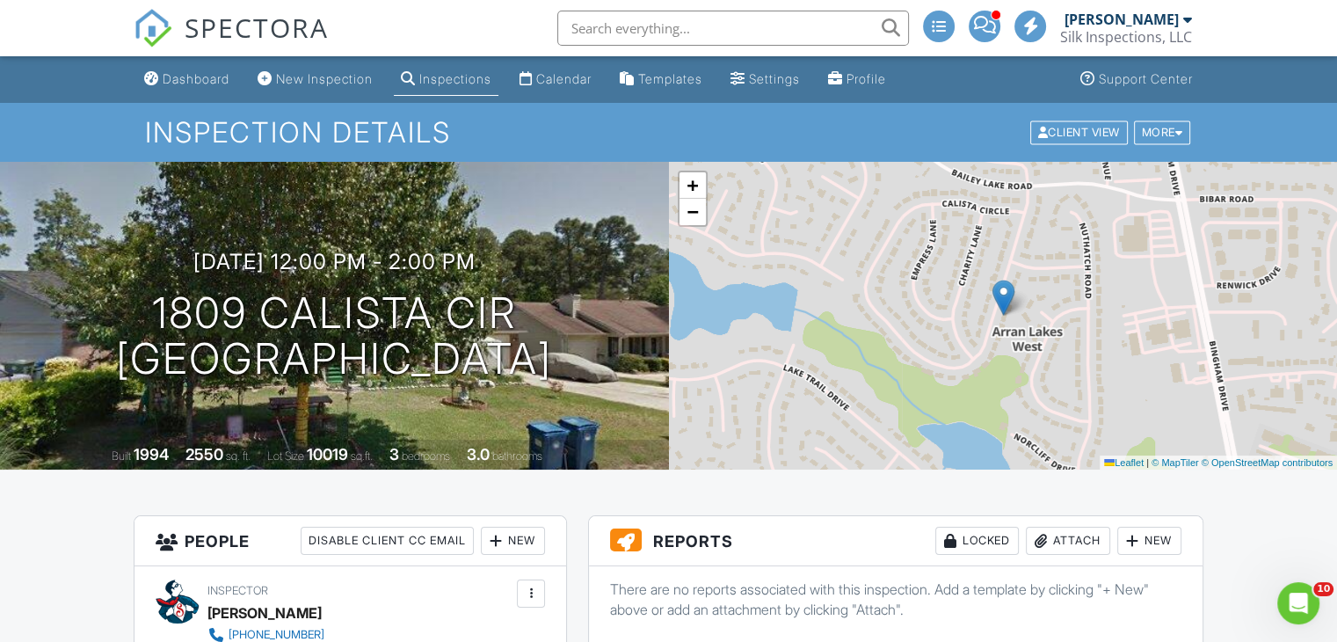
click at [455, 73] on div "Inspections" at bounding box center [455, 78] width 72 height 15
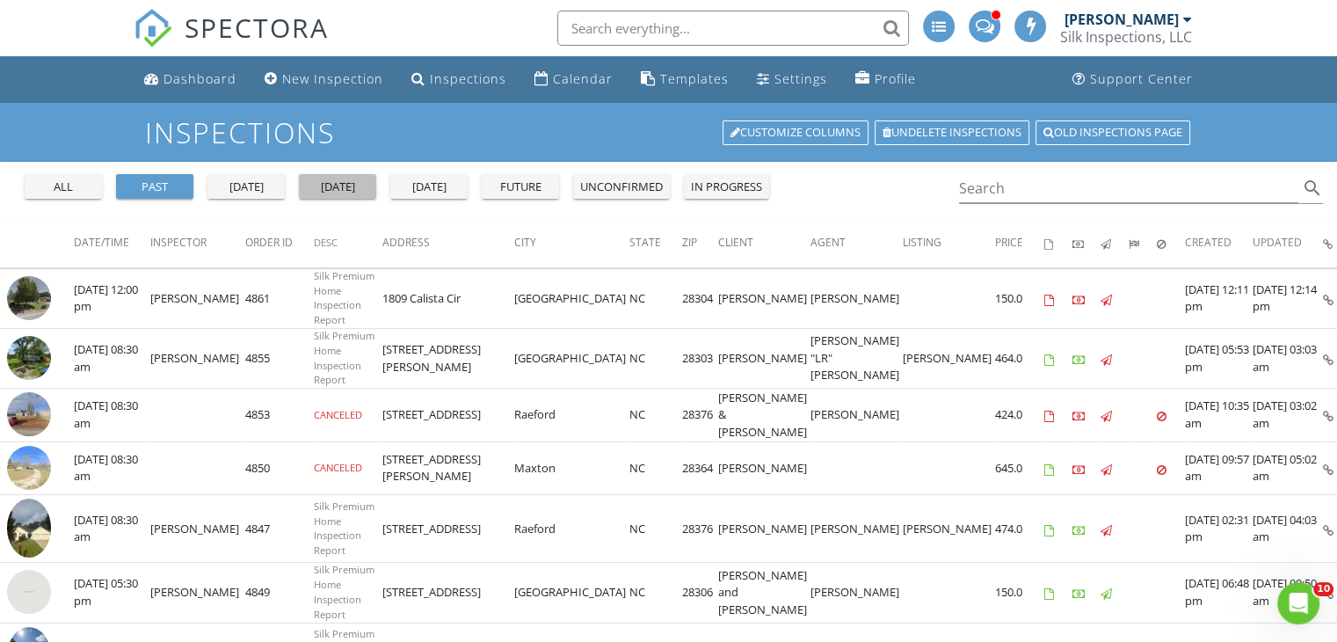
click at [333, 183] on div "[DATE]" at bounding box center [337, 187] width 63 height 18
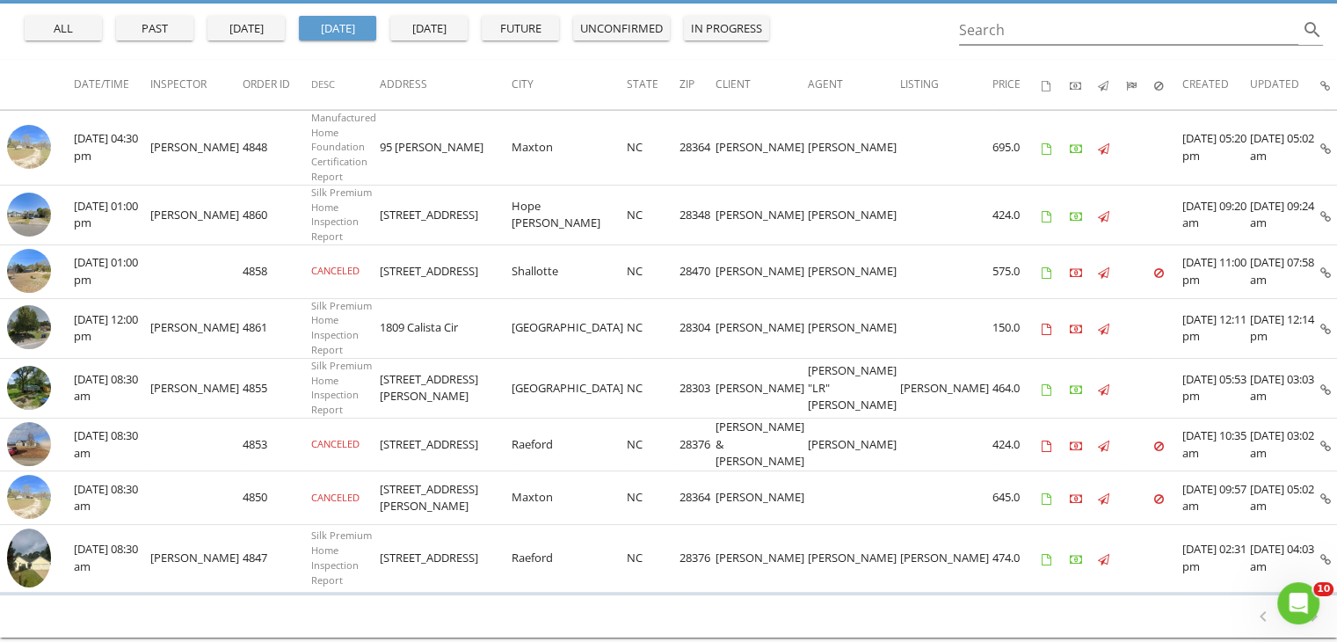
scroll to position [63, 0]
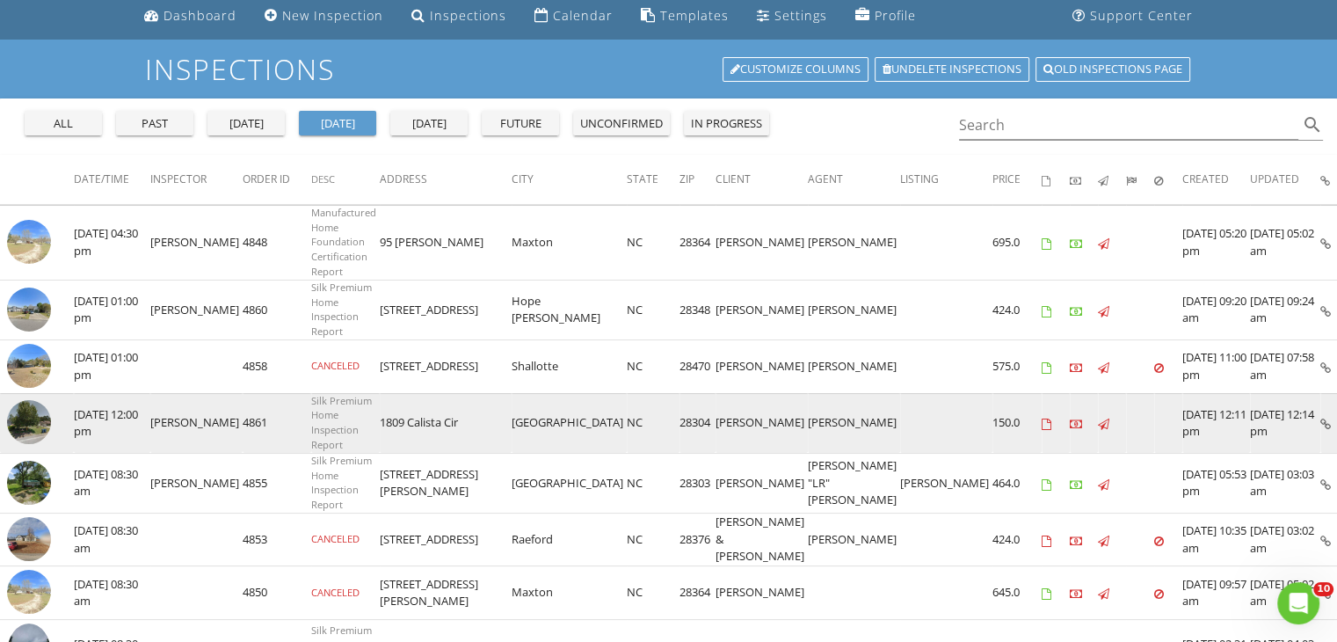
click at [1321, 421] on icon at bounding box center [1326, 424] width 11 height 11
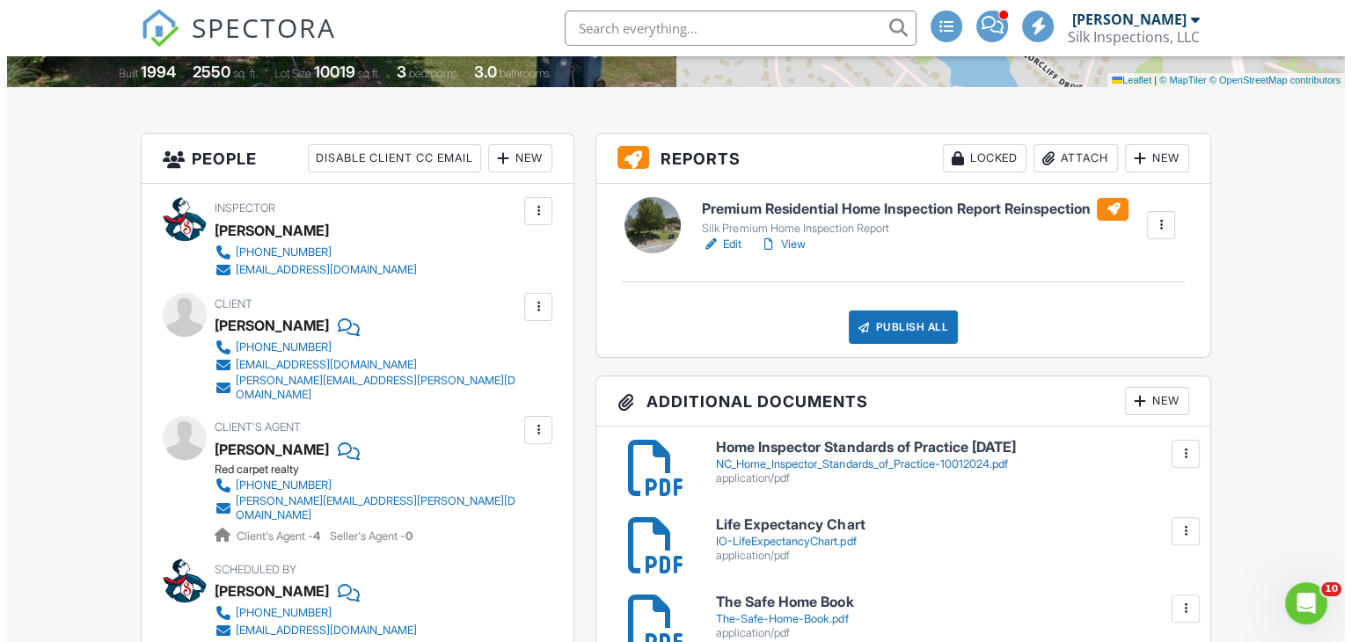
scroll to position [352, 0]
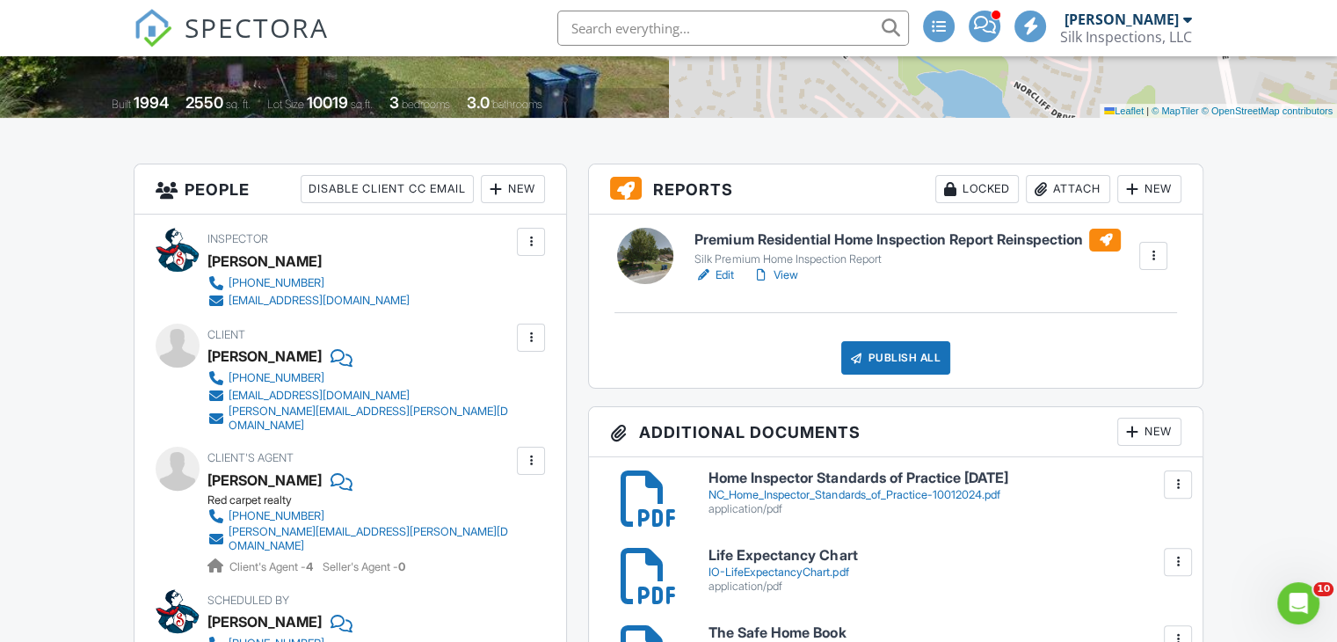
click at [524, 339] on div at bounding box center [531, 338] width 18 height 18
click at [499, 385] on li "Edit" at bounding box center [490, 391] width 90 height 44
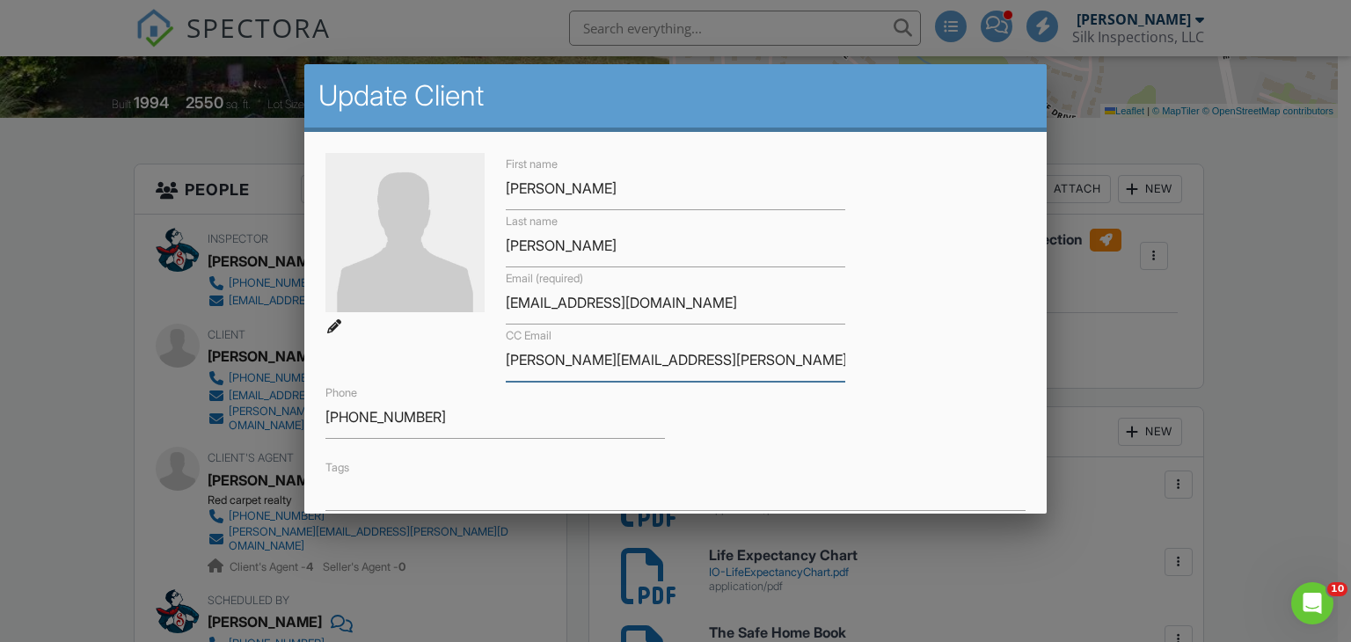
drag, startPoint x: 720, startPoint y: 359, endPoint x: 603, endPoint y: 367, distance: 117.2
click at [603, 367] on input "[PERSON_NAME][EMAIL_ADDRESS][PERSON_NAME][DOMAIN_NAME]" at bounding box center [675, 360] width 339 height 43
click at [551, 361] on input "teresa.mckoy@kw.com" at bounding box center [675, 360] width 339 height 43
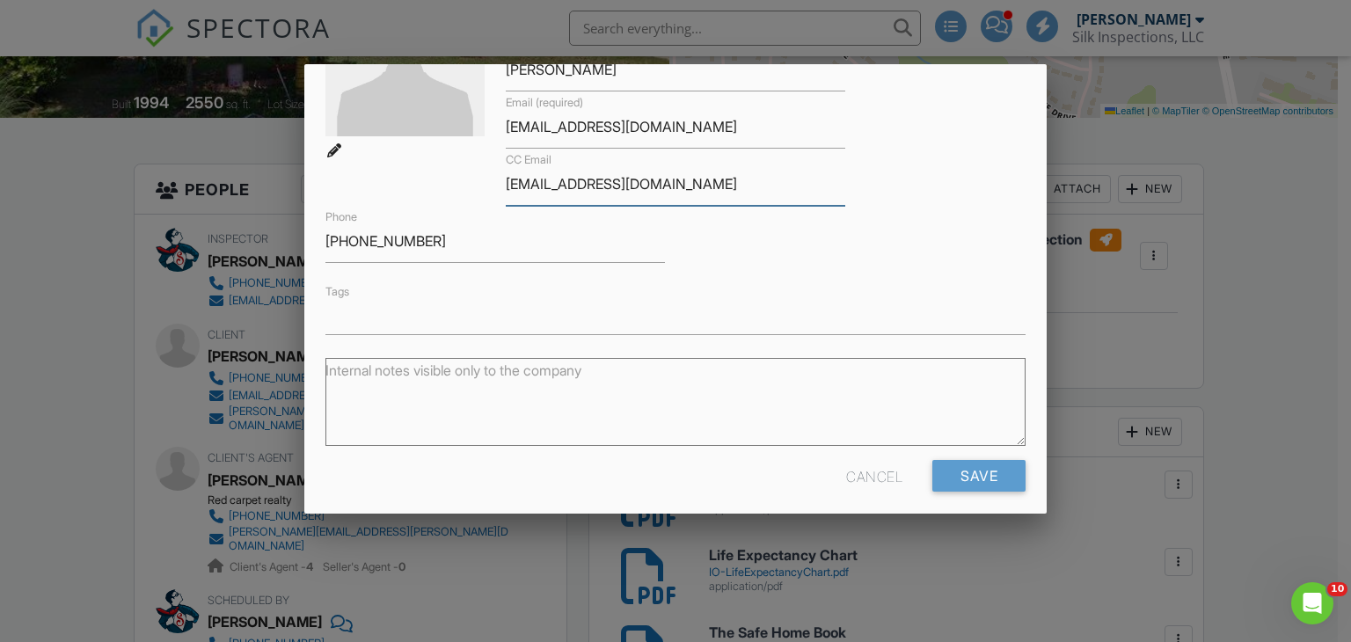
scroll to position [186, 0]
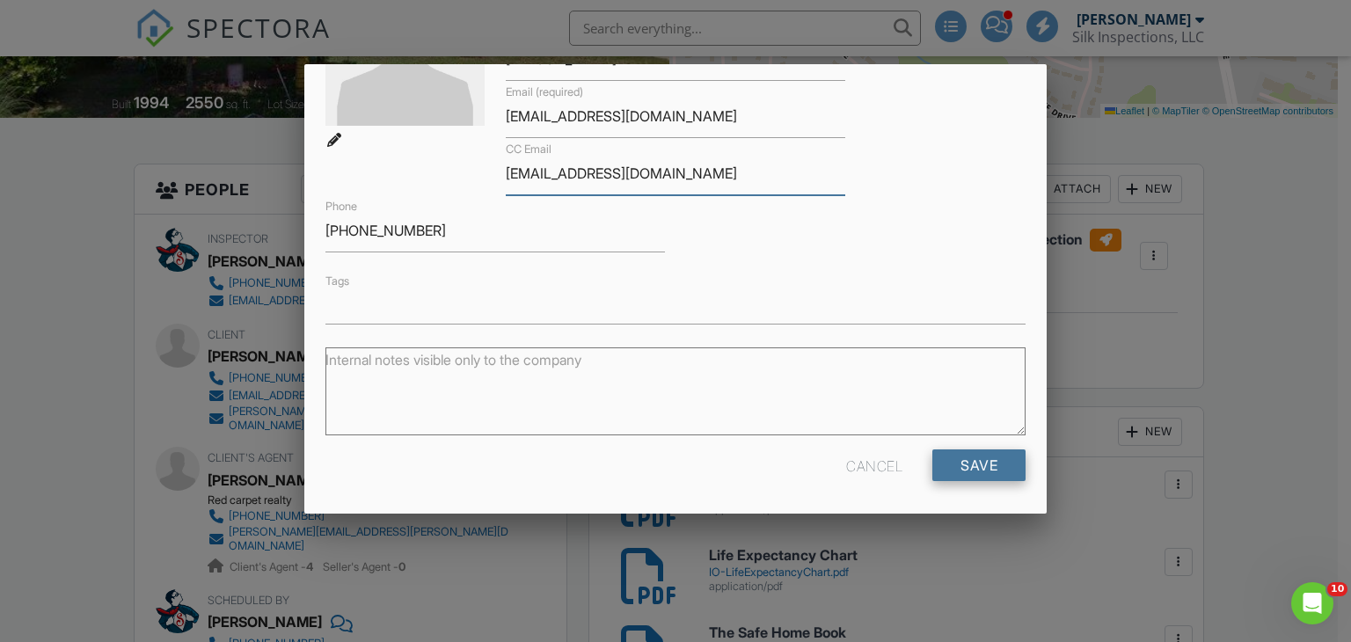
type input "[EMAIL_ADDRESS][DOMAIN_NAME]"
click at [989, 462] on input "Save" at bounding box center [978, 465] width 93 height 32
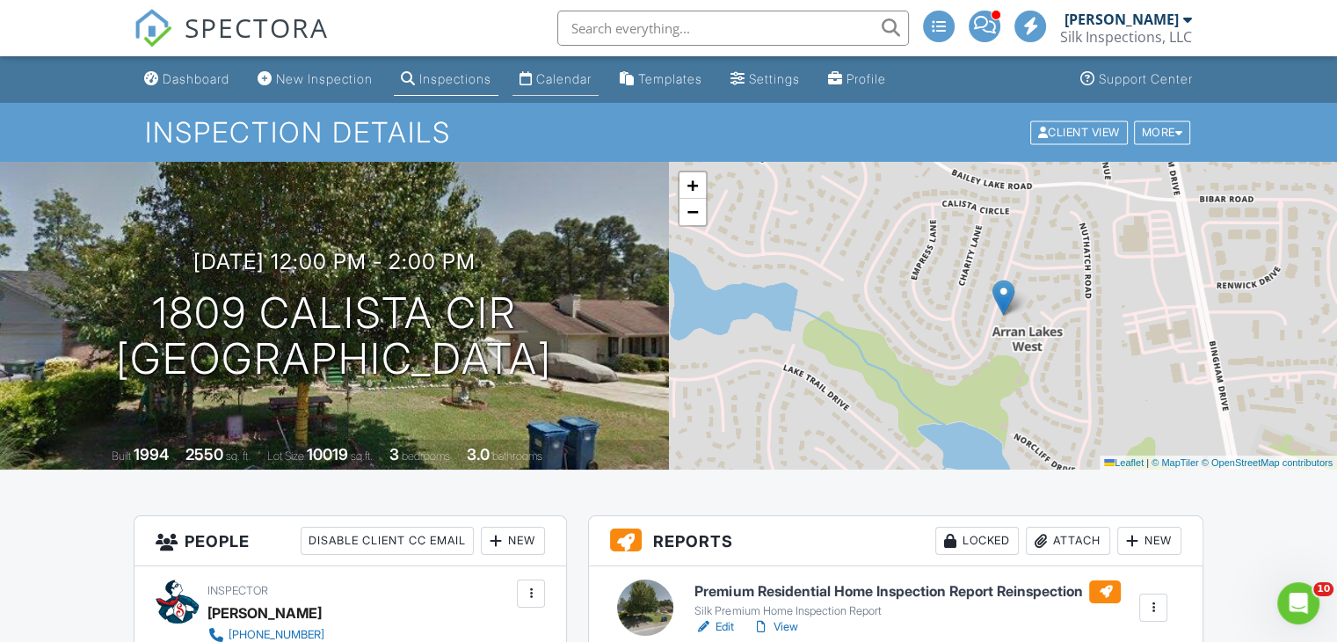
click at [570, 76] on div "Calendar" at bounding box center [563, 78] width 55 height 15
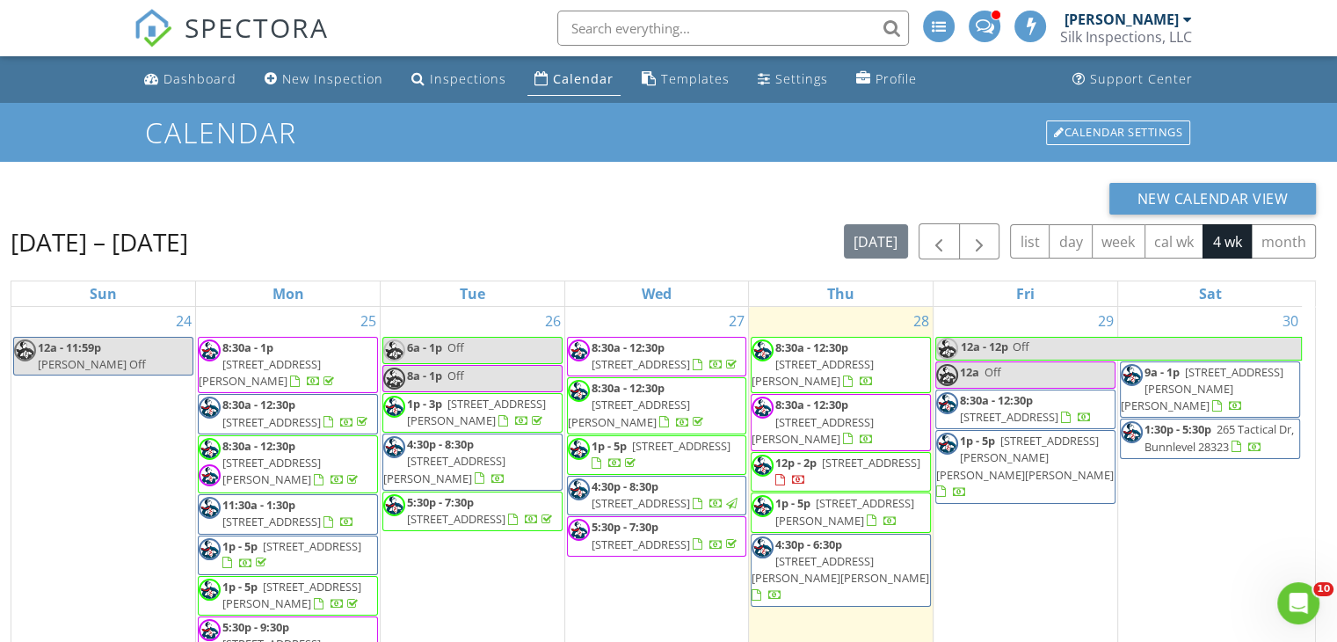
click at [847, 455] on span "[STREET_ADDRESS]" at bounding box center [871, 463] width 98 height 16
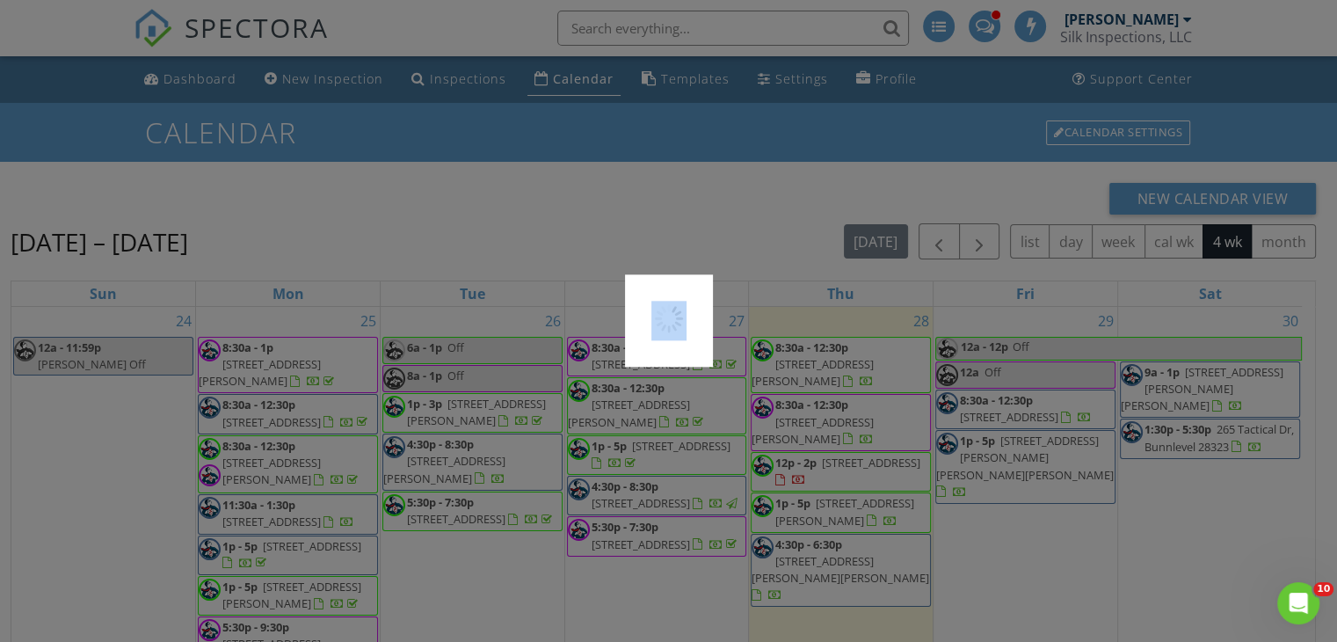
click at [847, 451] on div at bounding box center [668, 321] width 1337 height 642
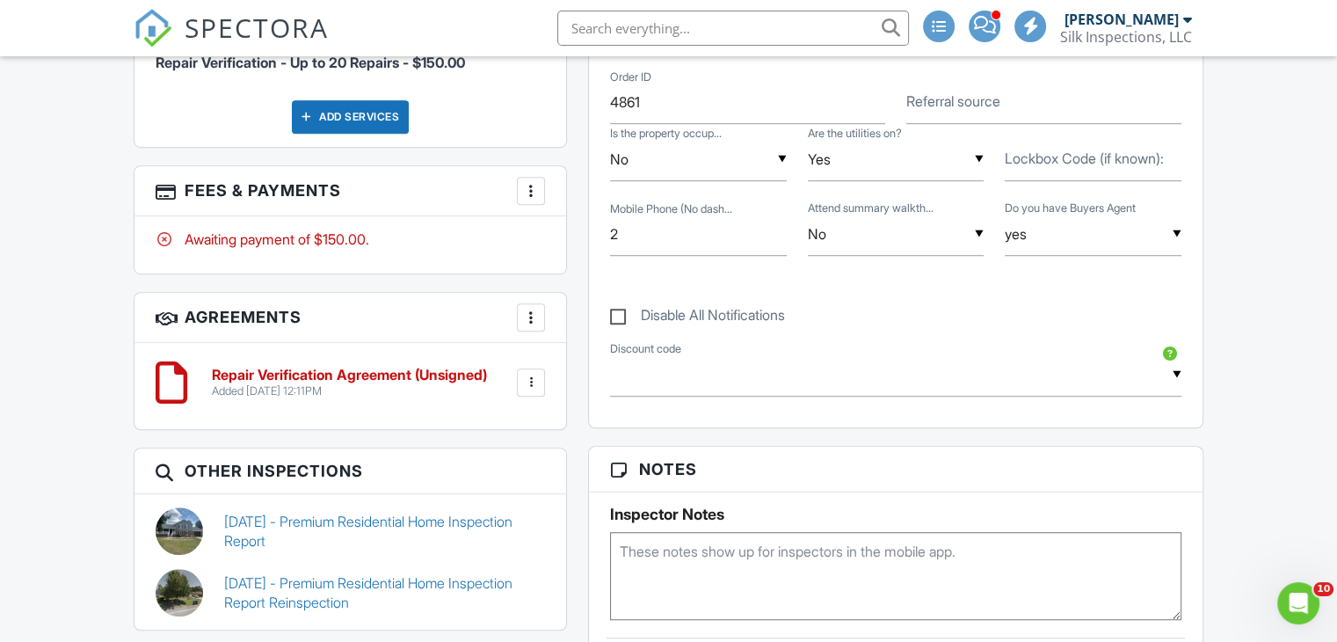
click at [533, 182] on div at bounding box center [531, 191] width 18 height 18
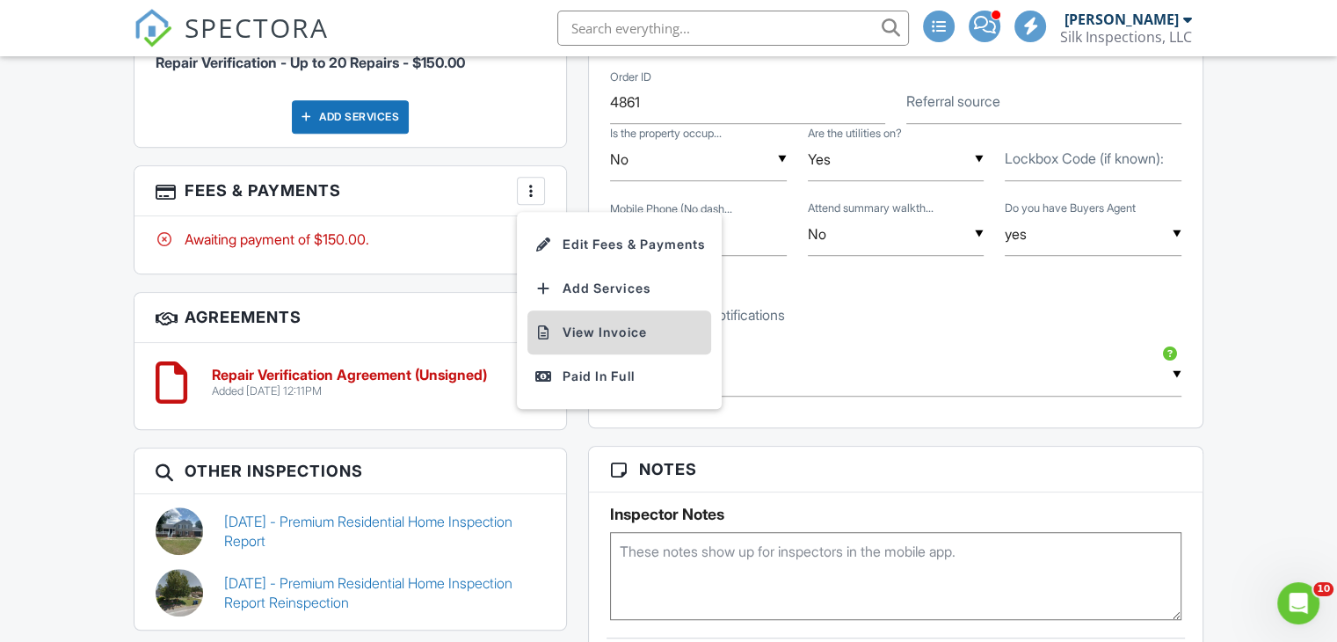
click at [598, 324] on li "View Invoice" at bounding box center [620, 332] width 184 height 44
